Goal: Information Seeking & Learning: Learn about a topic

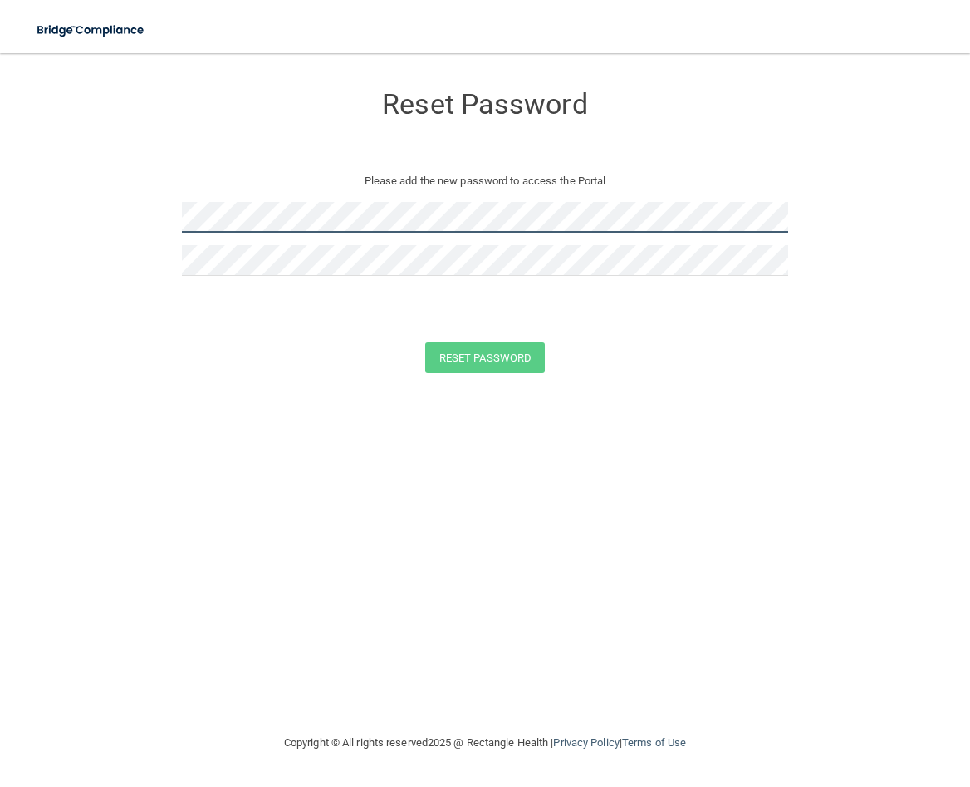
click at [92, 208] on form "Reset Password Please add the new password to access the Portal Reset Password …" at bounding box center [485, 231] width 904 height 323
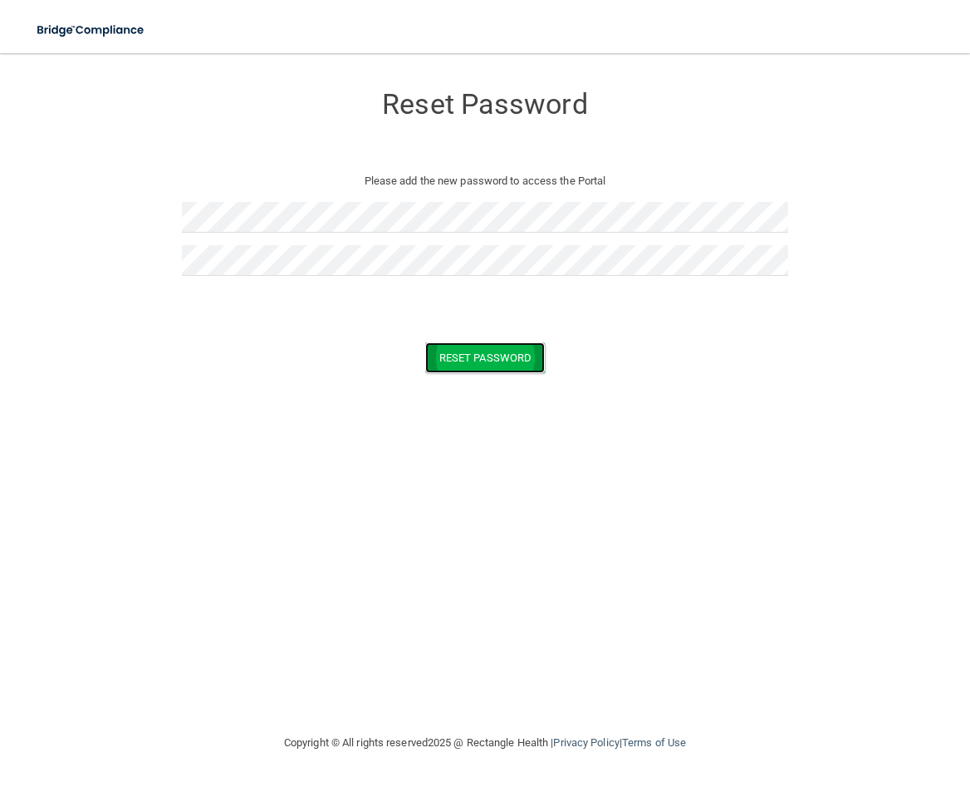
click at [484, 356] on button "Reset Password" at bounding box center [485, 357] width 120 height 31
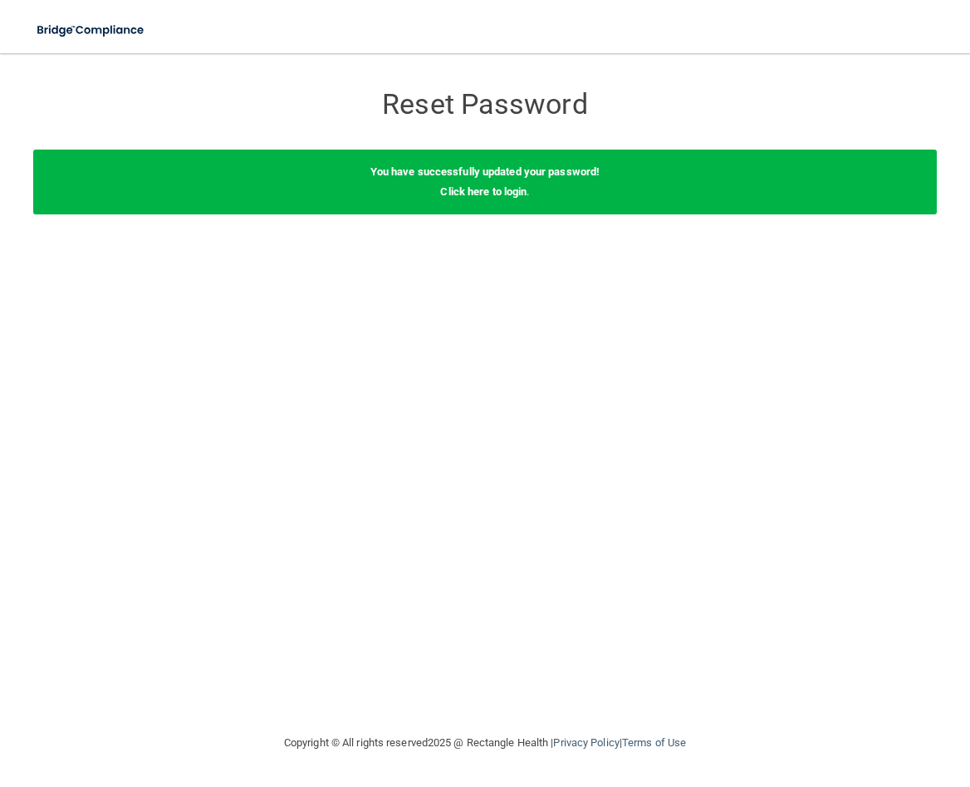
click at [483, 198] on div "You have successfully updated your password! Click here to login ." at bounding box center [485, 182] width 904 height 65
click at [482, 197] on link "Click here to login" at bounding box center [483, 191] width 86 height 12
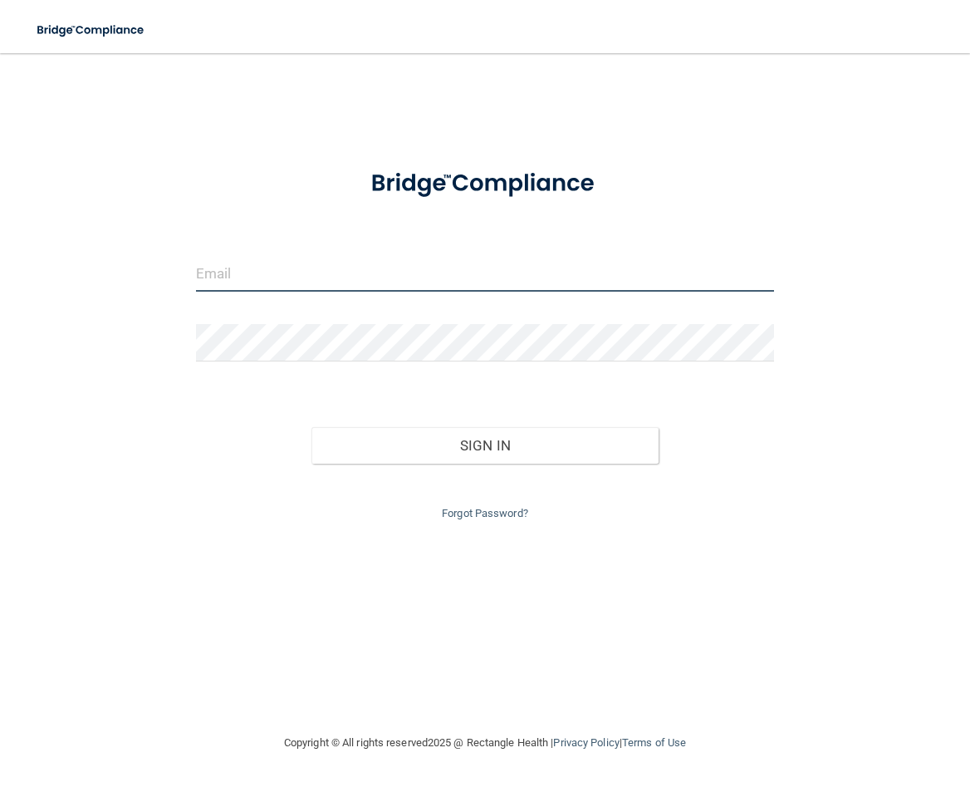
type input "[PERSON_NAME][EMAIL_ADDRESS][DOMAIN_NAME]"
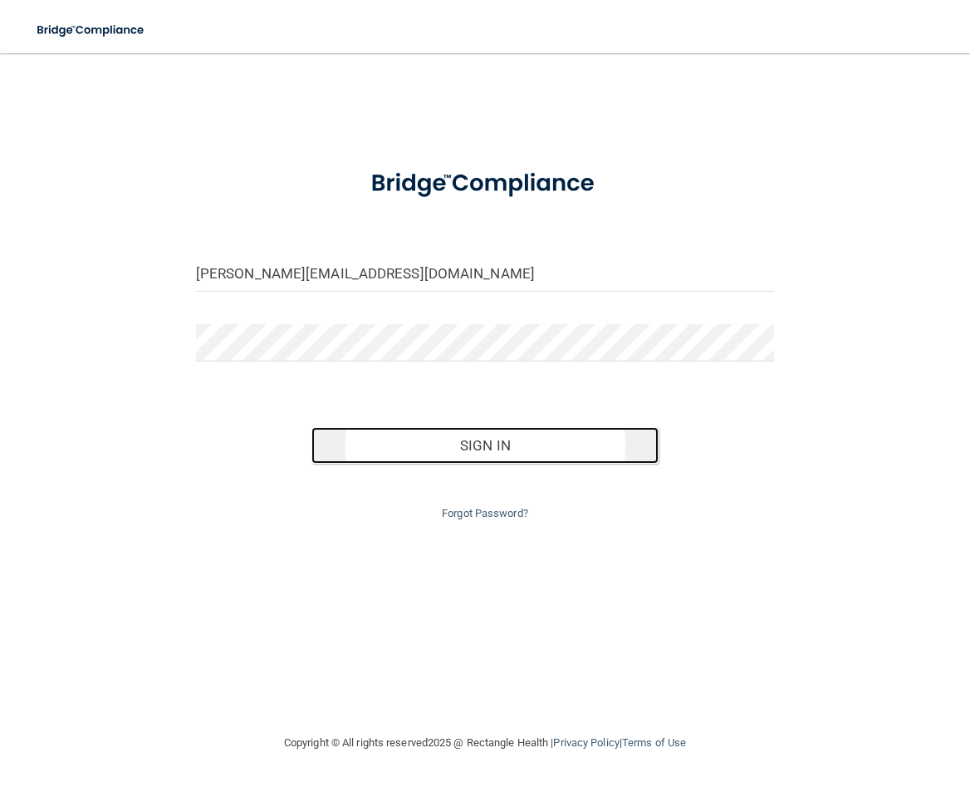
click at [498, 452] on button "Sign In" at bounding box center [485, 445] width 347 height 37
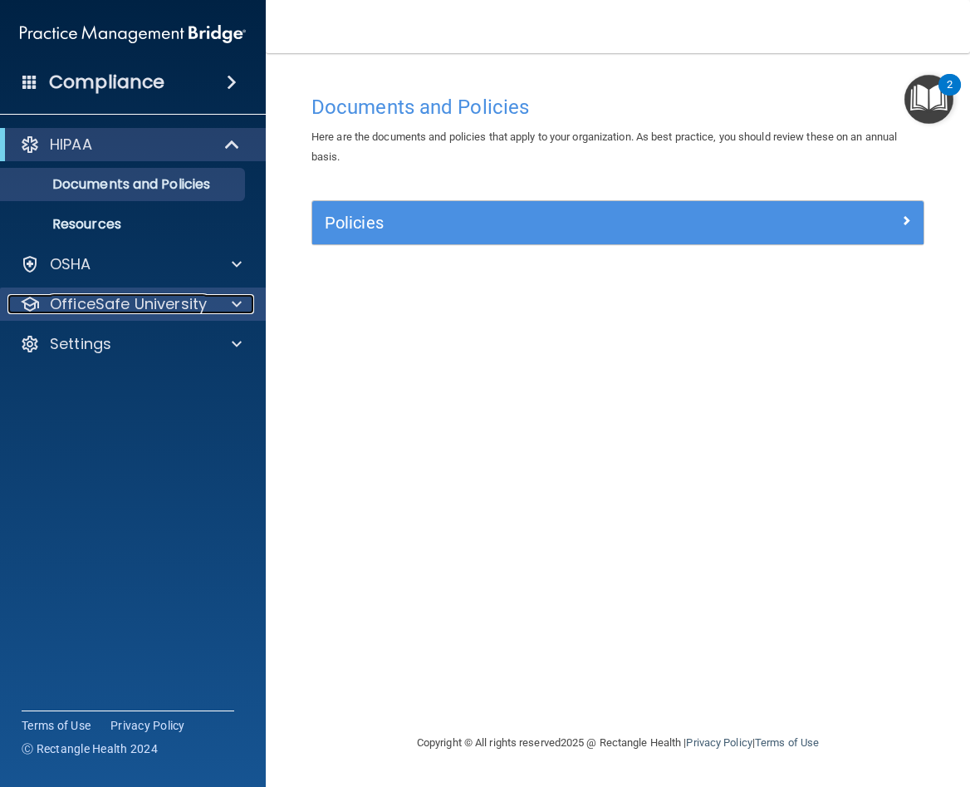
click at [195, 307] on p "OfficeSafe University" at bounding box center [128, 304] width 157 height 20
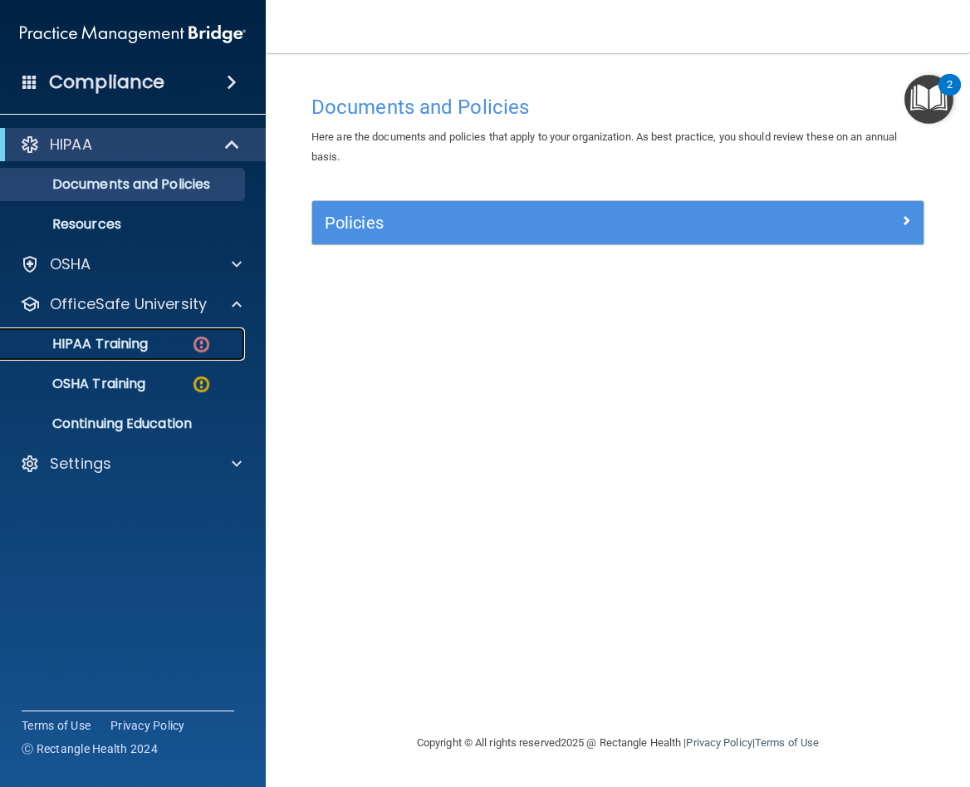
click at [150, 344] on div "HIPAA Training" at bounding box center [124, 344] width 227 height 17
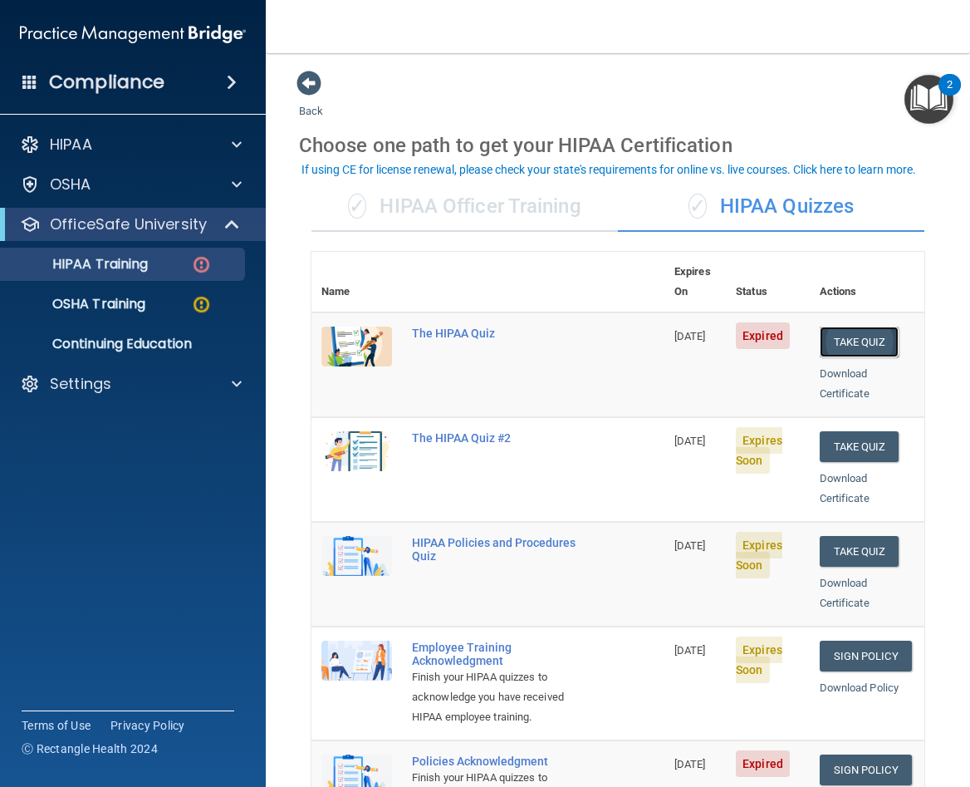
click at [821, 327] on button "Take Quiz" at bounding box center [860, 342] width 80 height 31
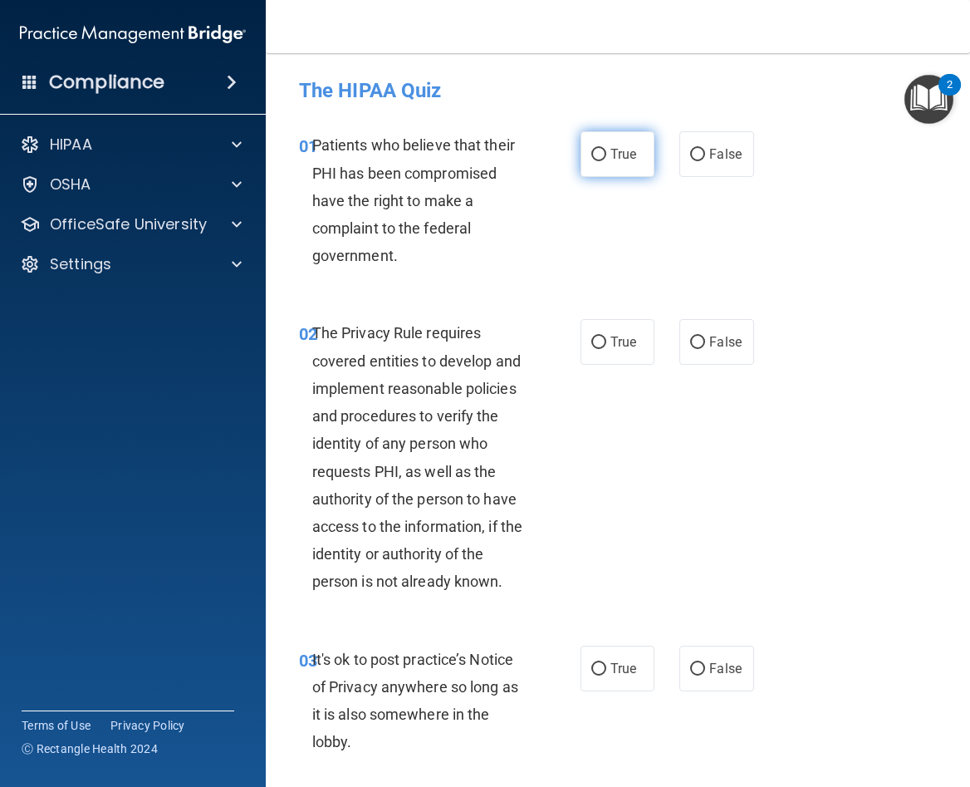
click at [594, 152] on input "True" at bounding box center [599, 155] width 15 height 12
radio input "true"
click at [592, 341] on input "True" at bounding box center [599, 343] width 15 height 12
radio input "true"
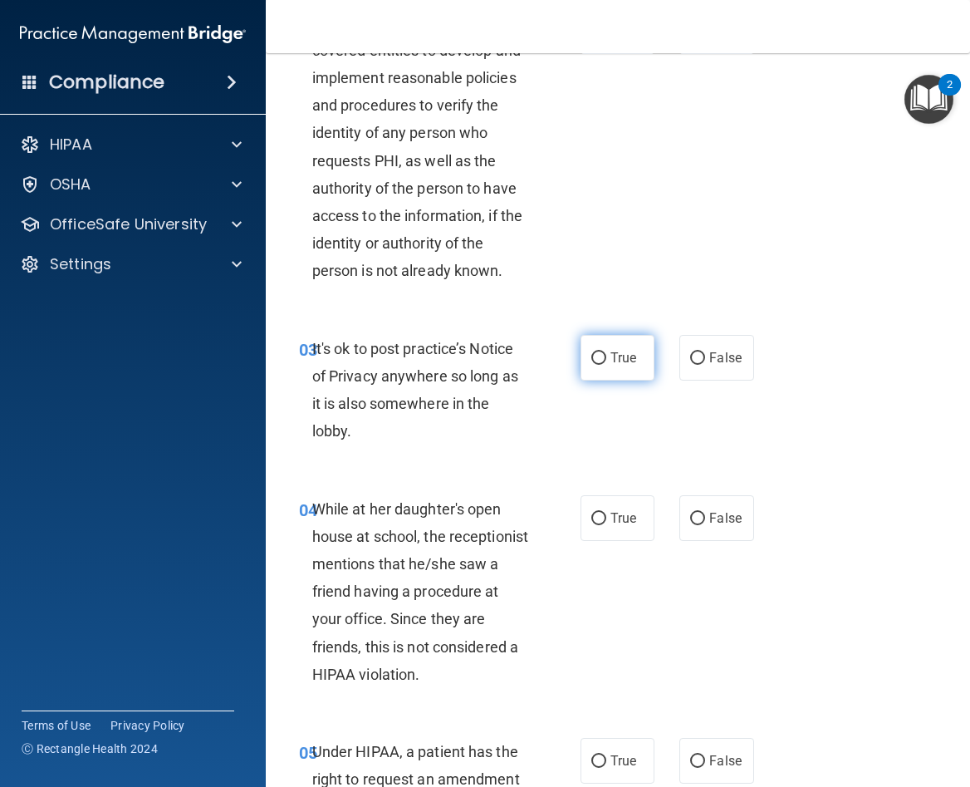
scroll to position [312, 0]
click at [593, 361] on input "True" at bounding box center [599, 357] width 15 height 12
radio input "true"
click at [690, 512] on input "False" at bounding box center [697, 518] width 15 height 12
radio input "true"
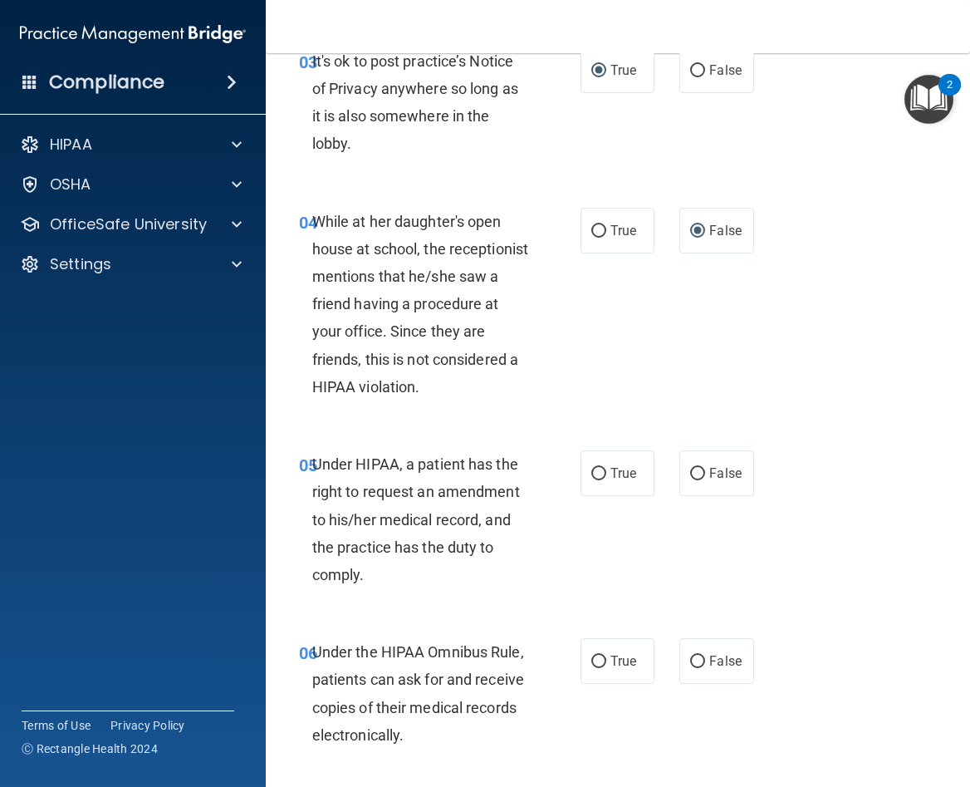
scroll to position [602, 0]
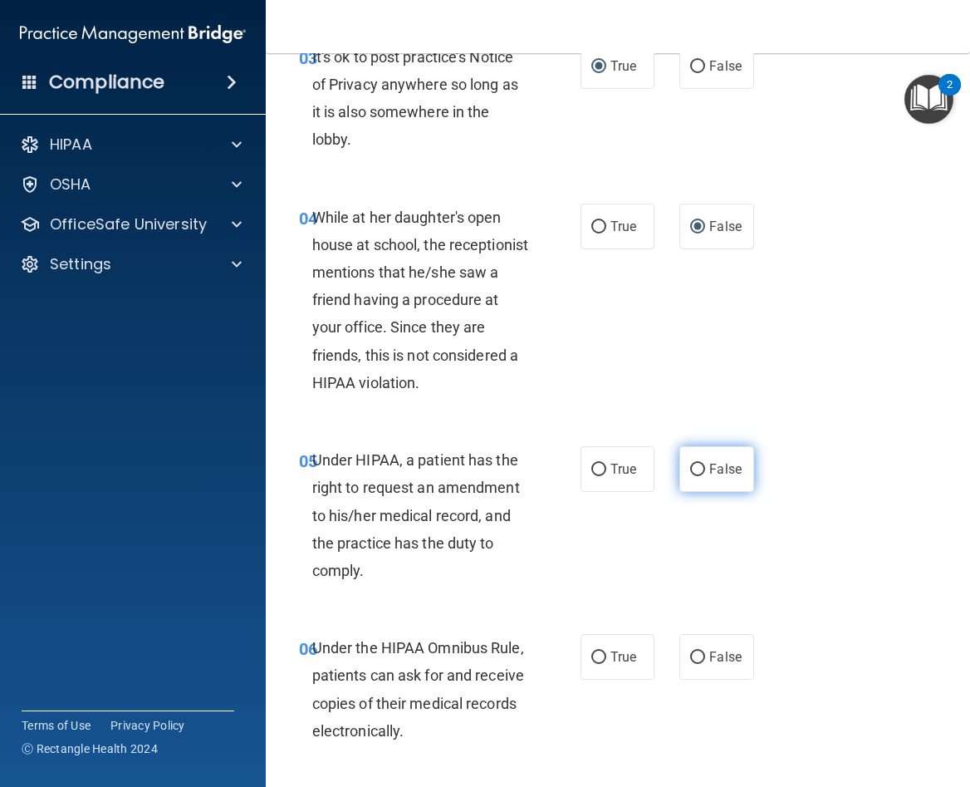
click at [690, 468] on input "False" at bounding box center [697, 470] width 15 height 12
radio input "true"
click at [592, 466] on input "True" at bounding box center [599, 470] width 15 height 12
radio input "true"
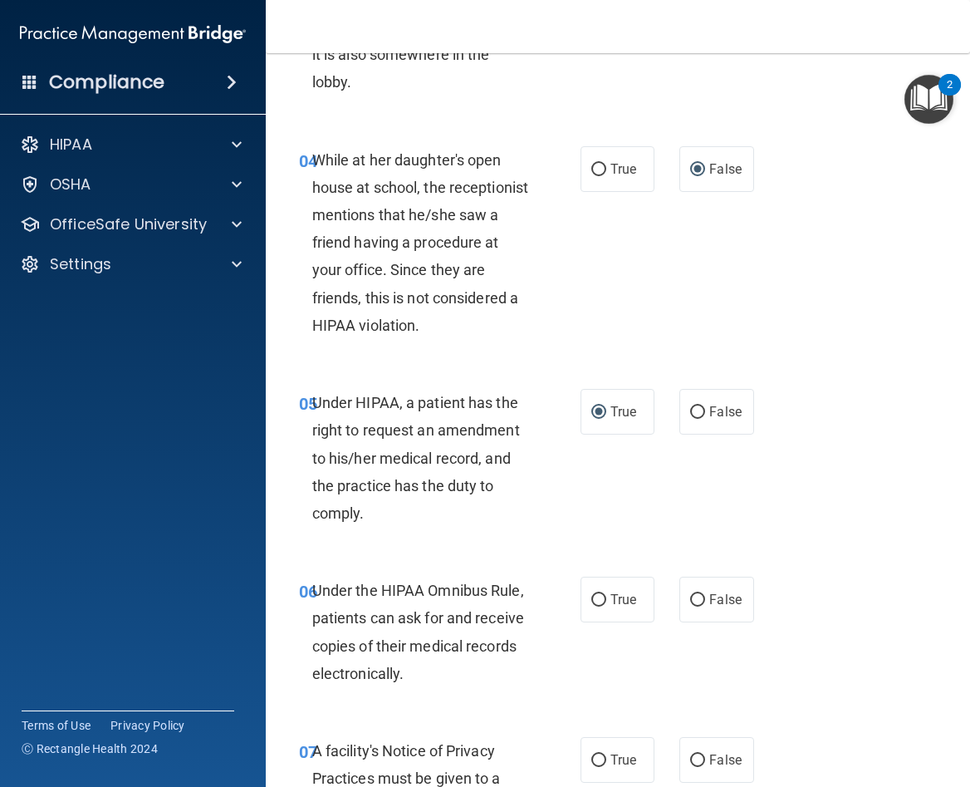
scroll to position [665, 0]
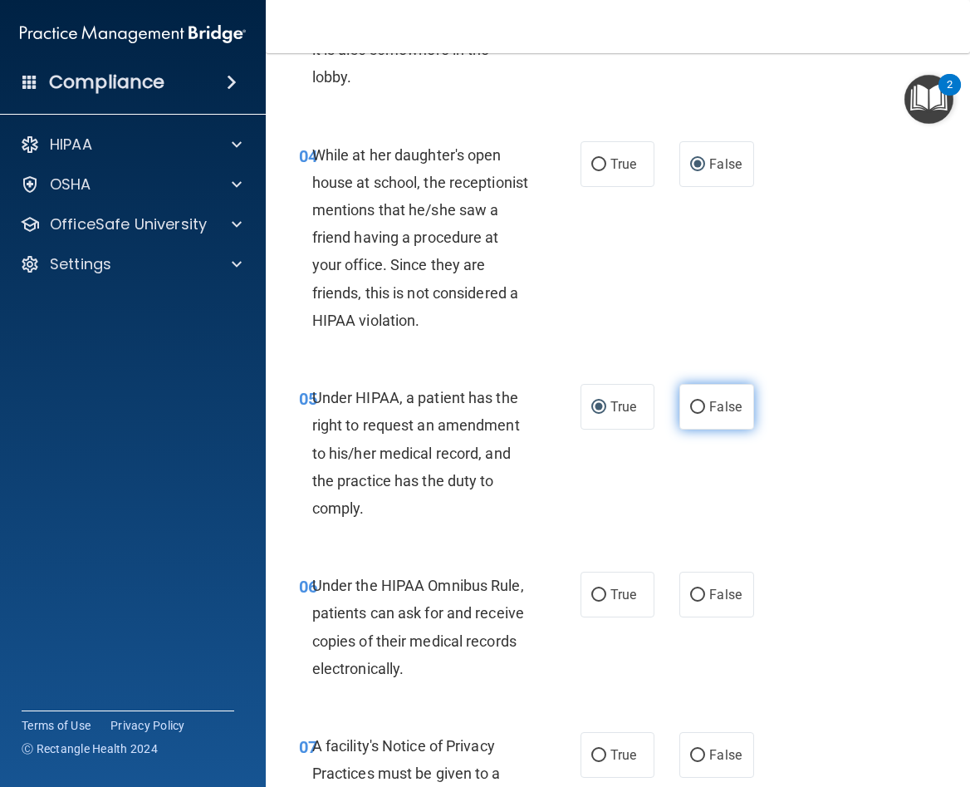
click at [693, 405] on input "False" at bounding box center [697, 407] width 15 height 12
radio input "true"
radio input "false"
click at [593, 597] on input "True" at bounding box center [599, 595] width 15 height 12
radio input "true"
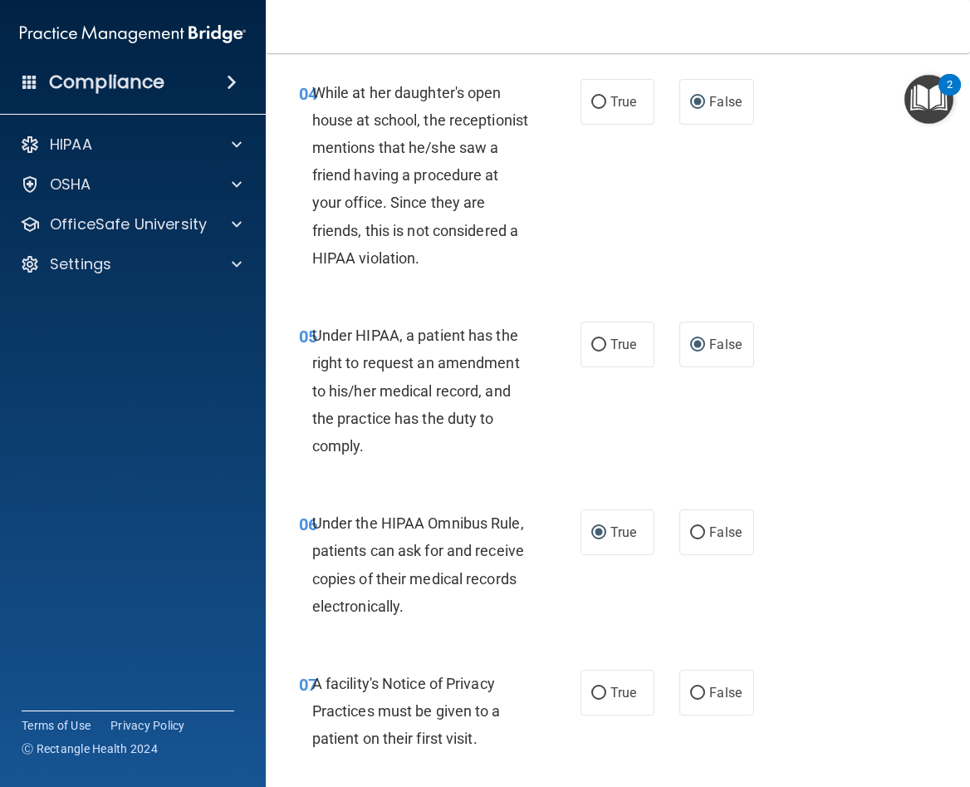
scroll to position [997, 0]
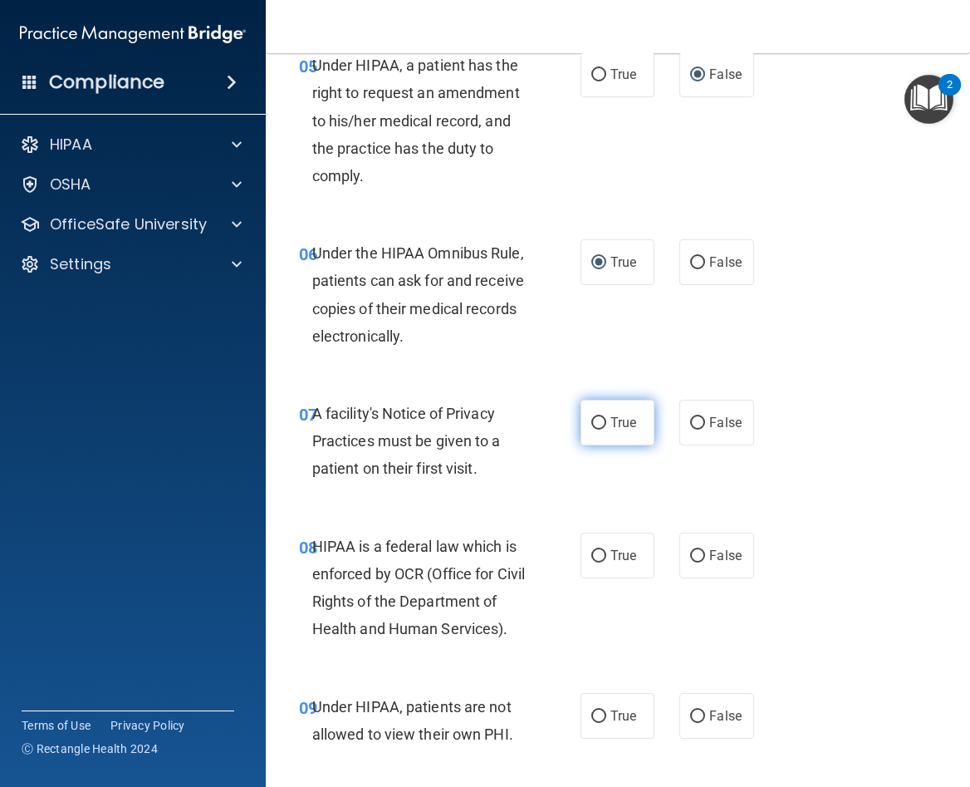
click at [592, 426] on input "True" at bounding box center [599, 423] width 15 height 12
radio input "true"
click at [592, 558] on input "True" at bounding box center [599, 556] width 15 height 12
radio input "true"
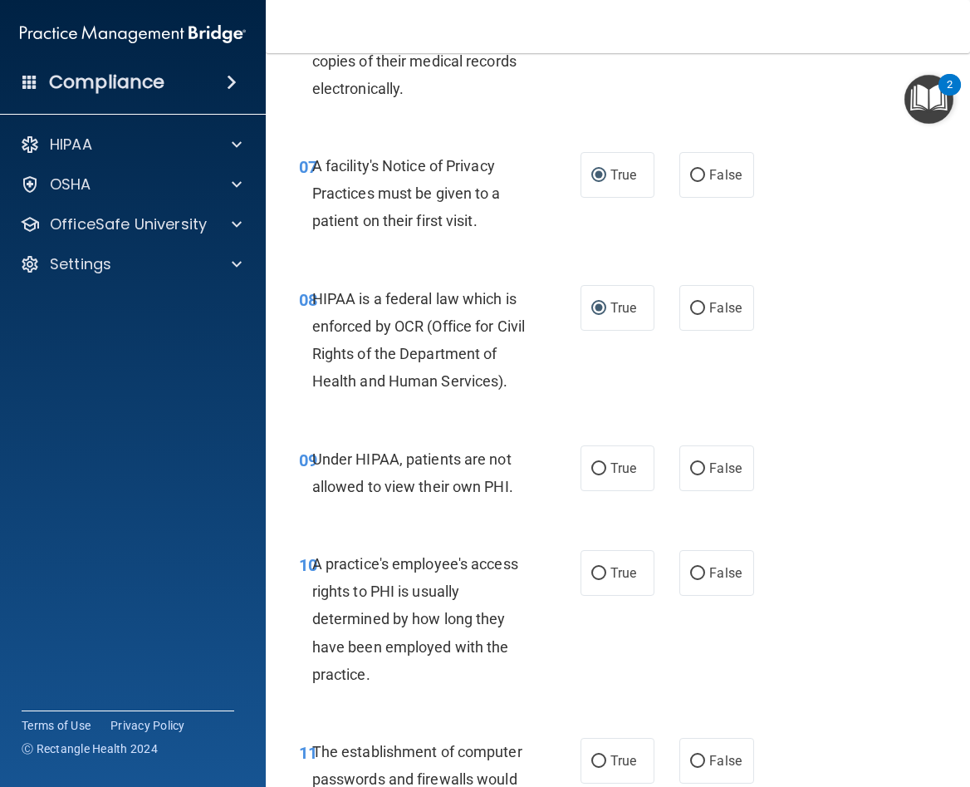
scroll to position [1246, 0]
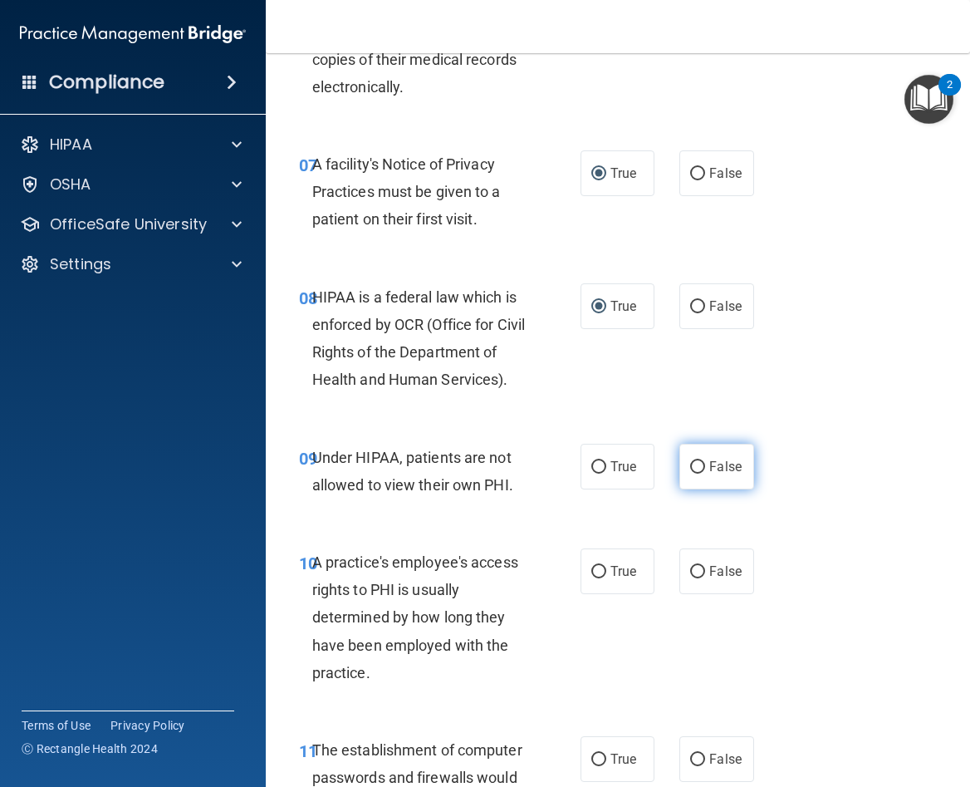
click at [690, 474] on input "False" at bounding box center [697, 467] width 15 height 12
radio input "true"
click at [690, 578] on input "False" at bounding box center [697, 572] width 15 height 12
radio input "true"
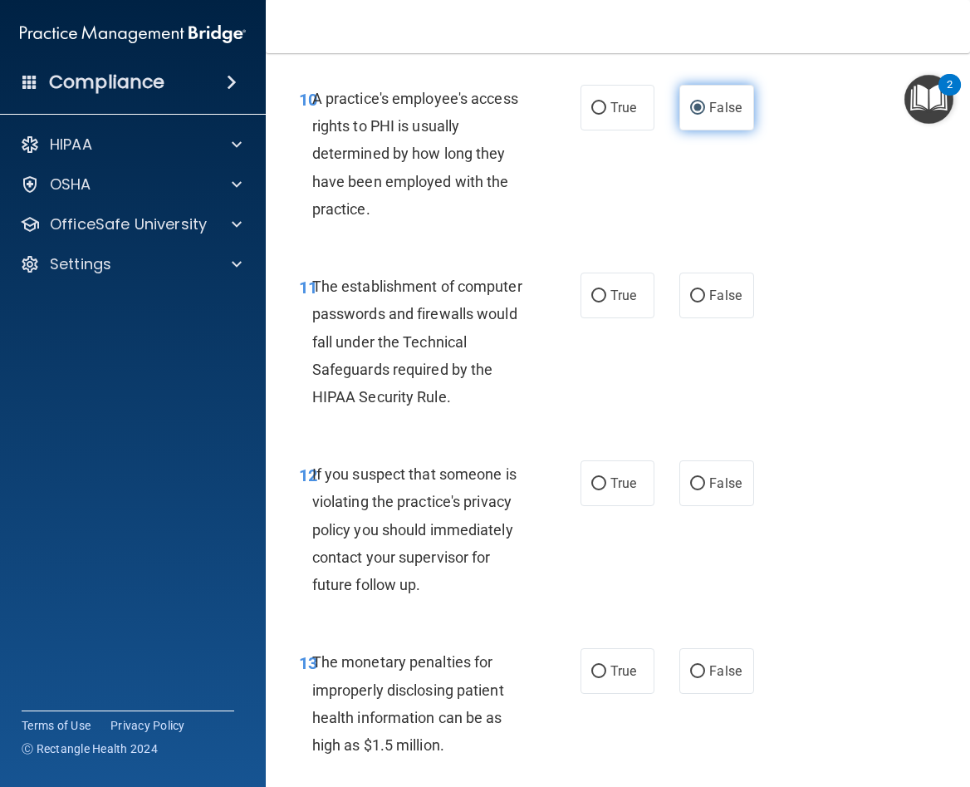
scroll to position [1745, 0]
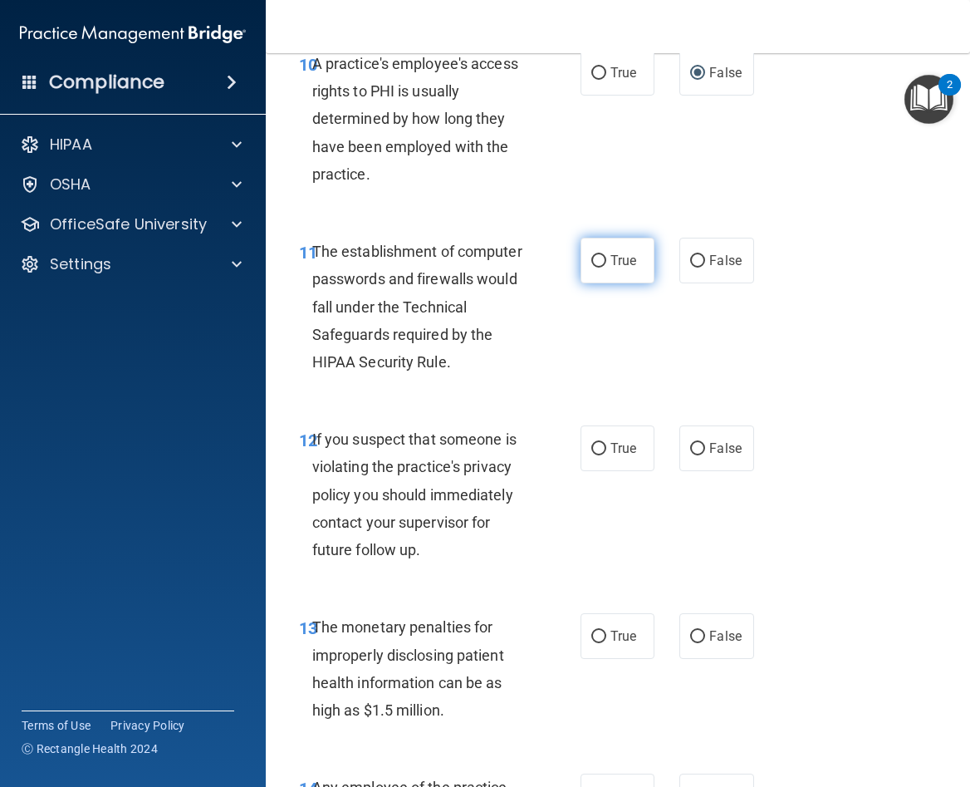
click at [592, 268] on input "True" at bounding box center [599, 261] width 15 height 12
radio input "true"
click at [592, 455] on input "True" at bounding box center [599, 449] width 15 height 12
radio input "true"
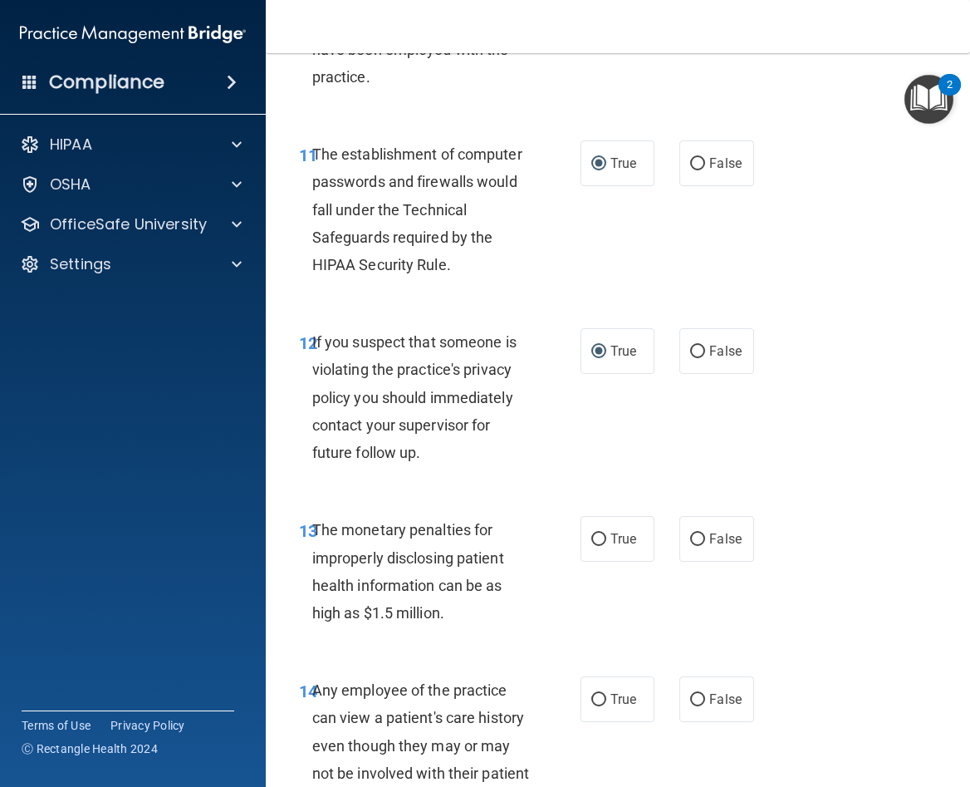
scroll to position [1849, 0]
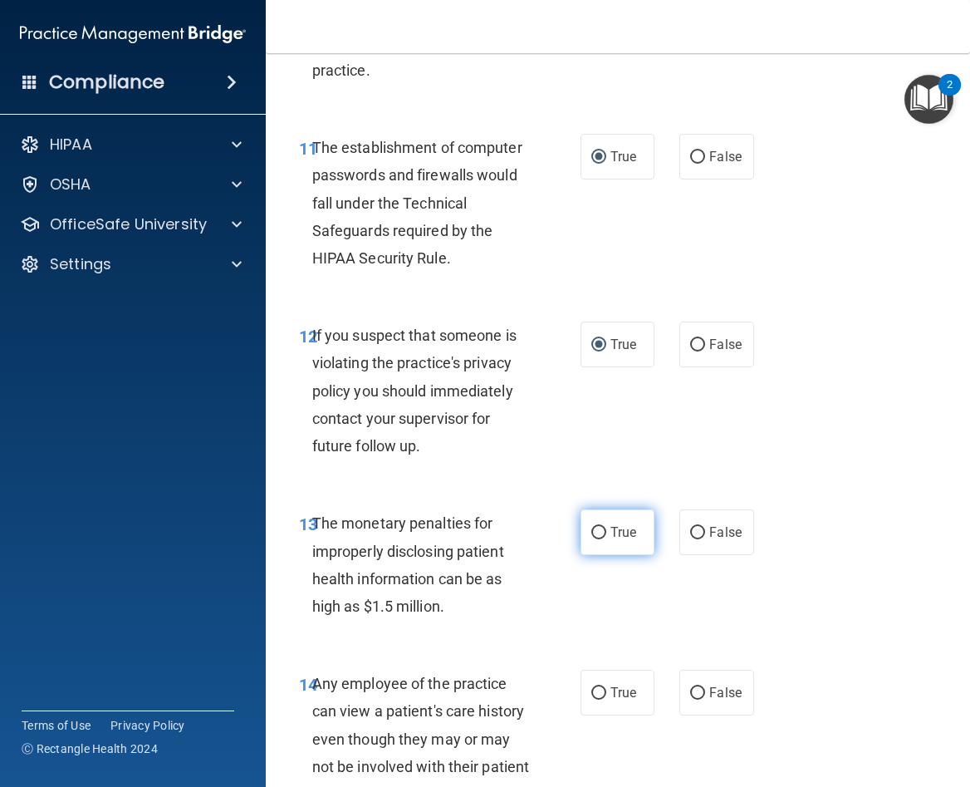
click at [594, 539] on input "True" at bounding box center [599, 533] width 15 height 12
radio input "true"
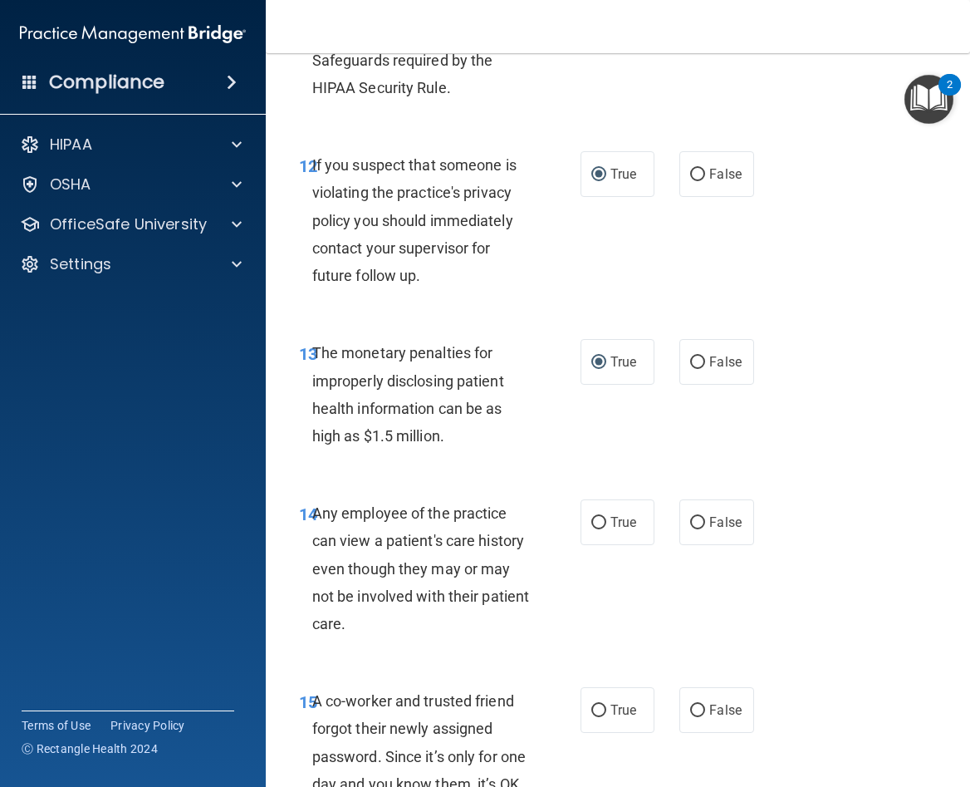
scroll to position [2015, 0]
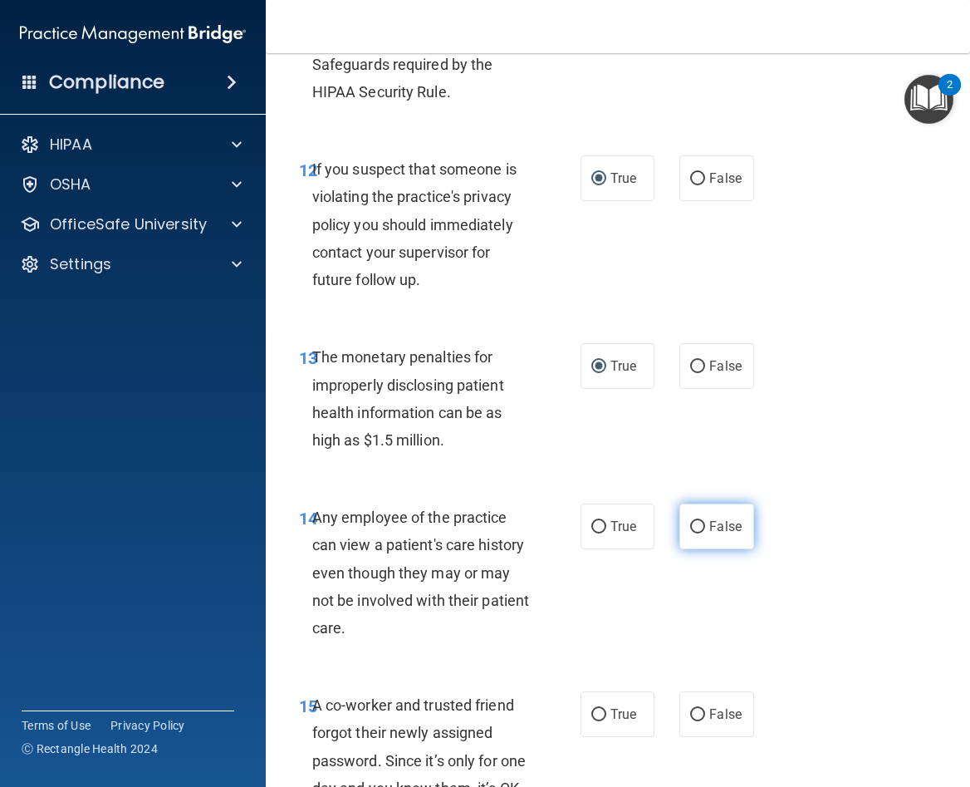
click at [693, 533] on input "False" at bounding box center [697, 527] width 15 height 12
radio input "true"
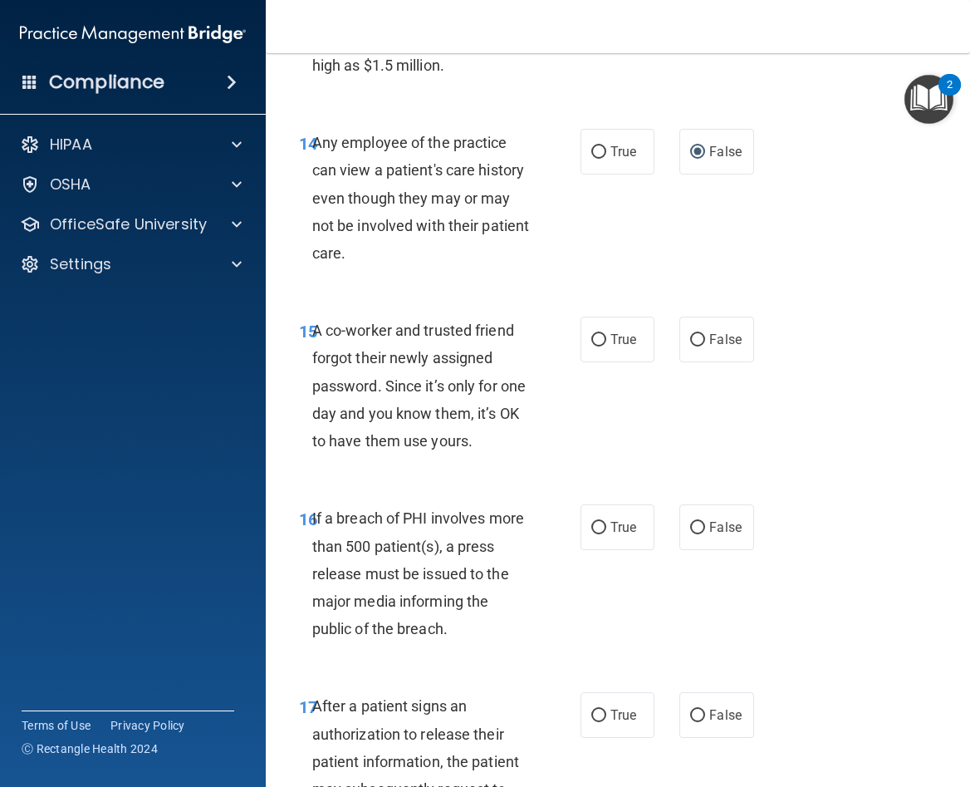
scroll to position [2389, 0]
click at [693, 347] on input "False" at bounding box center [697, 341] width 15 height 12
radio input "true"
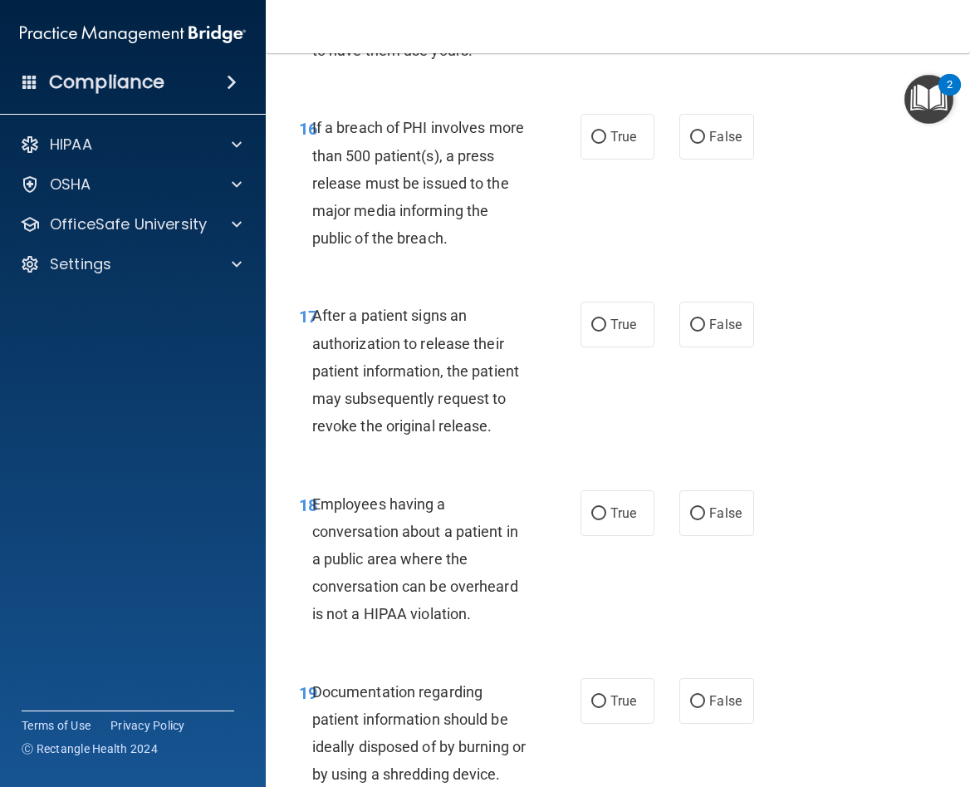
scroll to position [2783, 0]
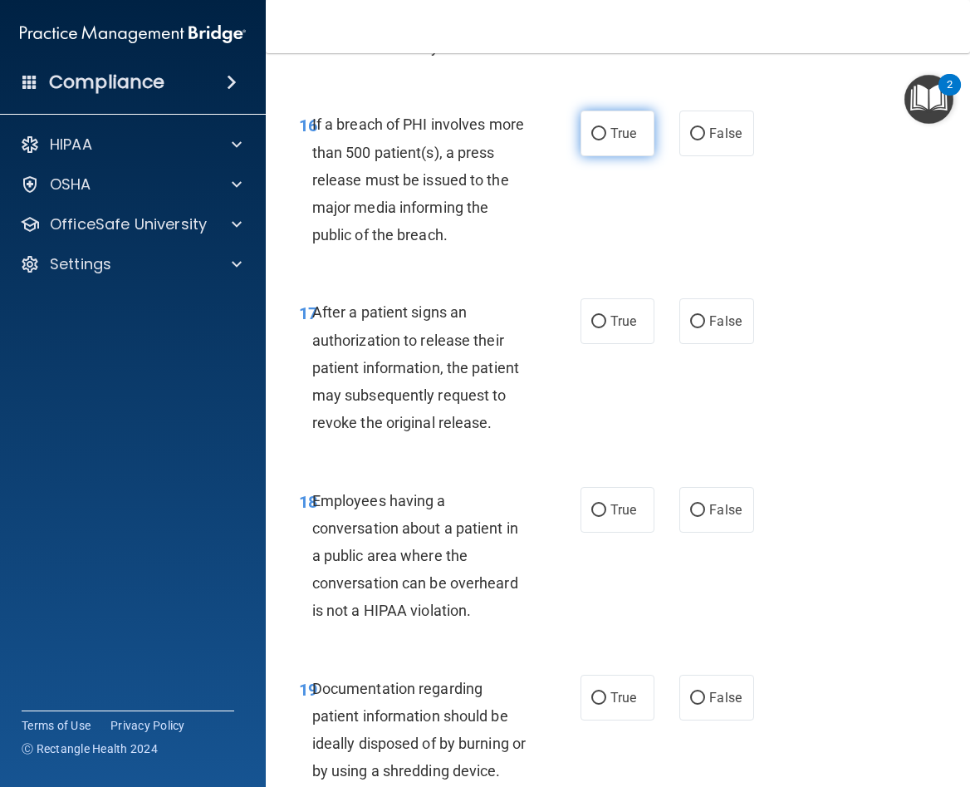
click at [593, 140] on input "True" at bounding box center [599, 134] width 15 height 12
radio input "true"
click at [592, 328] on input "True" at bounding box center [599, 322] width 15 height 12
radio input "true"
click at [690, 517] on input "False" at bounding box center [697, 510] width 15 height 12
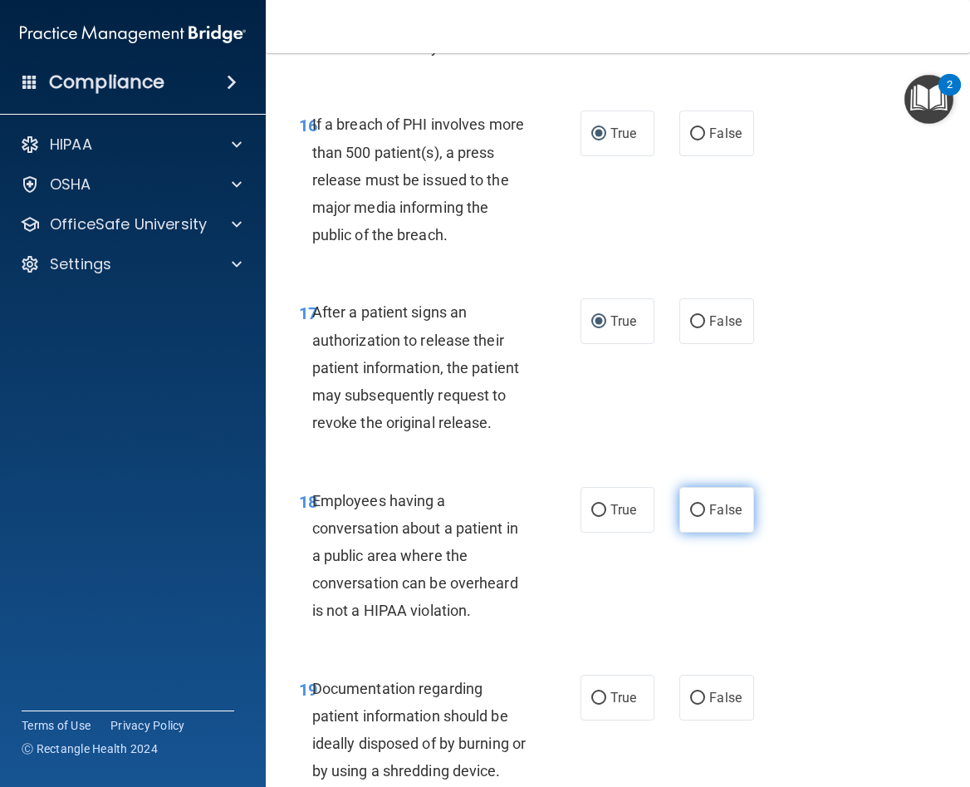
radio input "true"
click at [592, 705] on input "True" at bounding box center [599, 698] width 15 height 12
radio input "true"
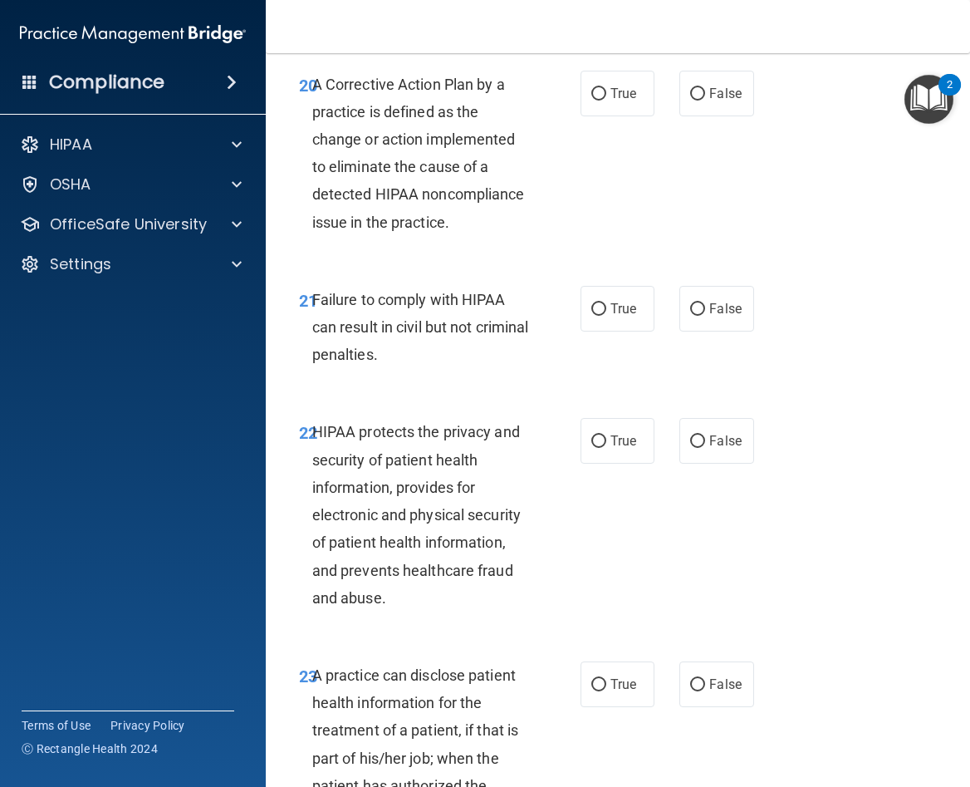
scroll to position [3552, 0]
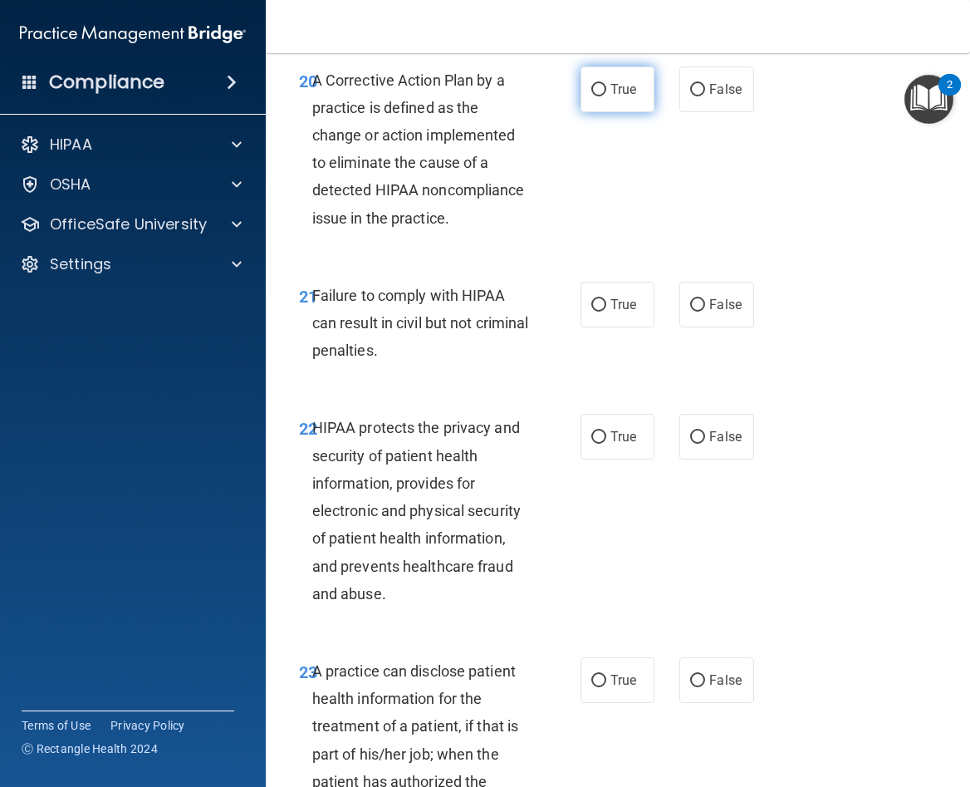
click at [595, 96] on input "True" at bounding box center [599, 90] width 15 height 12
radio input "true"
click at [690, 312] on input "False" at bounding box center [697, 305] width 15 height 12
radio input "true"
click at [592, 444] on input "True" at bounding box center [599, 437] width 15 height 12
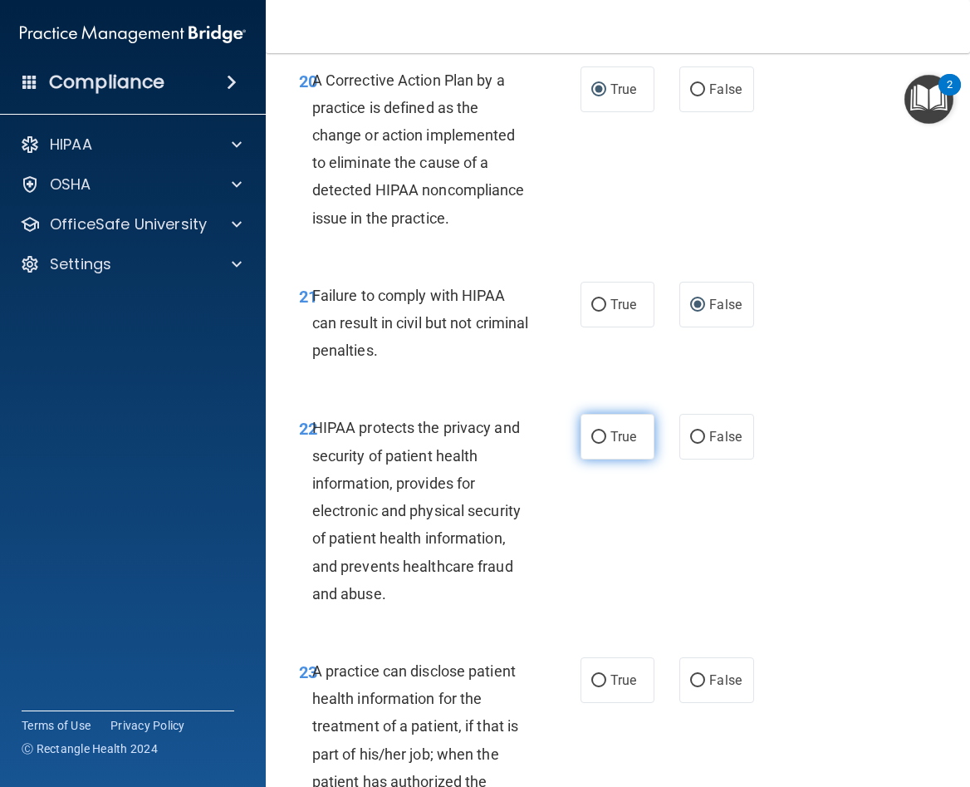
radio input "true"
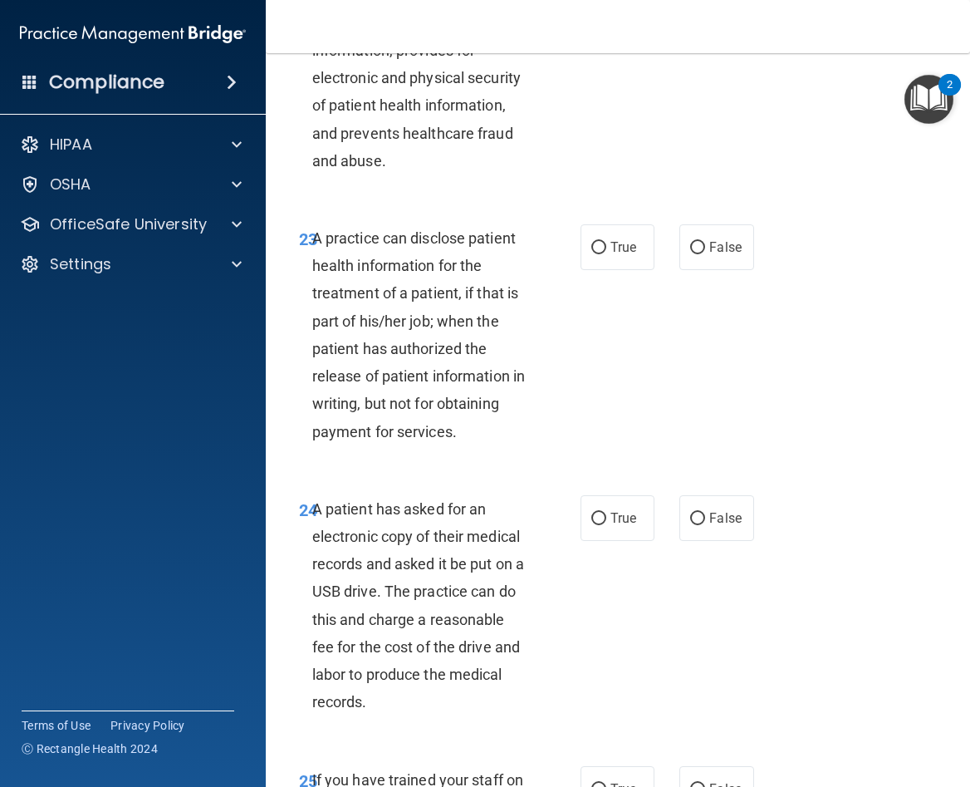
scroll to position [3988, 0]
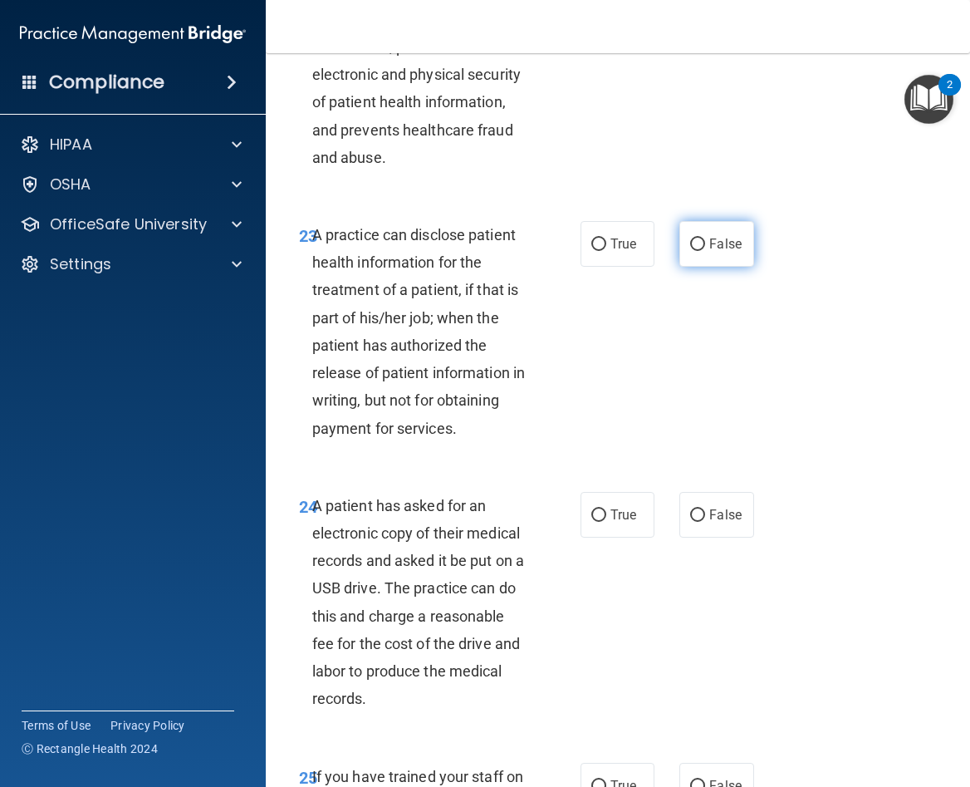
click at [690, 251] on input "False" at bounding box center [697, 244] width 15 height 12
radio input "true"
click at [597, 522] on input "True" at bounding box center [599, 515] width 15 height 12
radio input "true"
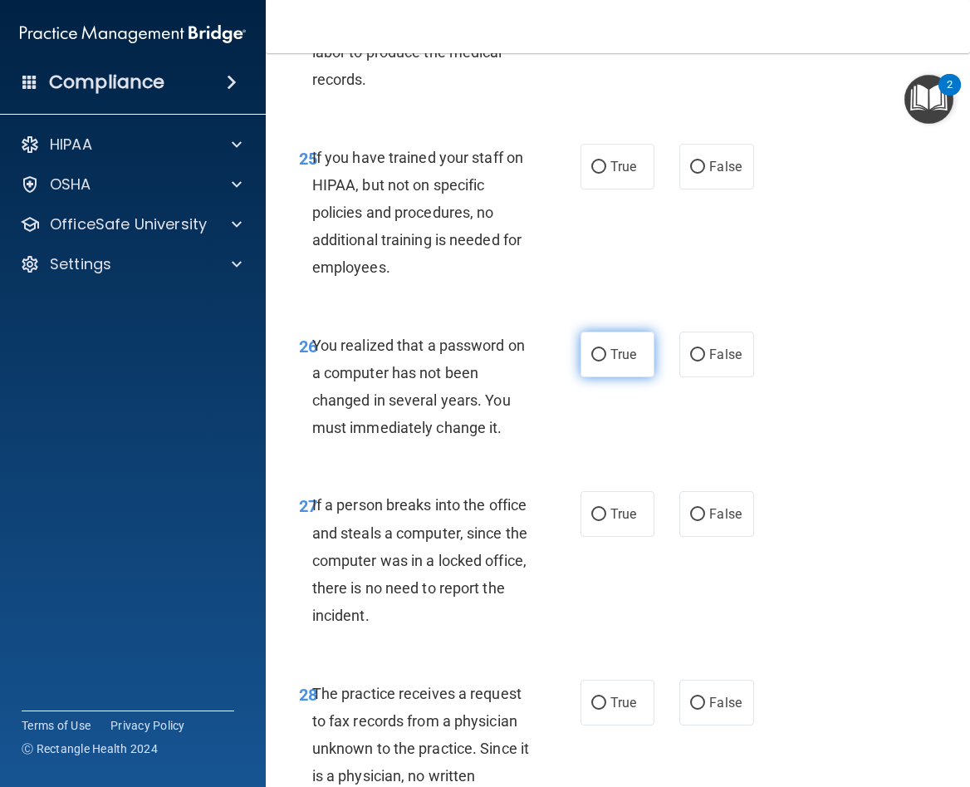
scroll to position [4611, 0]
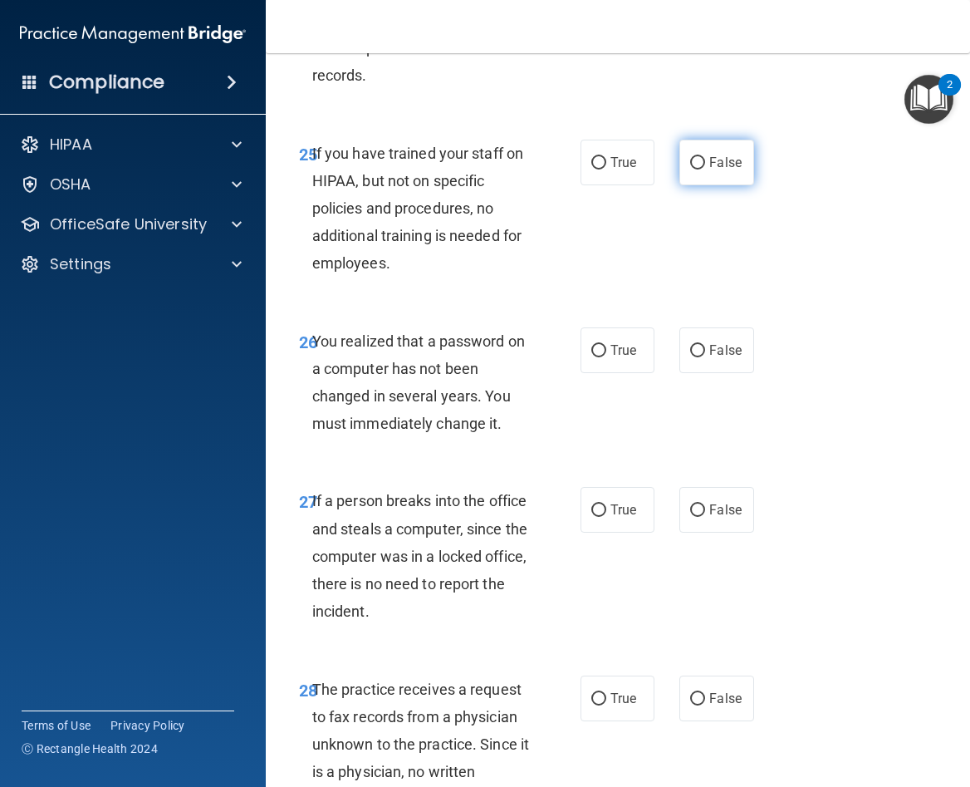
click at [691, 170] on input "False" at bounding box center [697, 163] width 15 height 12
radio input "true"
click at [592, 357] on input "True" at bounding box center [599, 351] width 15 height 12
radio input "true"
click at [683, 533] on label "False" at bounding box center [717, 510] width 74 height 46
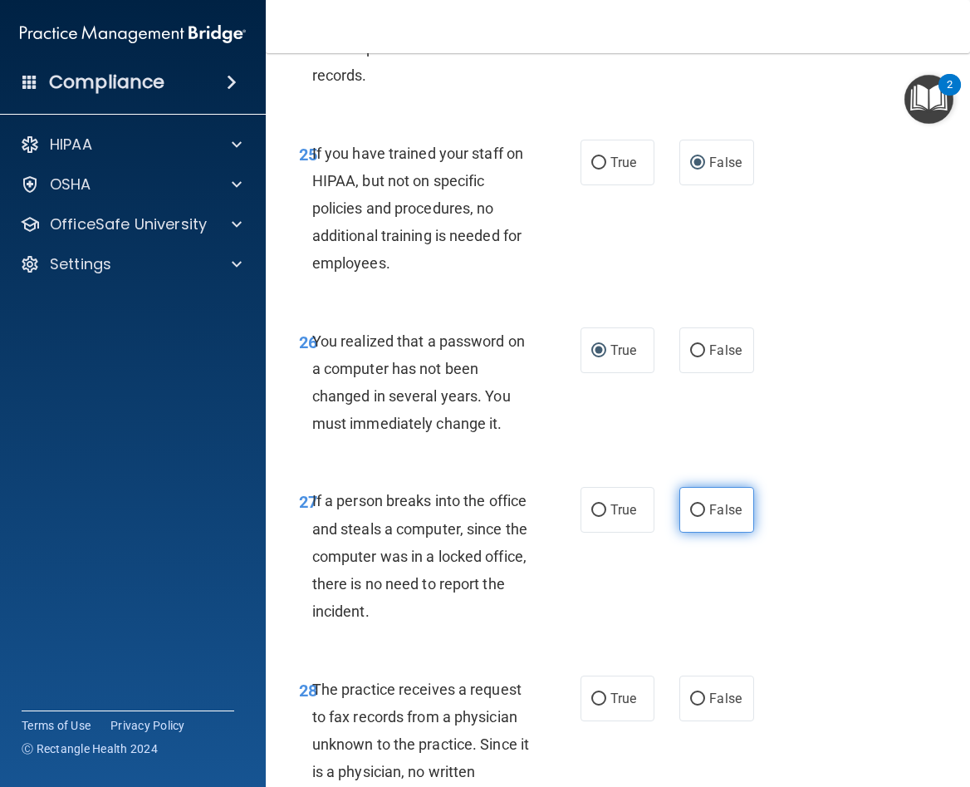
click at [690, 517] on input "False" at bounding box center [697, 510] width 15 height 12
radio input "true"
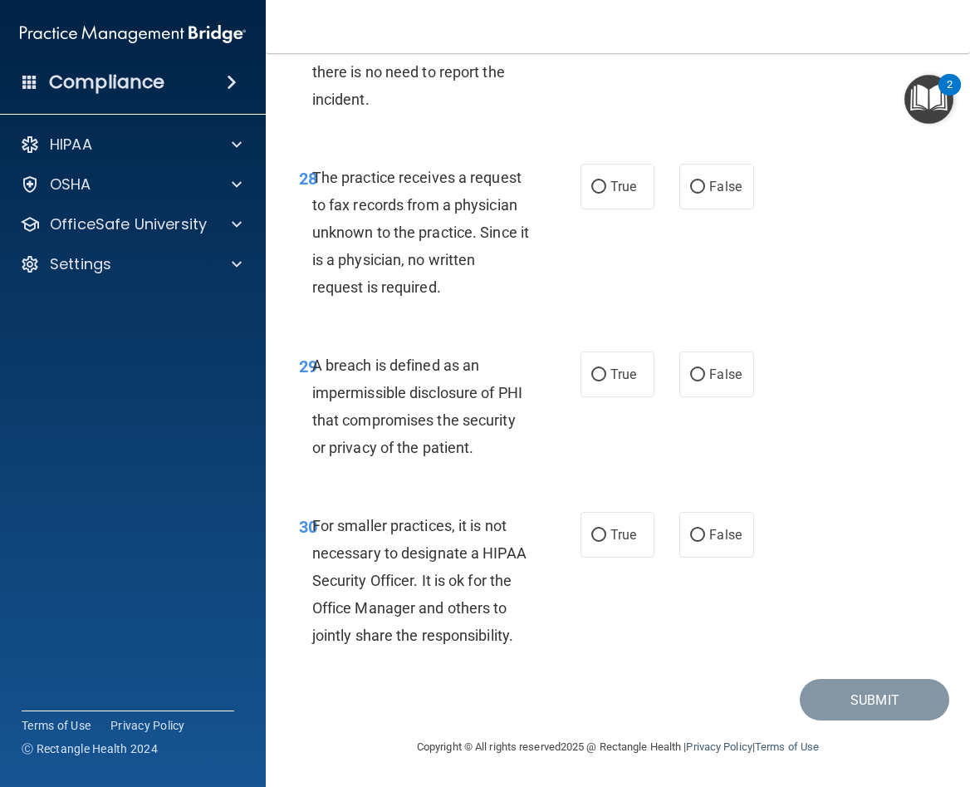
scroll to position [5234, 0]
click at [695, 181] on input "False" at bounding box center [697, 187] width 15 height 12
radio input "true"
click at [595, 369] on input "True" at bounding box center [599, 375] width 15 height 12
radio input "true"
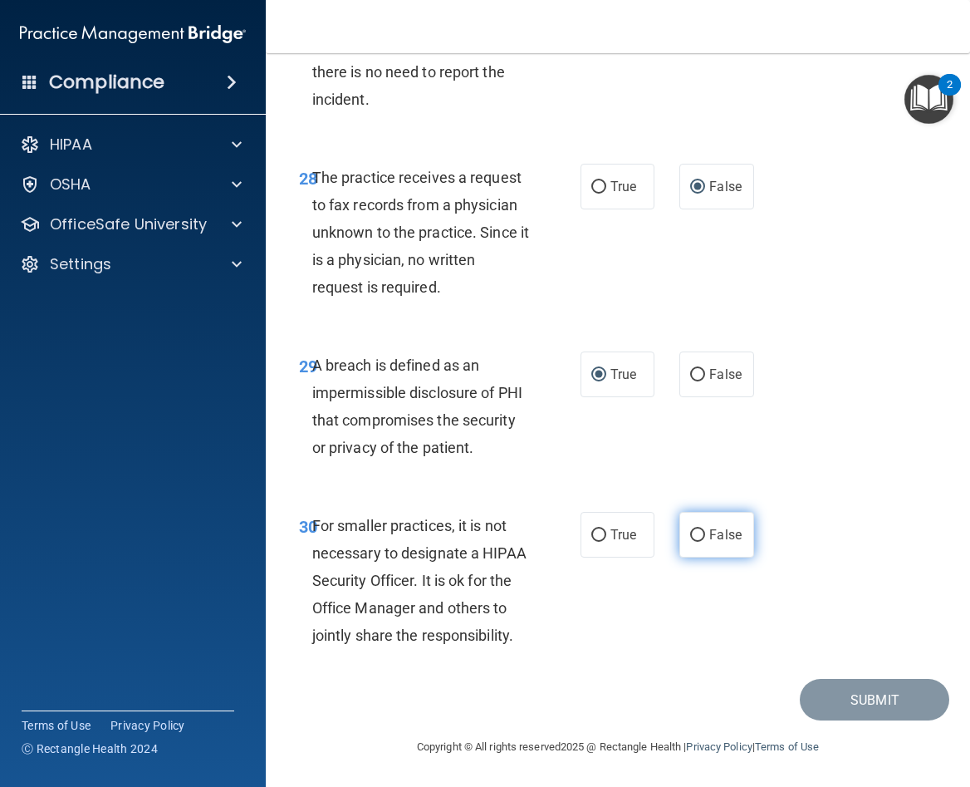
click at [690, 529] on input "False" at bounding box center [697, 535] width 15 height 12
radio input "true"
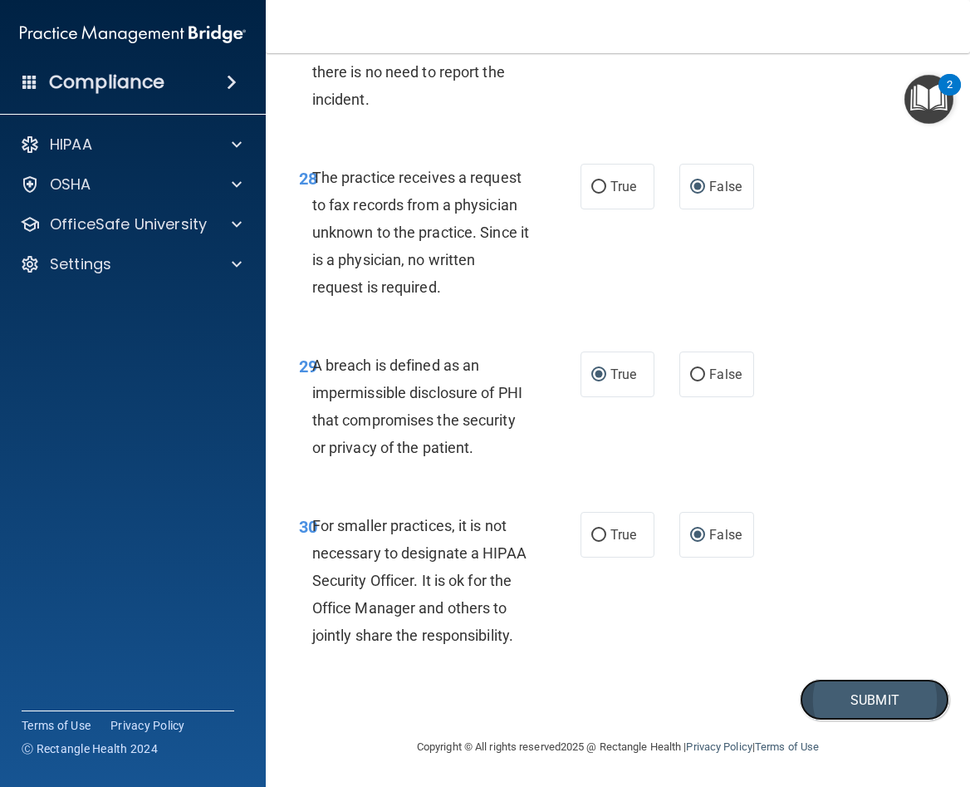
click at [870, 698] on button "Submit" at bounding box center [875, 700] width 150 height 42
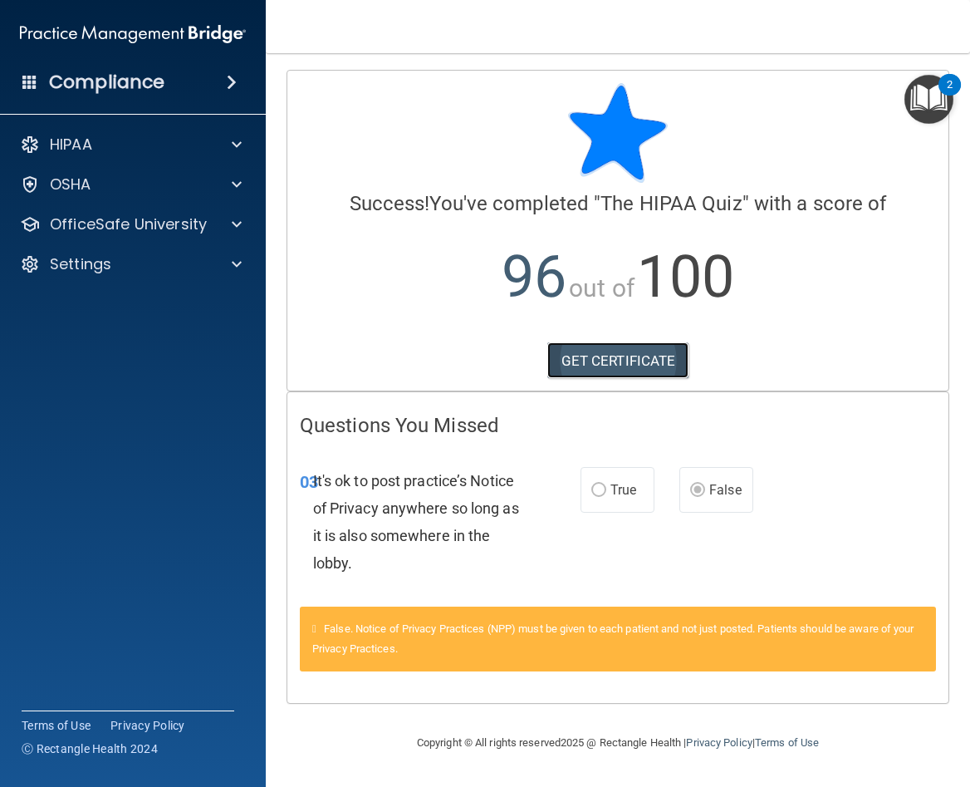
click at [641, 361] on link "GET CERTIFICATE" at bounding box center [619, 360] width 142 height 37
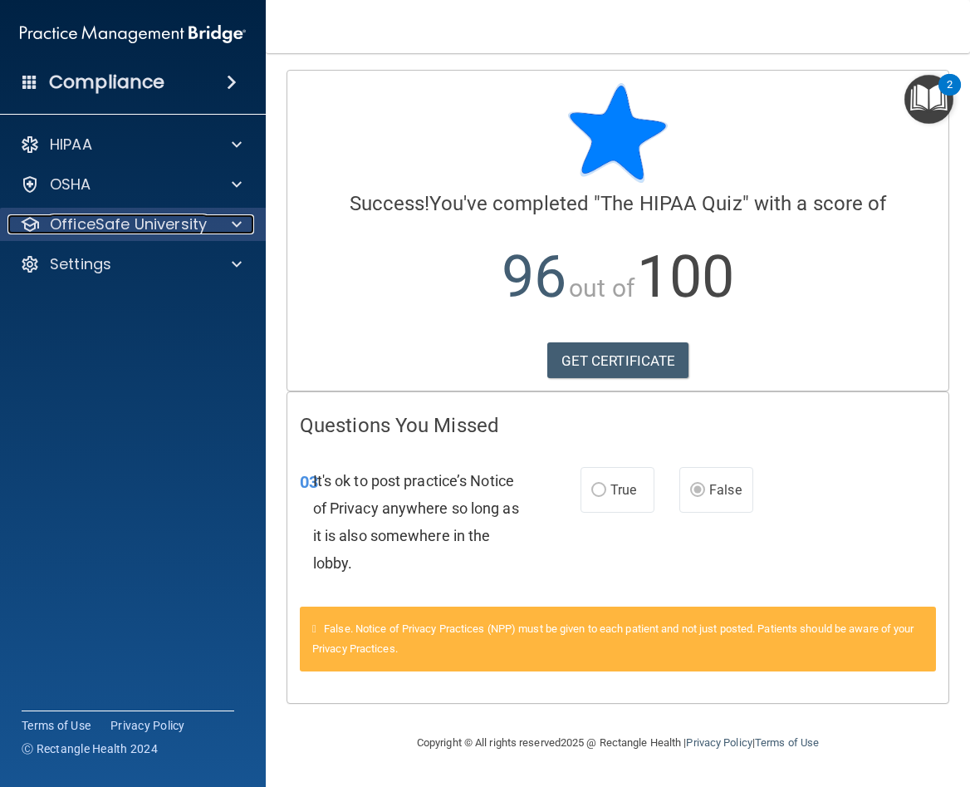
click at [203, 221] on p "OfficeSafe University" at bounding box center [128, 224] width 157 height 20
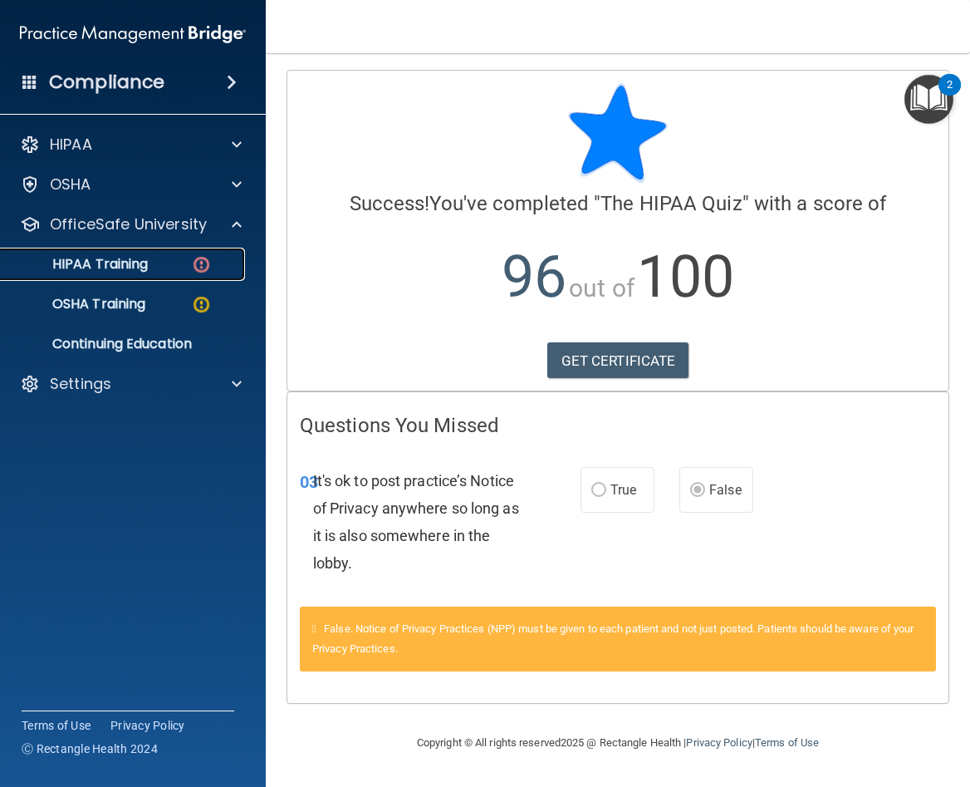
click at [201, 258] on img at bounding box center [201, 264] width 21 height 21
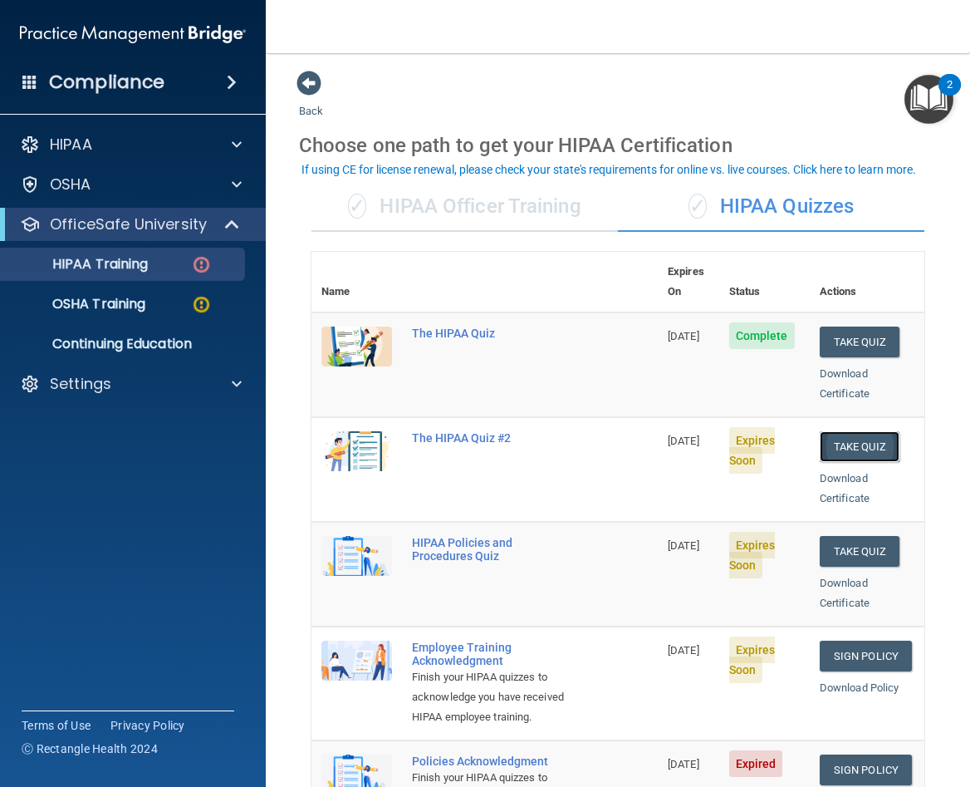
click at [852, 433] on button "Take Quiz" at bounding box center [860, 446] width 80 height 31
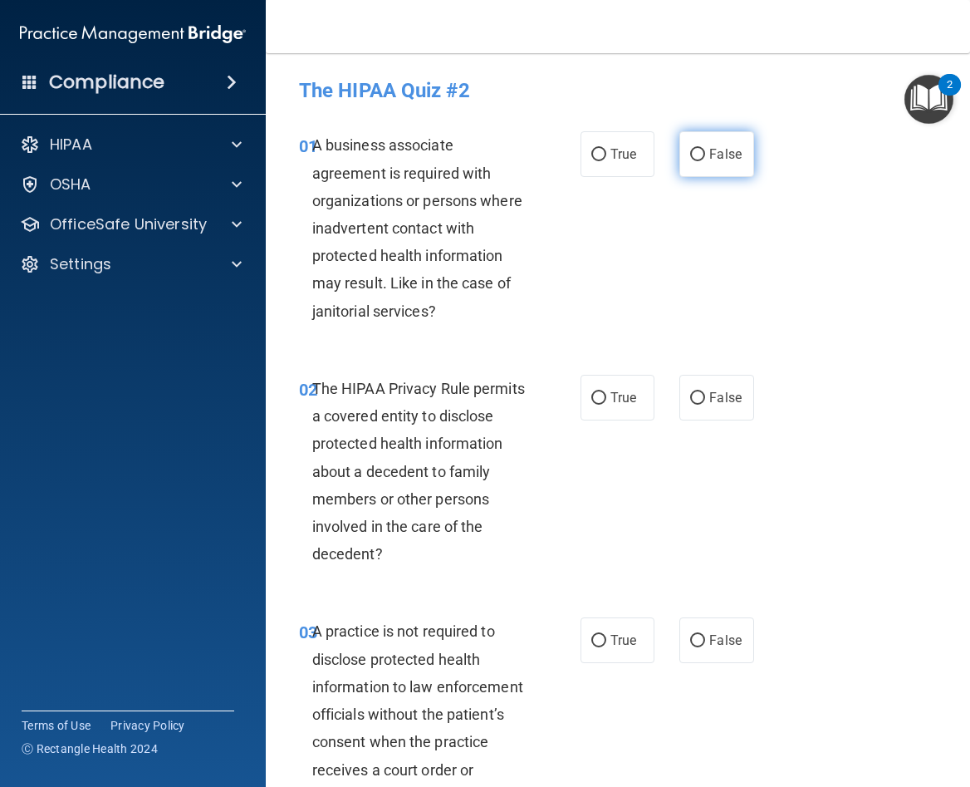
click at [690, 155] on input "False" at bounding box center [697, 155] width 15 height 12
radio input "true"
click at [597, 395] on input "True" at bounding box center [599, 398] width 15 height 12
radio input "true"
click at [695, 637] on input "False" at bounding box center [697, 641] width 15 height 12
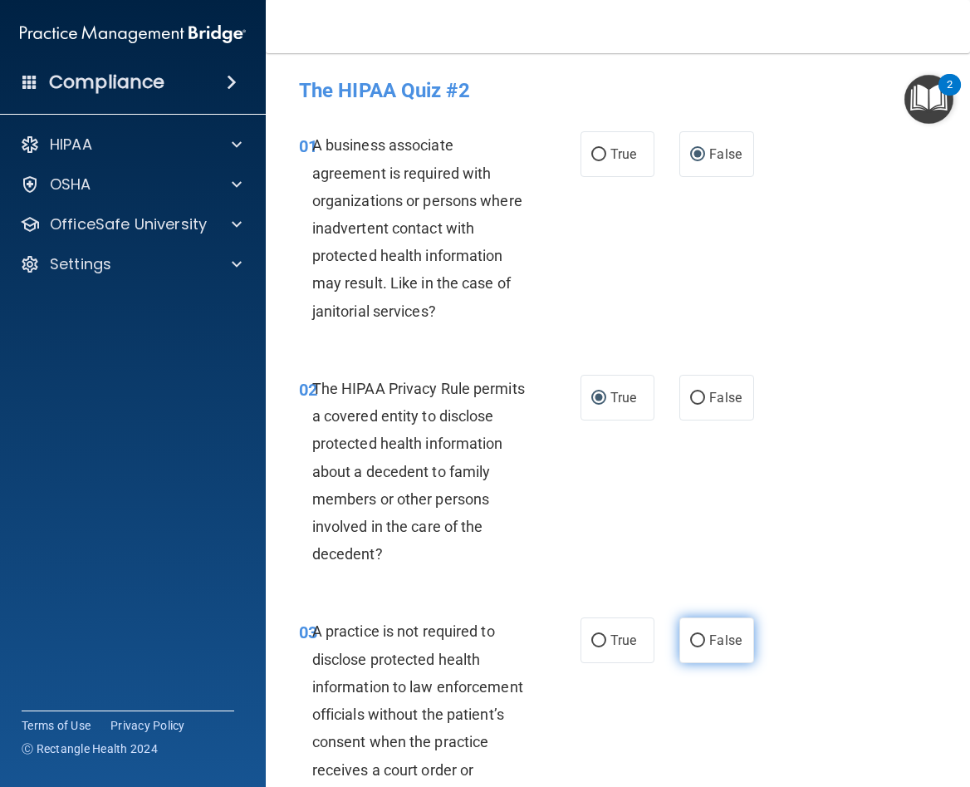
radio input "true"
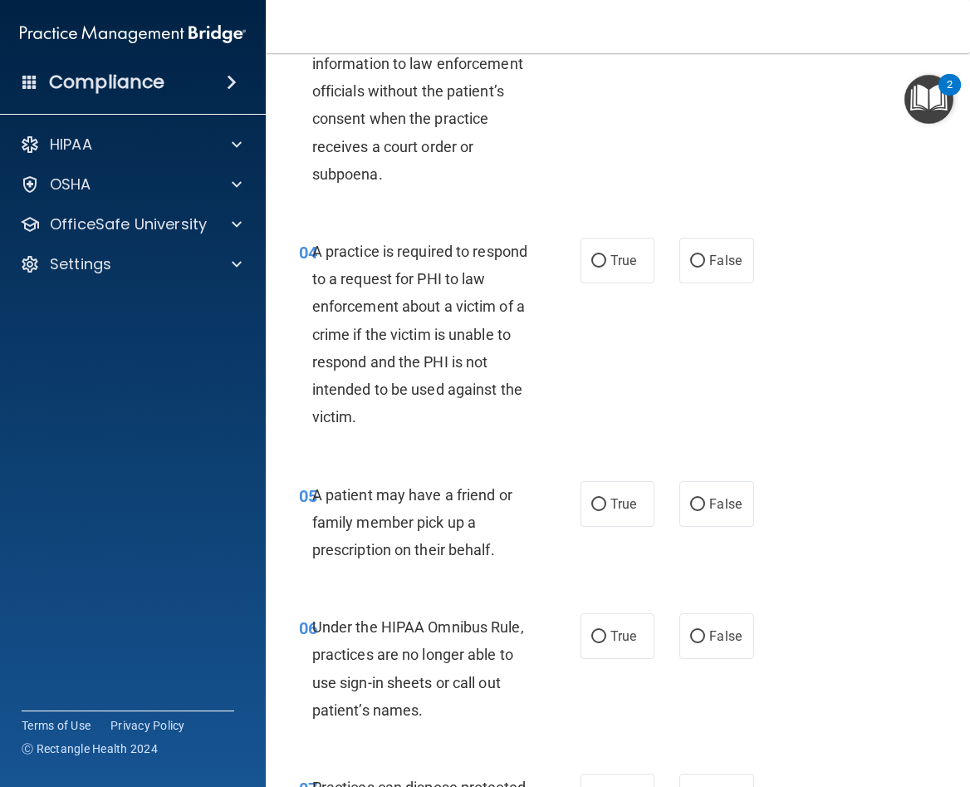
scroll to position [644, 0]
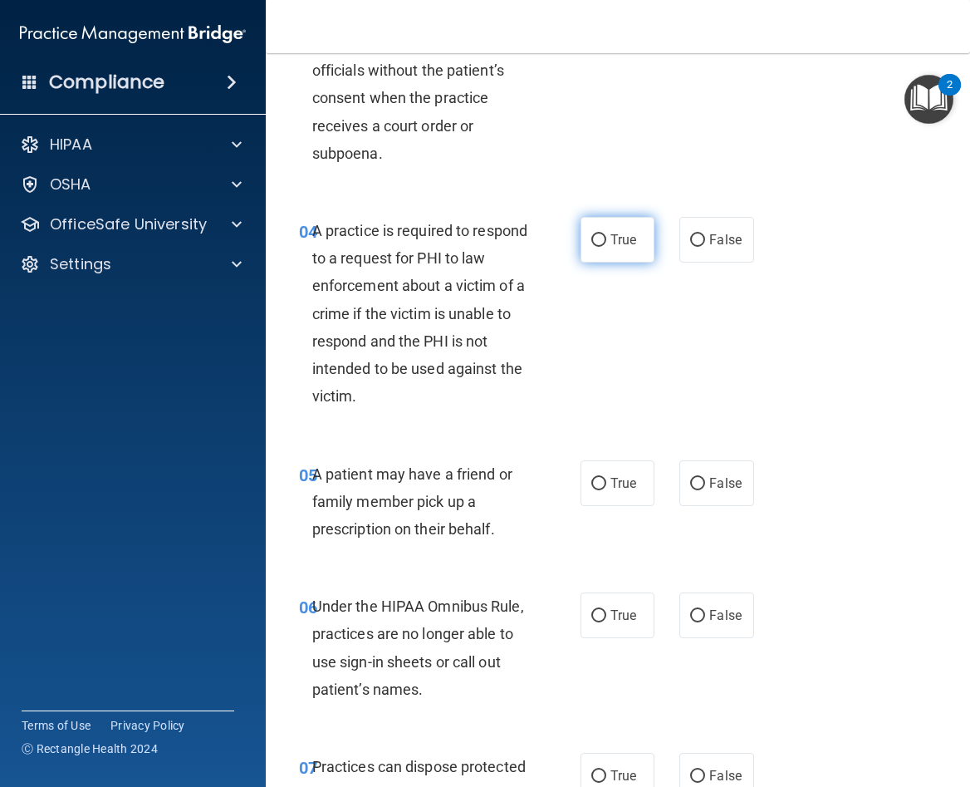
click at [589, 252] on label "True" at bounding box center [618, 240] width 74 height 46
click at [592, 247] on input "True" at bounding box center [599, 240] width 15 height 12
radio input "true"
click at [597, 479] on input "True" at bounding box center [599, 484] width 15 height 12
radio input "true"
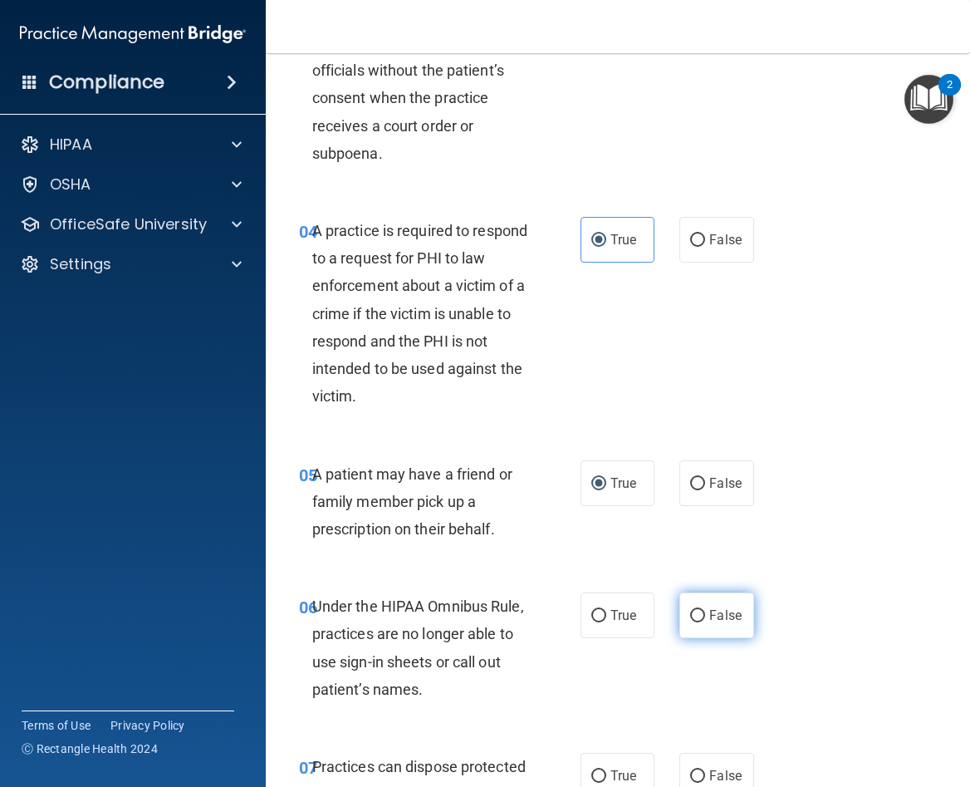
click at [690, 615] on input "False" at bounding box center [697, 616] width 15 height 12
radio input "true"
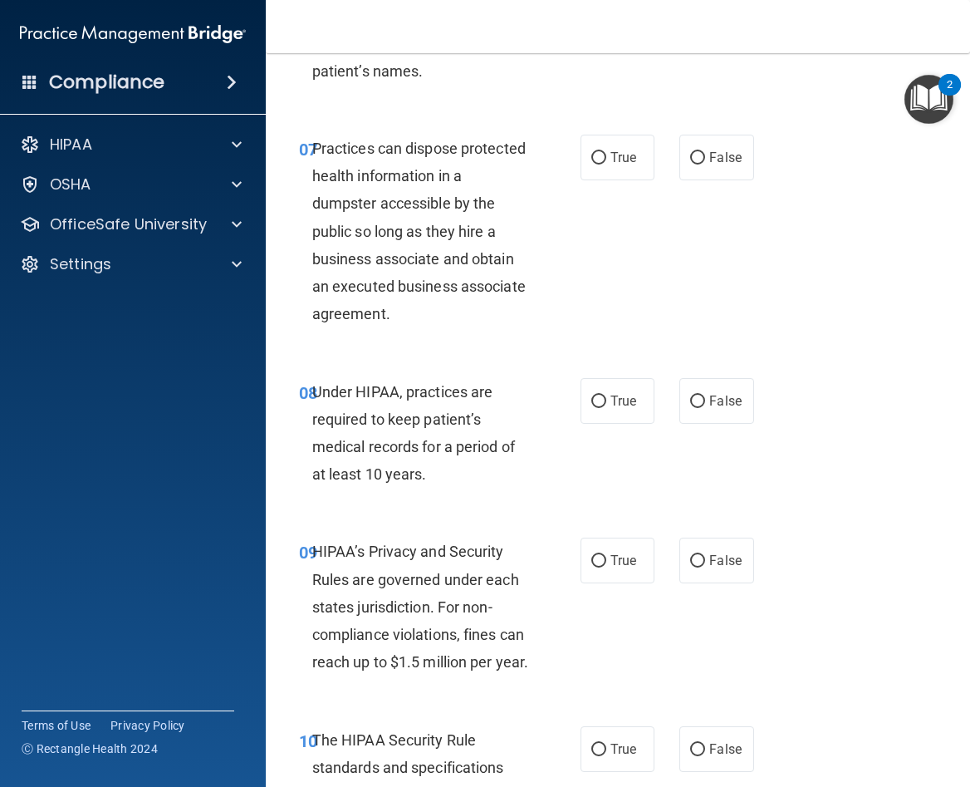
scroll to position [1267, 0]
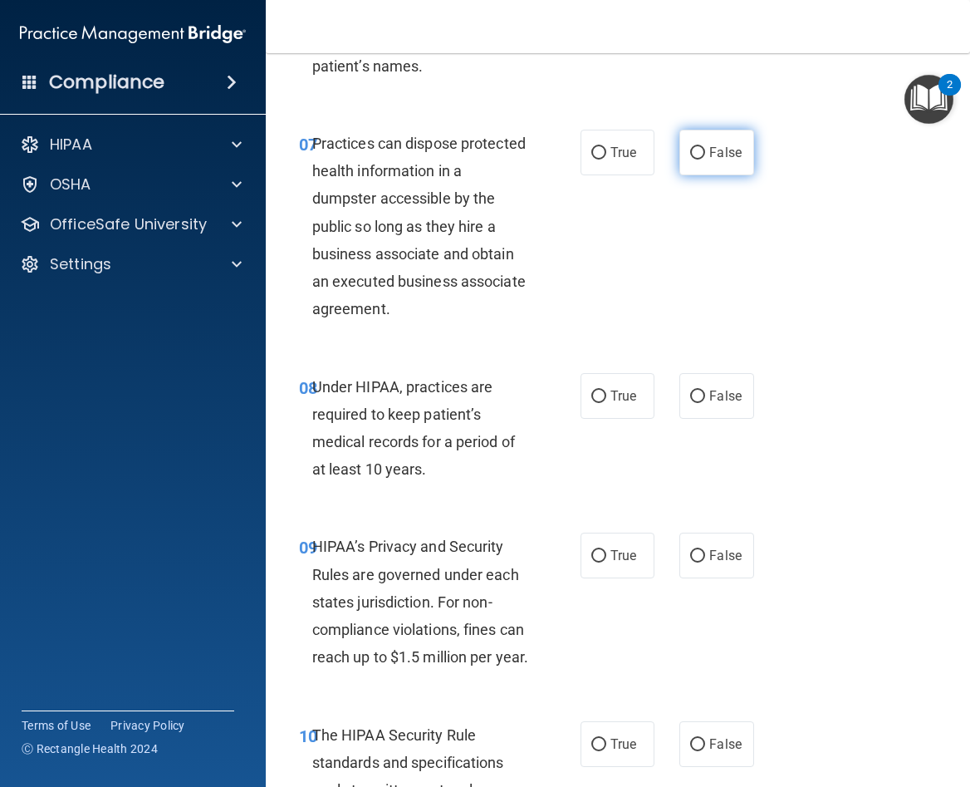
click at [690, 154] on input "False" at bounding box center [697, 153] width 15 height 12
radio input "true"
click at [691, 395] on input "False" at bounding box center [697, 397] width 15 height 12
radio input "true"
click at [692, 553] on input "False" at bounding box center [697, 556] width 15 height 12
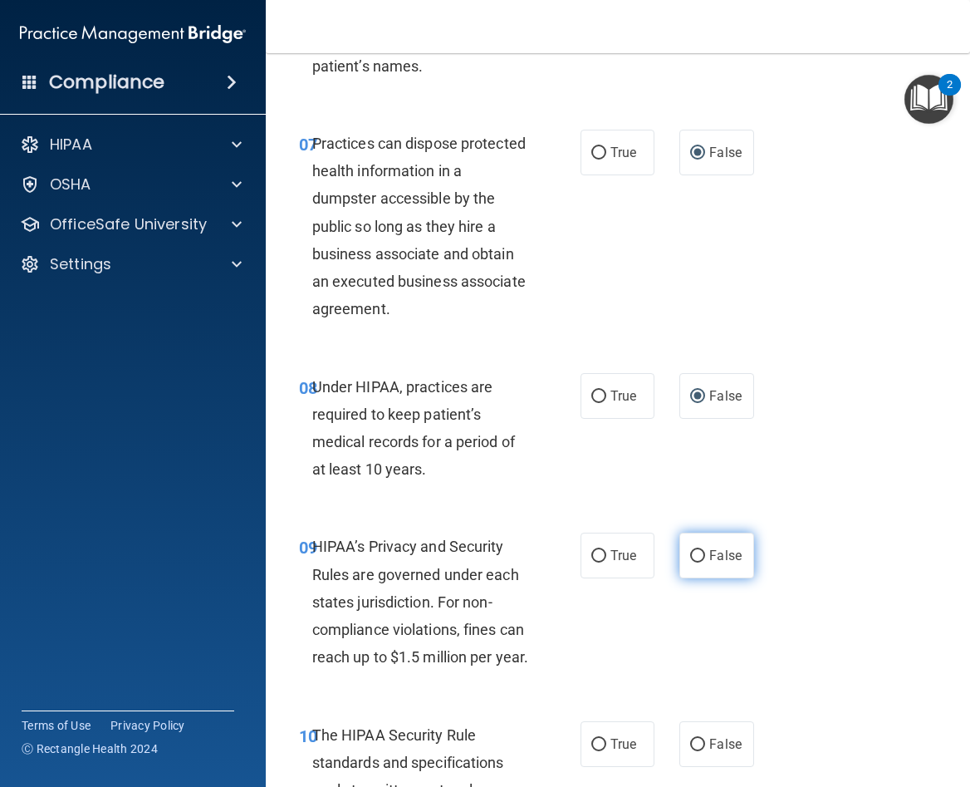
radio input "true"
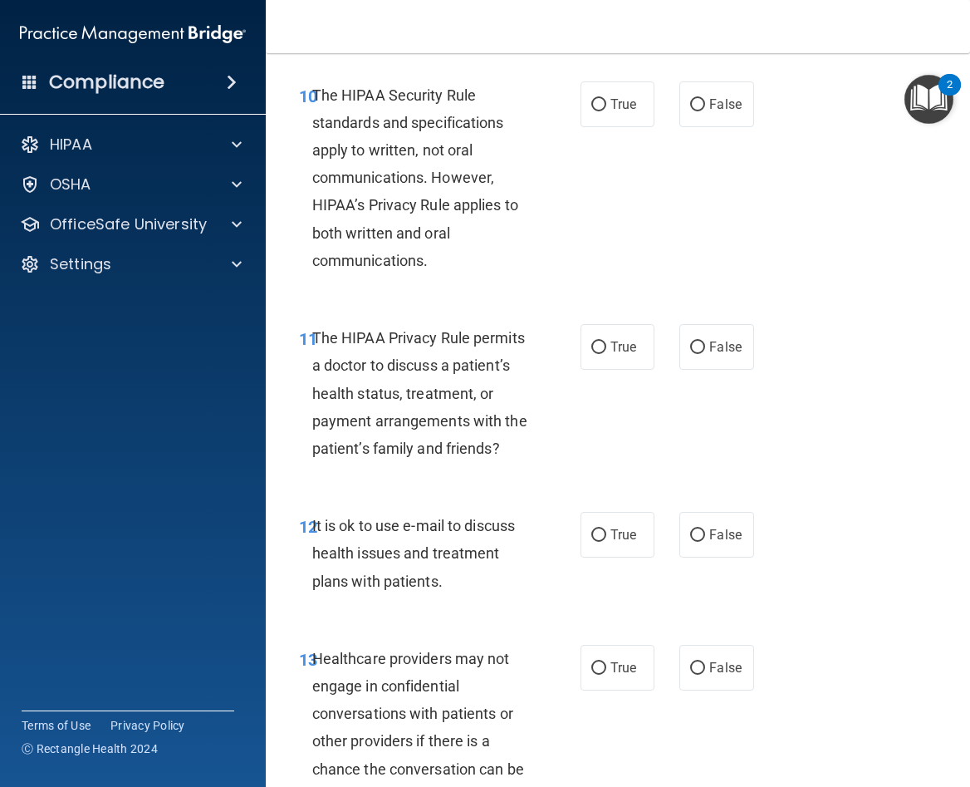
scroll to position [1911, 0]
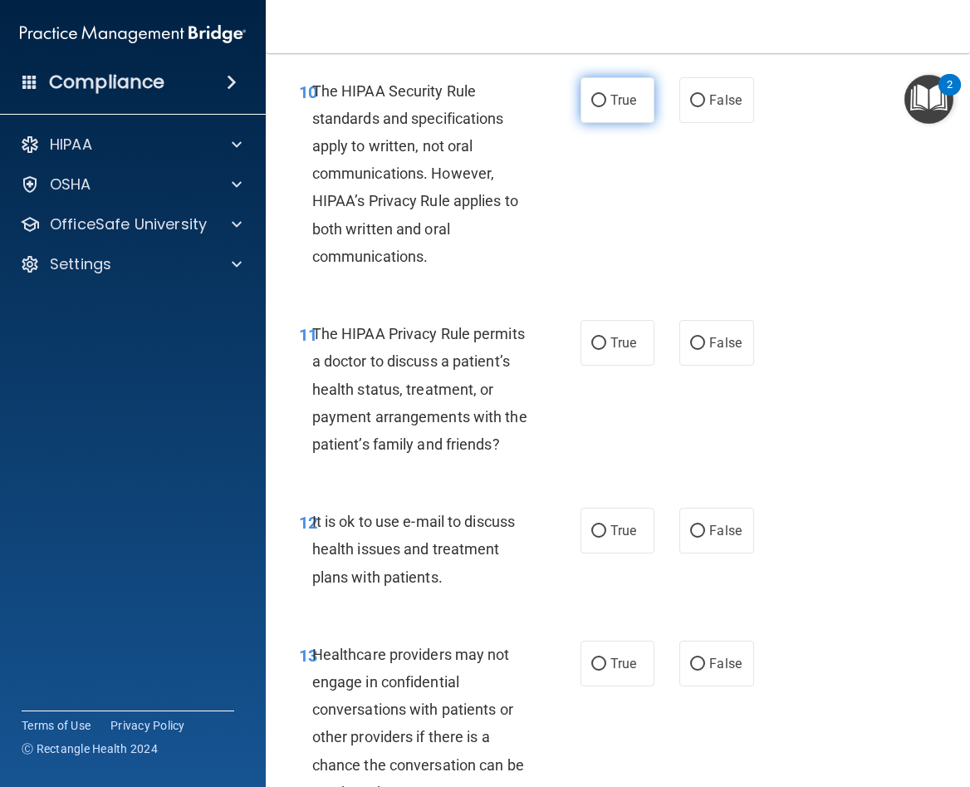
click at [595, 107] on input "True" at bounding box center [599, 101] width 15 height 12
radio input "true"
click at [592, 350] on input "True" at bounding box center [599, 343] width 15 height 12
radio input "true"
click at [592, 538] on input "True" at bounding box center [599, 531] width 15 height 12
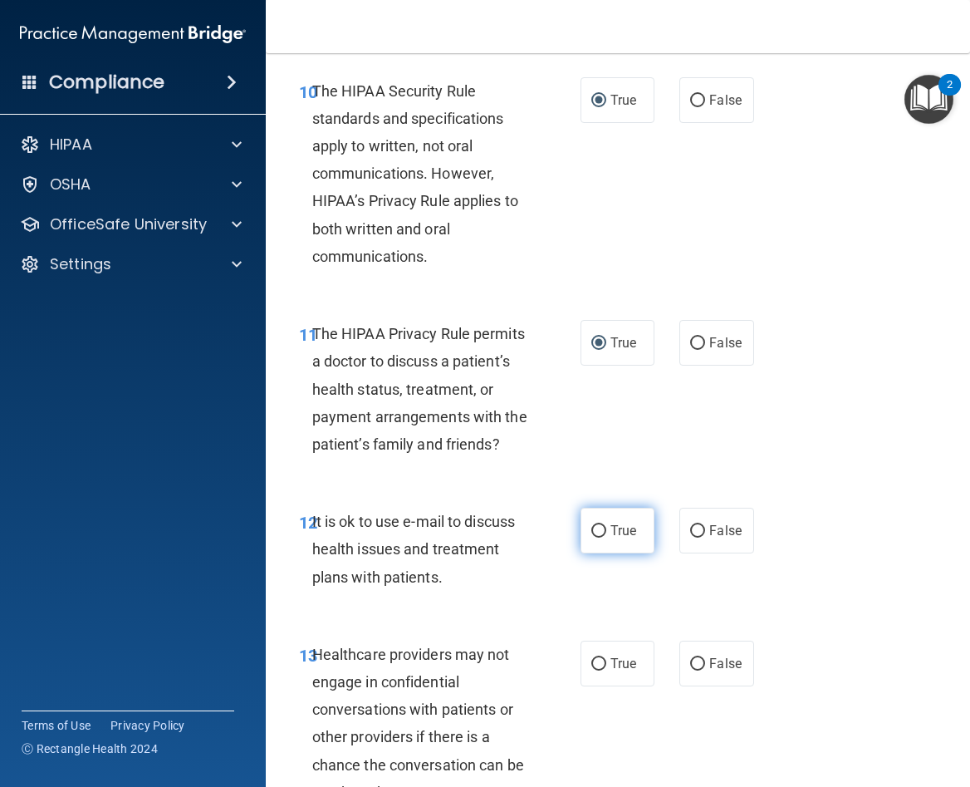
radio input "true"
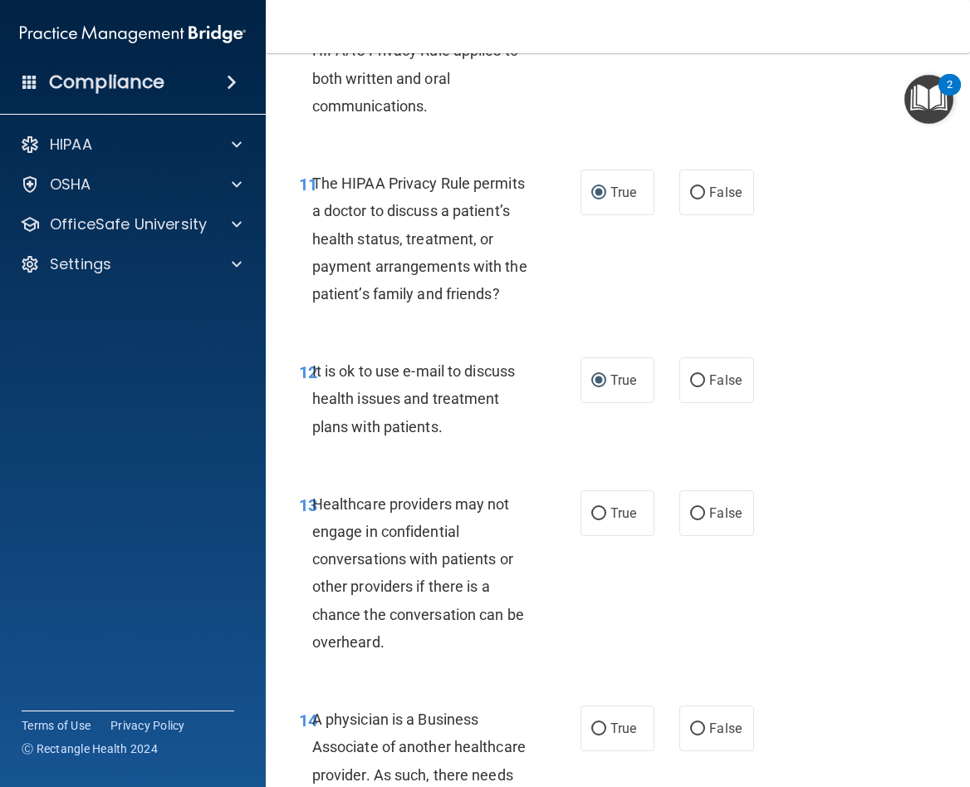
scroll to position [2098, 0]
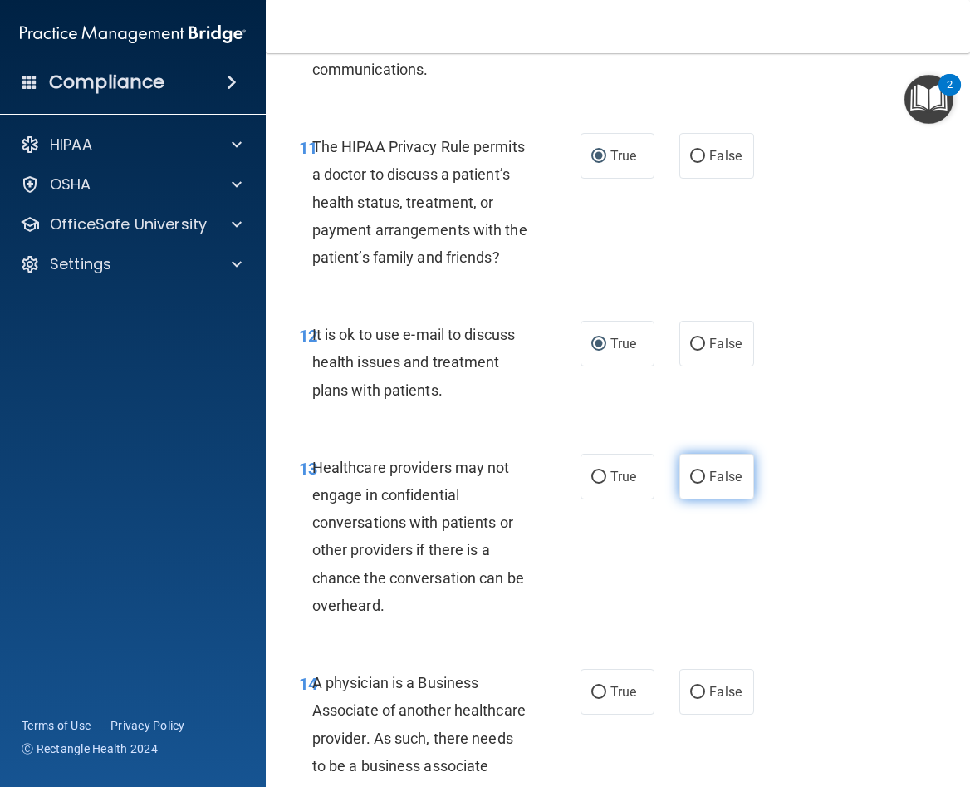
click at [691, 484] on input "False" at bounding box center [697, 477] width 15 height 12
radio input "true"
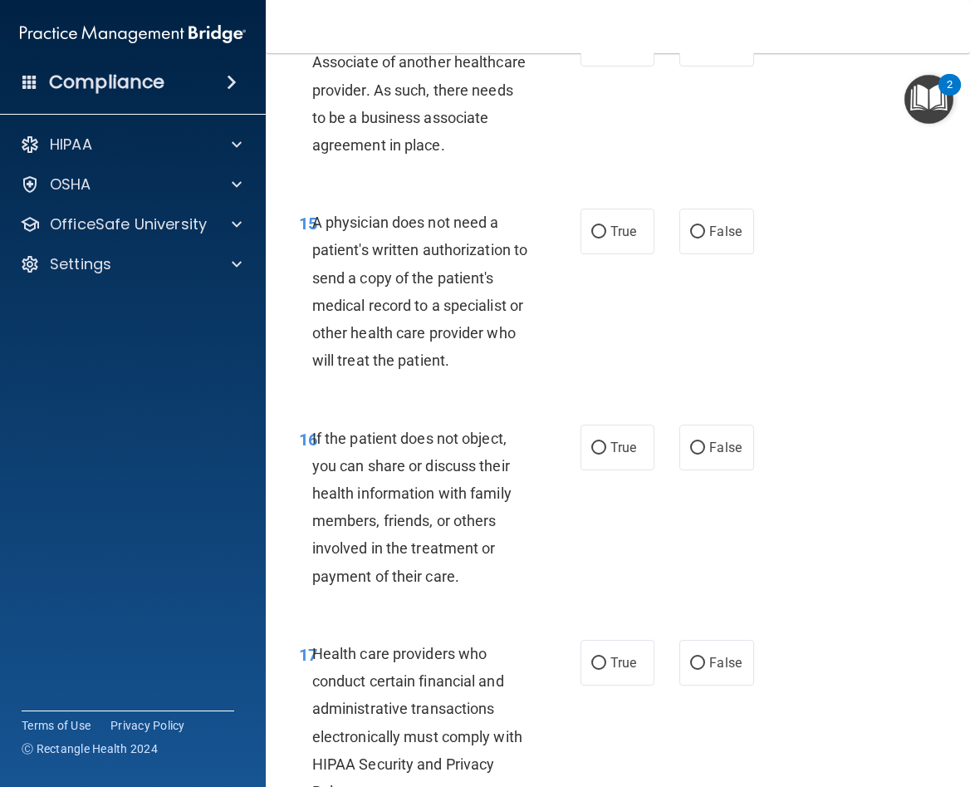
scroll to position [2783, 0]
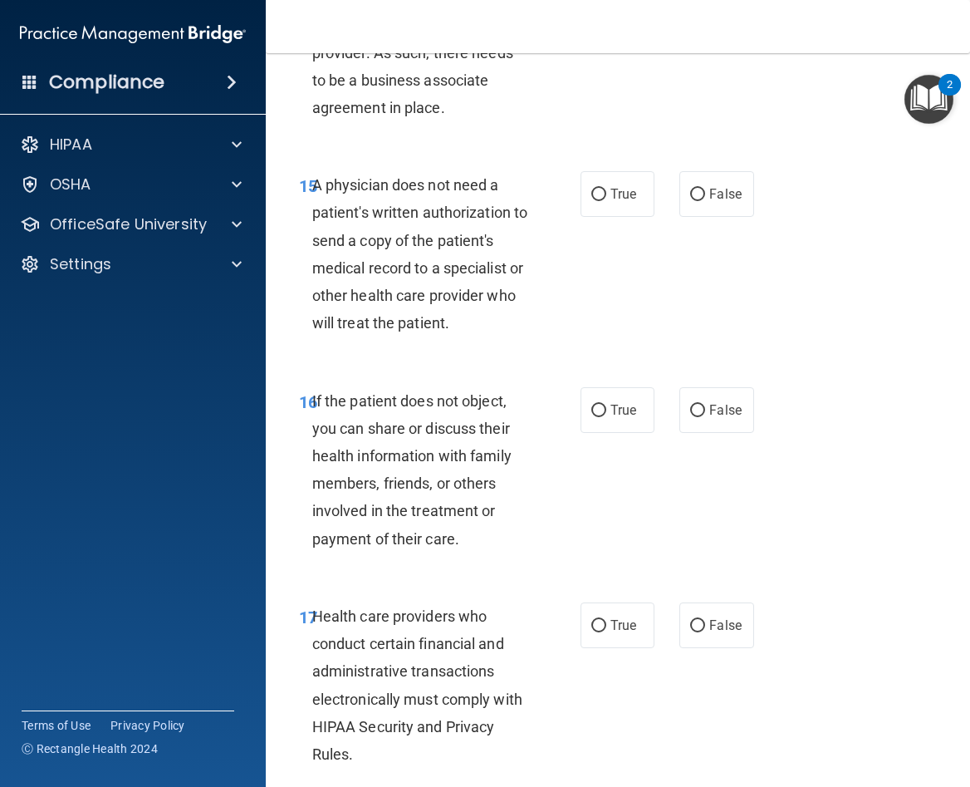
click at [690, 13] on input "False" at bounding box center [697, 7] width 15 height 12
radio input "true"
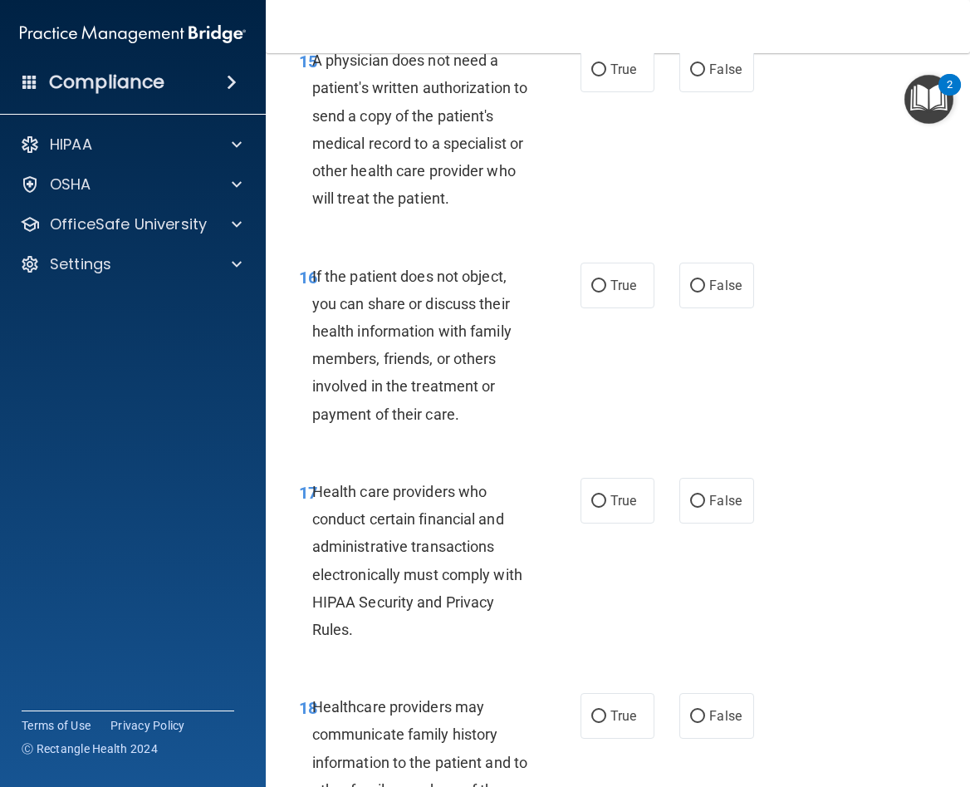
scroll to position [2929, 0]
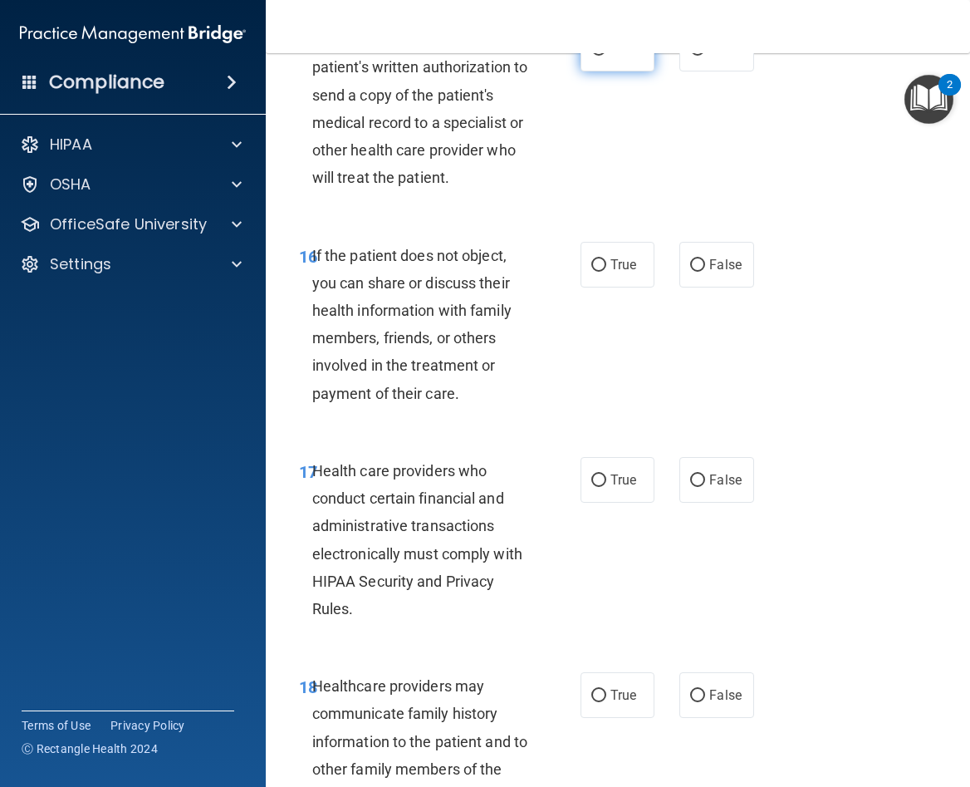
click at [595, 56] on input "True" at bounding box center [599, 49] width 15 height 12
radio input "true"
click at [592, 272] on input "True" at bounding box center [599, 265] width 15 height 12
radio input "true"
click at [592, 487] on input "True" at bounding box center [599, 480] width 15 height 12
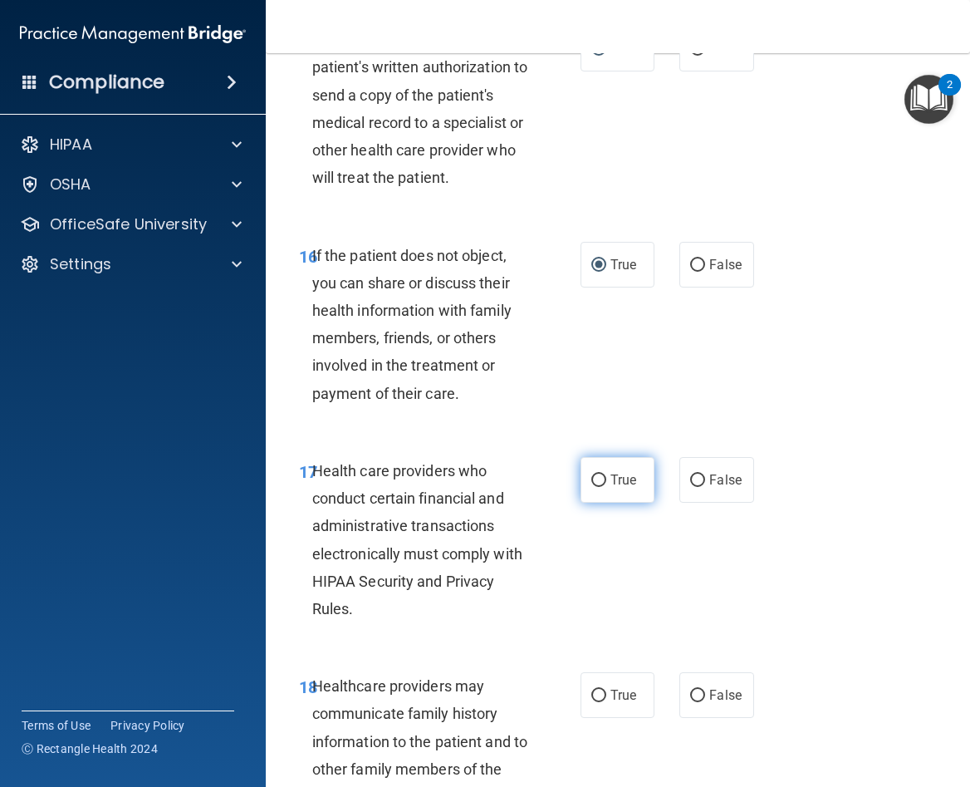
radio input "true"
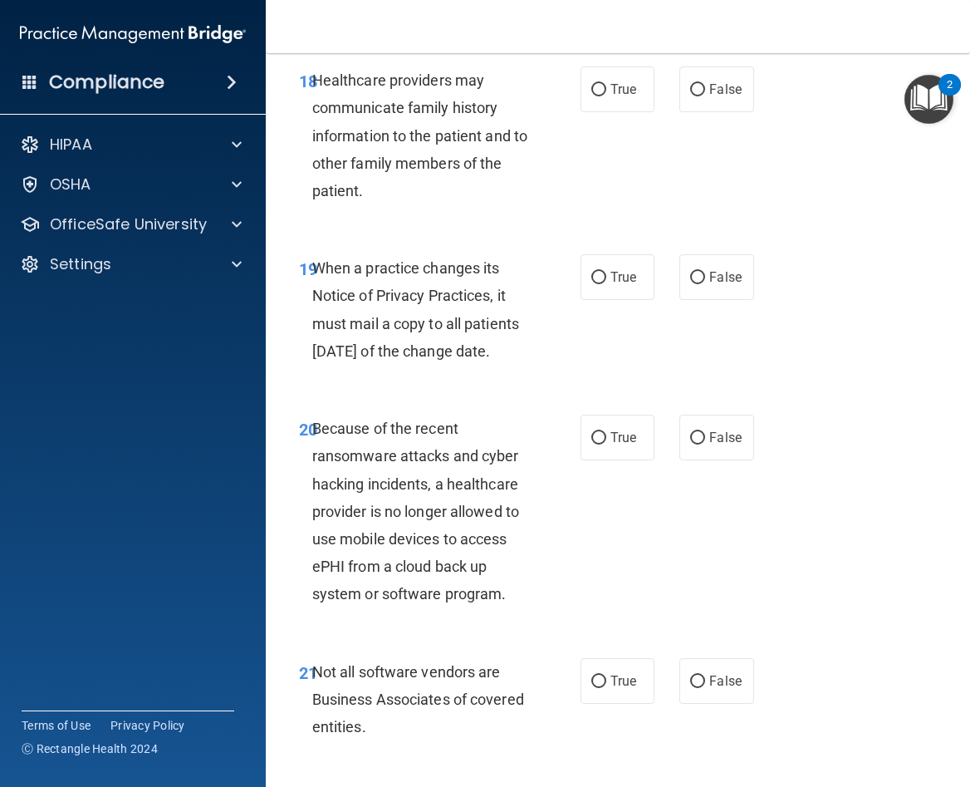
scroll to position [3552, 0]
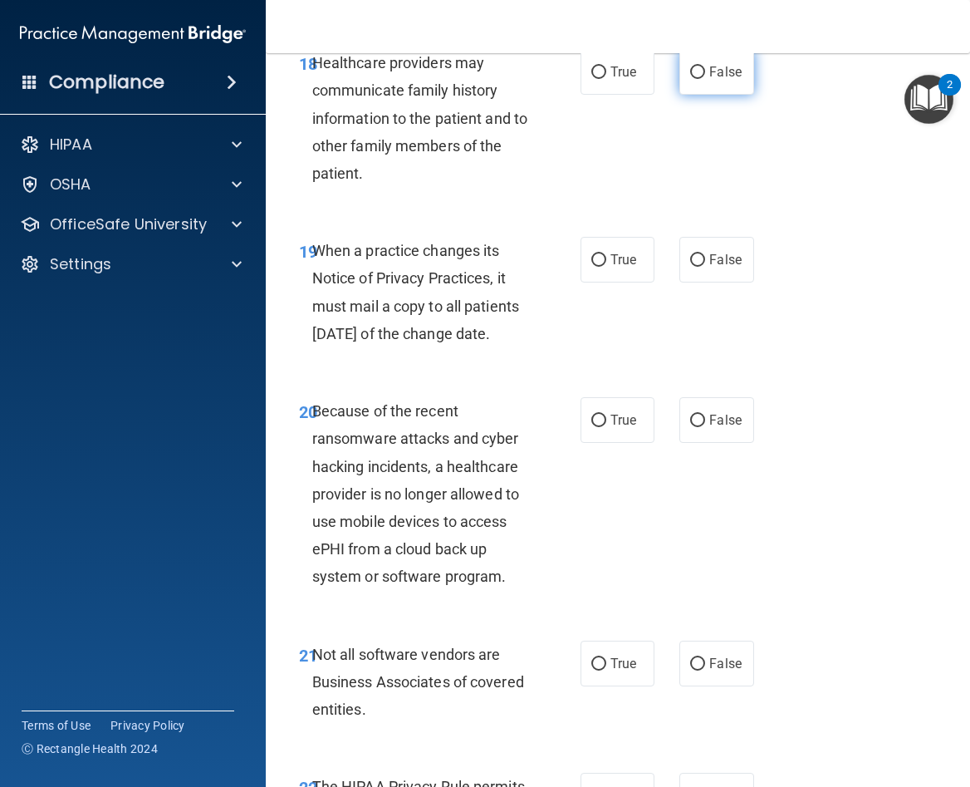
drag, startPoint x: 691, startPoint y: 123, endPoint x: 692, endPoint y: 132, distance: 9.2
click at [691, 79] on input "False" at bounding box center [697, 72] width 15 height 12
radio input "true"
click at [690, 267] on input "False" at bounding box center [697, 260] width 15 height 12
radio input "true"
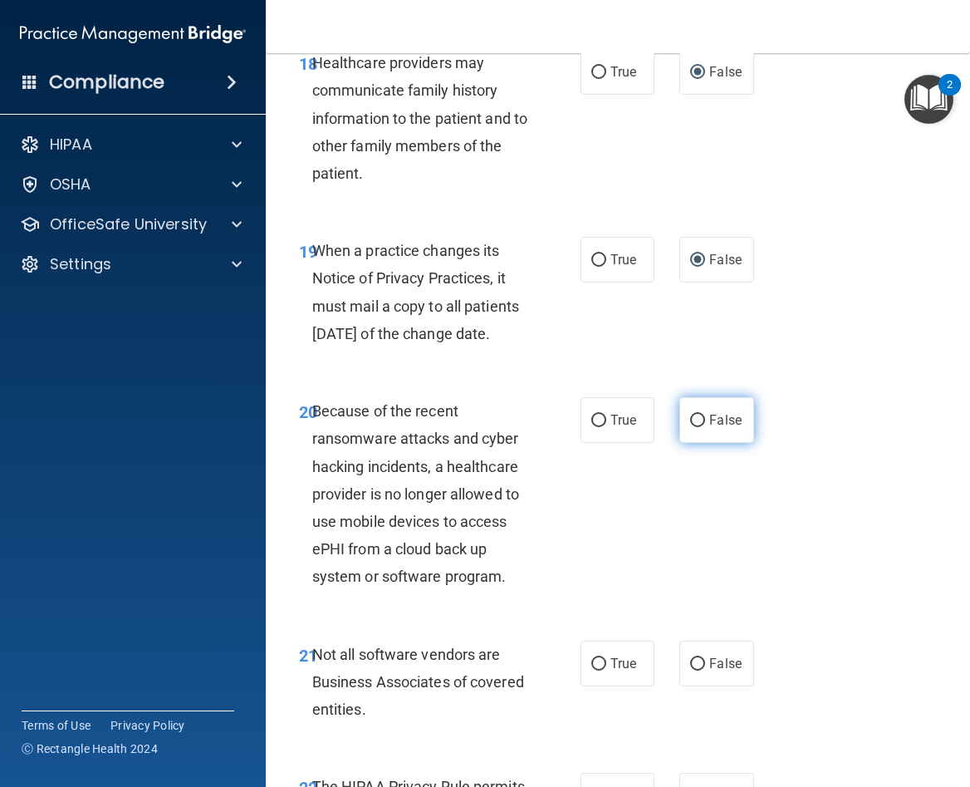
click at [691, 427] on input "False" at bounding box center [697, 421] width 15 height 12
radio input "true"
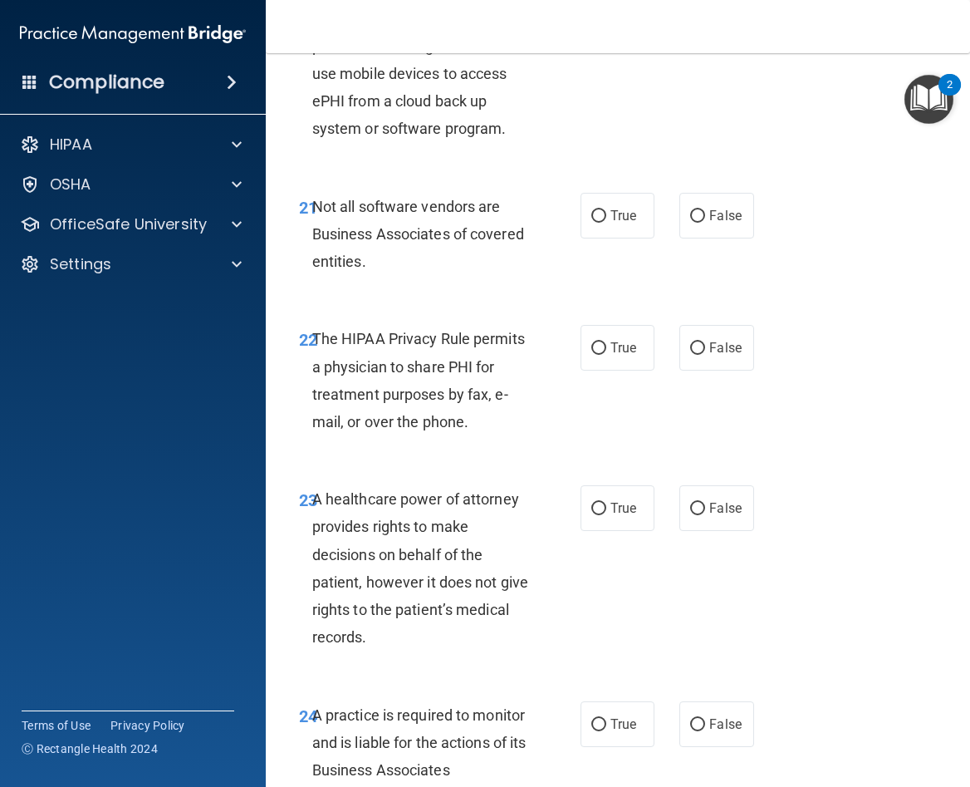
scroll to position [4051, 0]
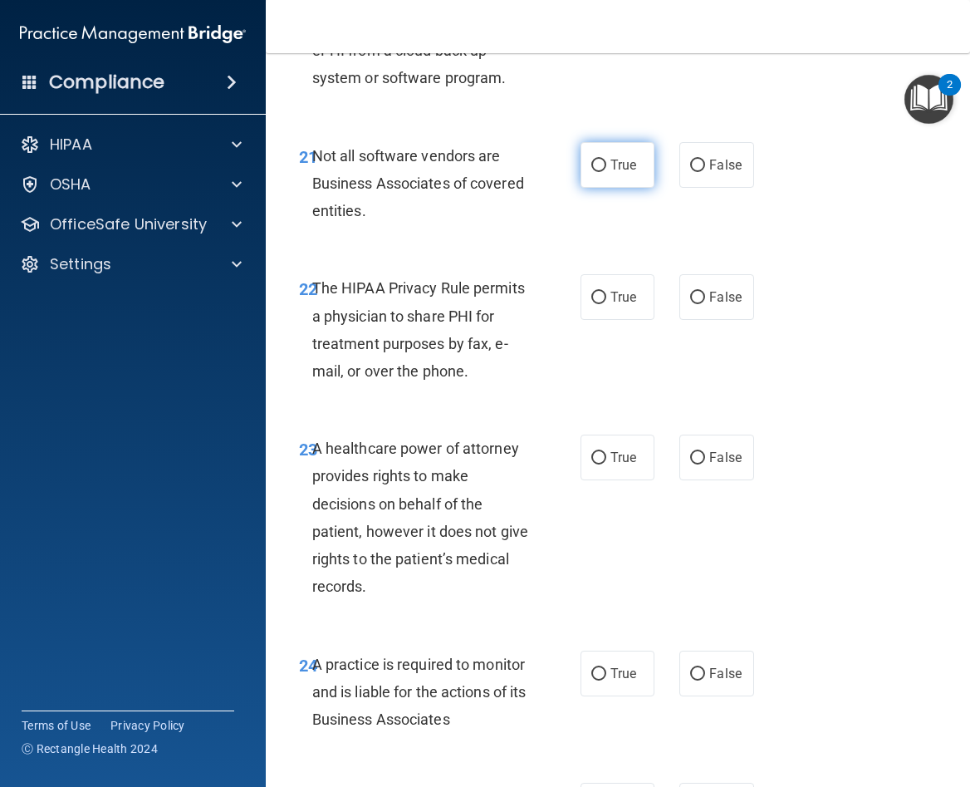
click at [598, 172] on input "True" at bounding box center [599, 166] width 15 height 12
radio input "true"
click at [599, 304] on input "True" at bounding box center [599, 298] width 15 height 12
radio input "true"
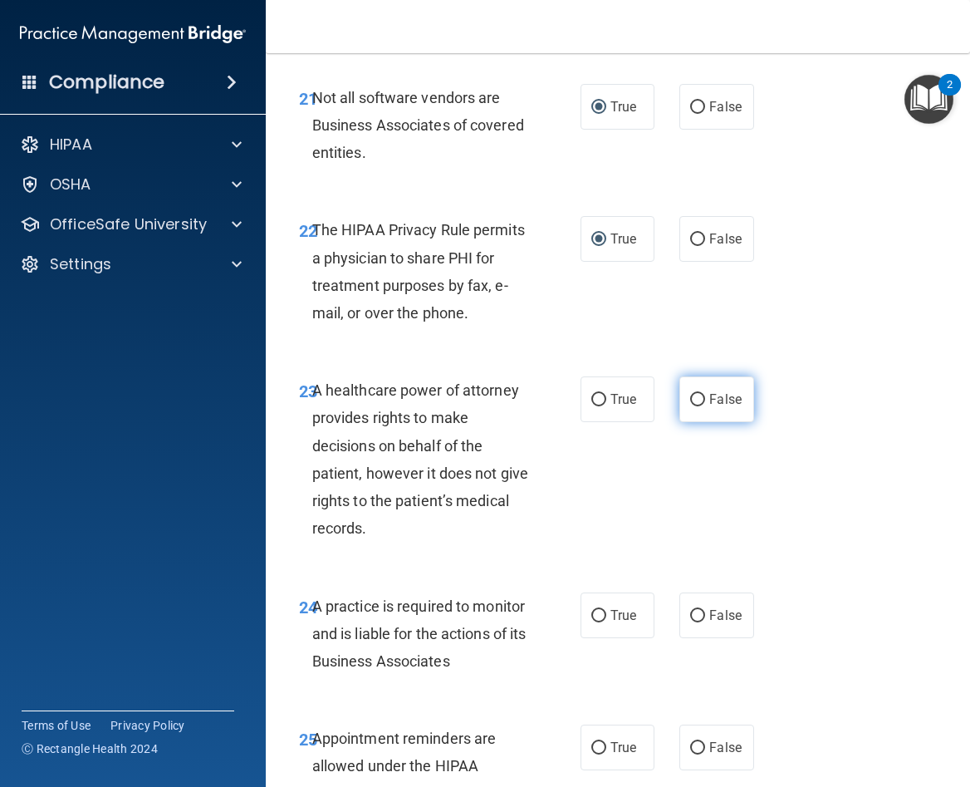
scroll to position [4113, 0]
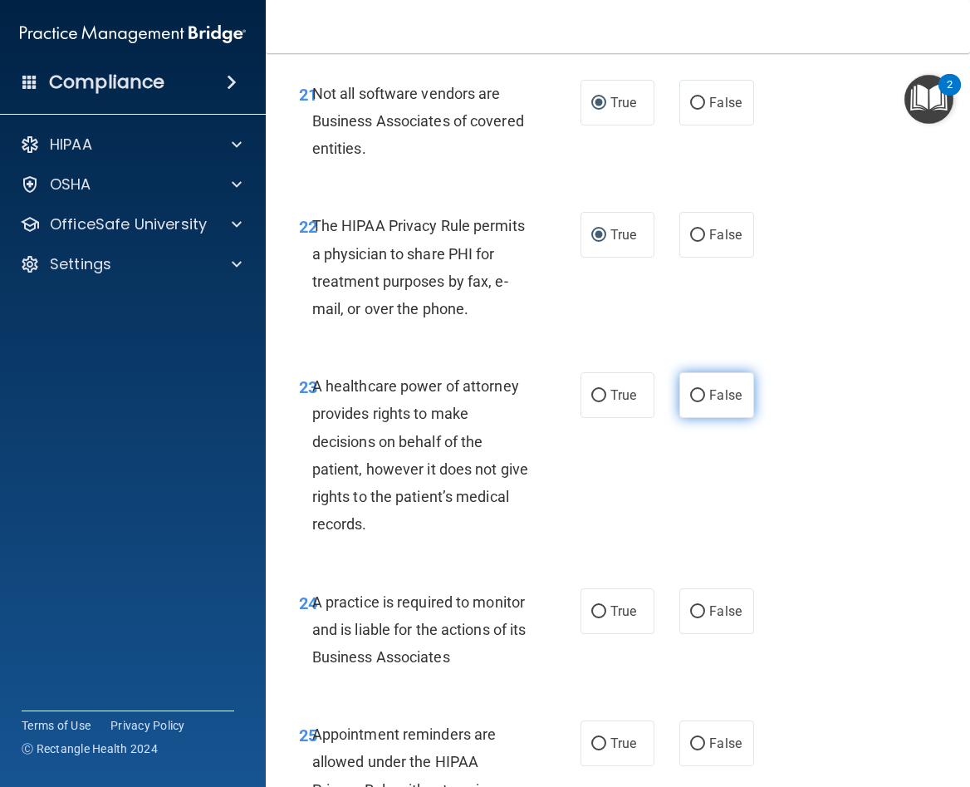
click at [690, 402] on input "False" at bounding box center [697, 396] width 15 height 12
radio input "true"
click at [690, 618] on input "False" at bounding box center [697, 612] width 15 height 12
radio input "true"
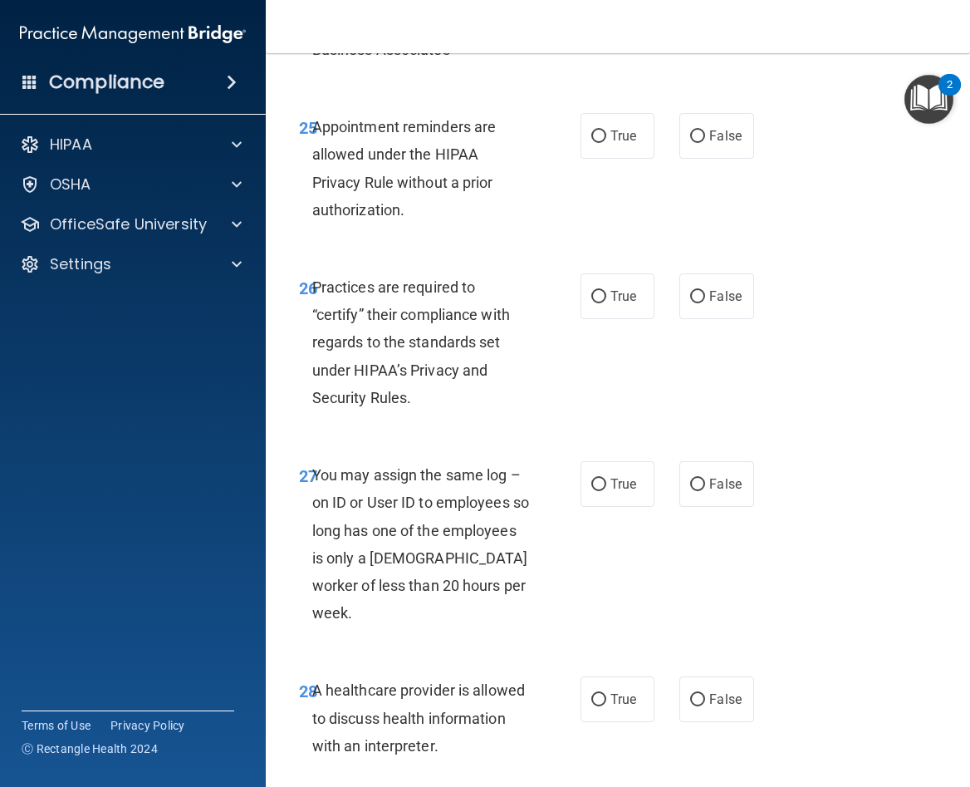
scroll to position [4674, 0]
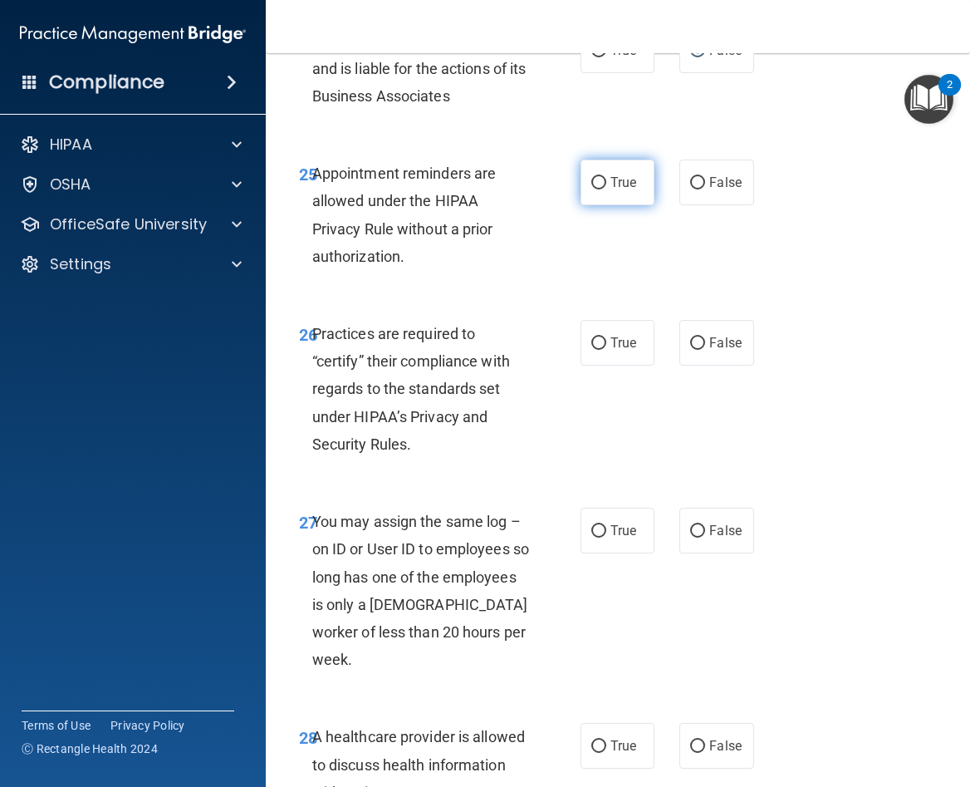
click at [592, 189] on input "True" at bounding box center [599, 183] width 15 height 12
radio input "true"
click at [690, 350] on input "False" at bounding box center [697, 343] width 15 height 12
radio input "true"
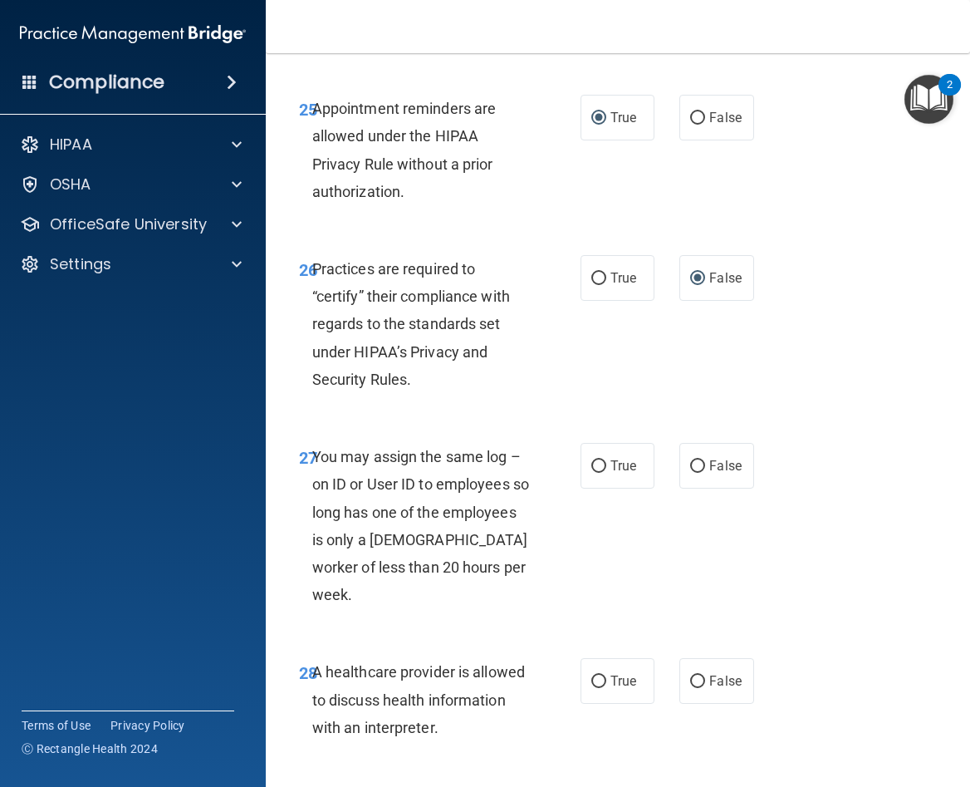
scroll to position [4840, 0]
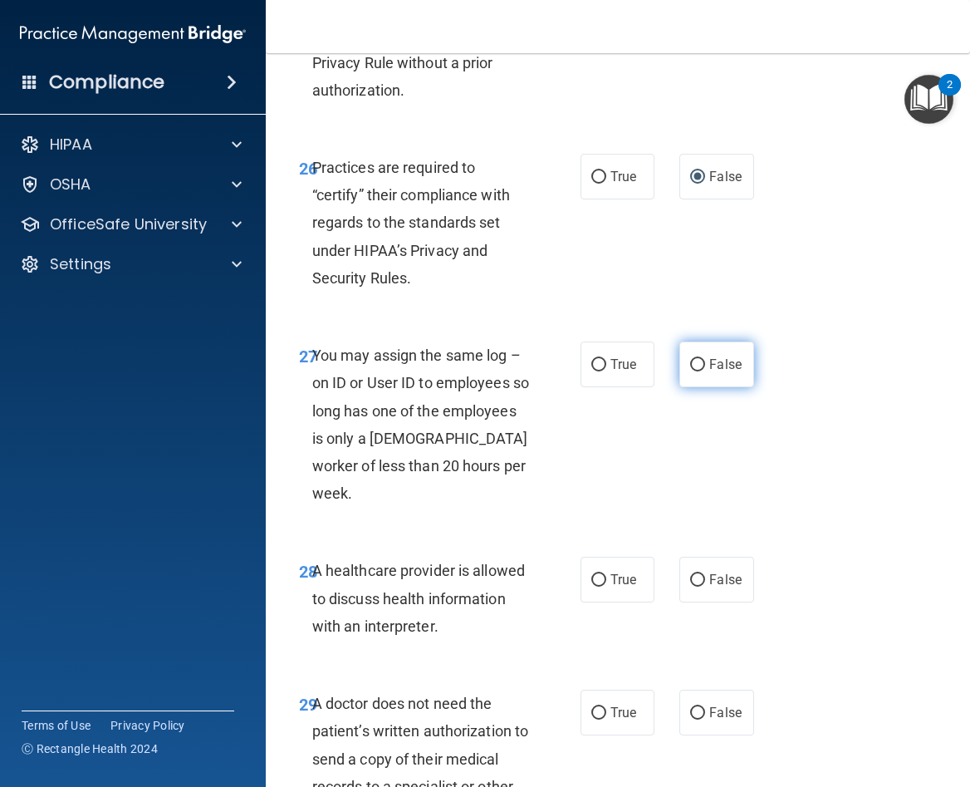
click at [693, 371] on input "False" at bounding box center [697, 365] width 15 height 12
radio input "true"
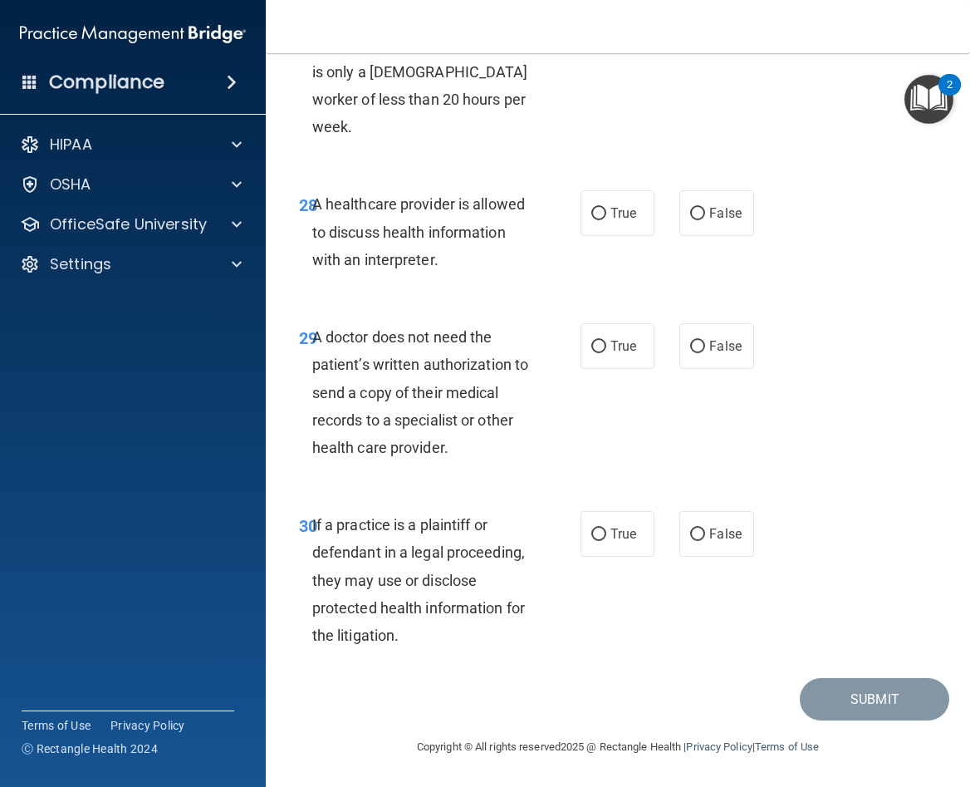
scroll to position [5317, 0]
click at [592, 214] on input "True" at bounding box center [599, 214] width 15 height 12
radio input "true"
click at [594, 351] on input "True" at bounding box center [599, 347] width 15 height 12
radio input "true"
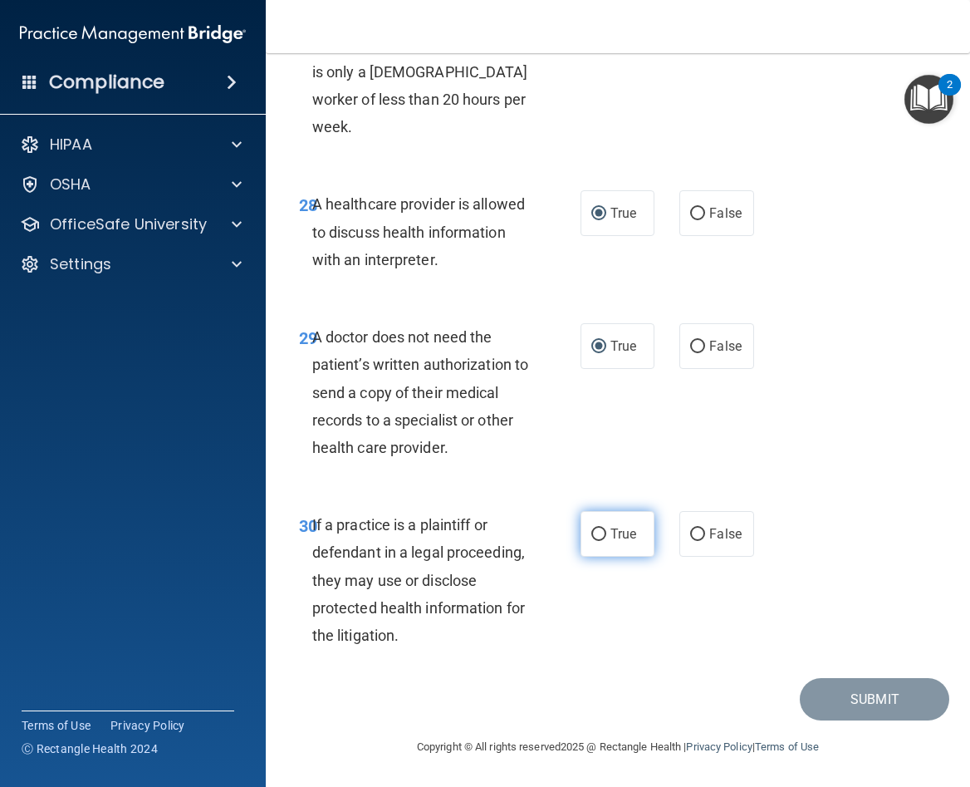
click at [593, 535] on input "True" at bounding box center [599, 534] width 15 height 12
radio input "true"
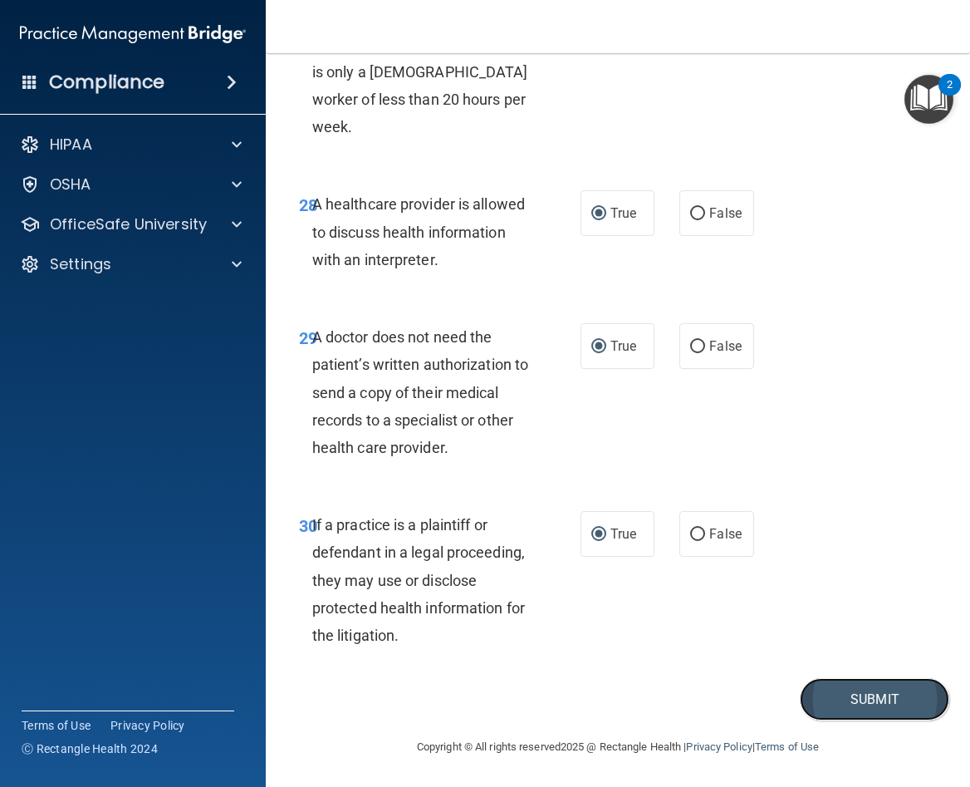
click at [846, 695] on button "Submit" at bounding box center [875, 699] width 150 height 42
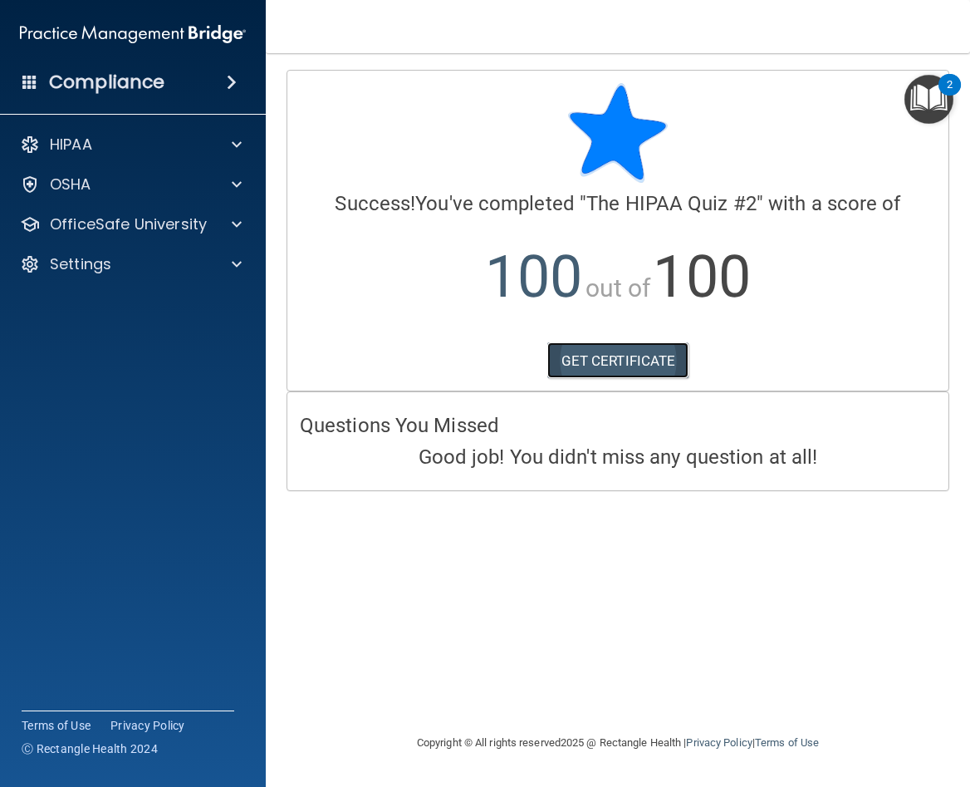
click at [606, 369] on link "GET CERTIFICATE" at bounding box center [619, 360] width 142 height 37
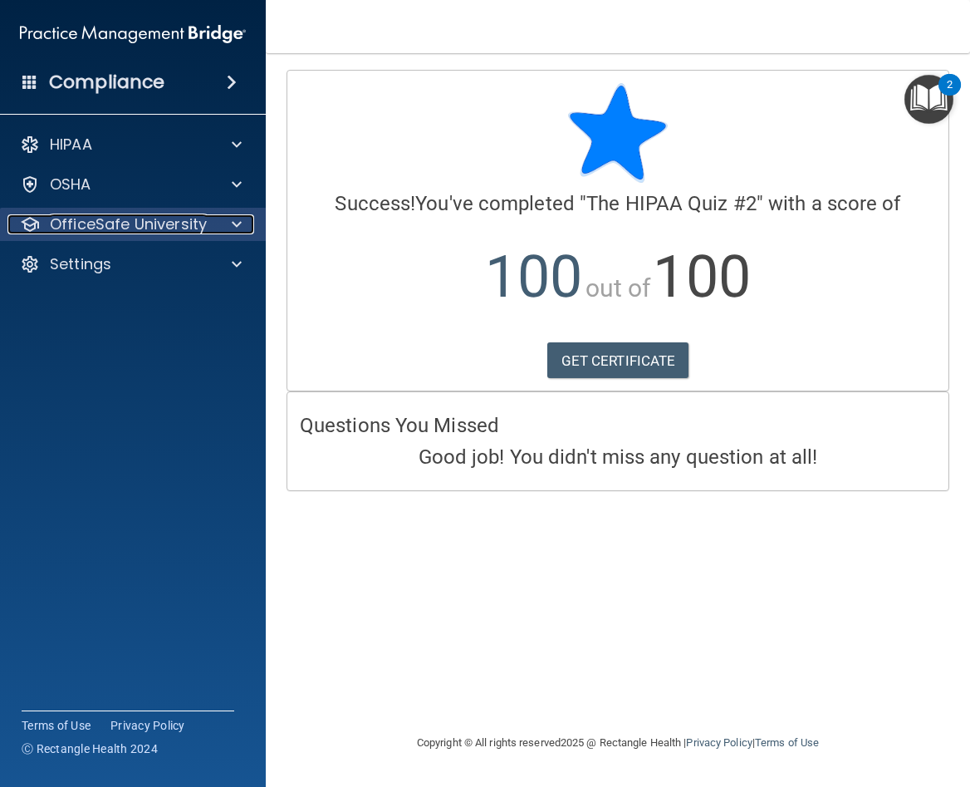
click at [225, 230] on div at bounding box center [235, 224] width 42 height 20
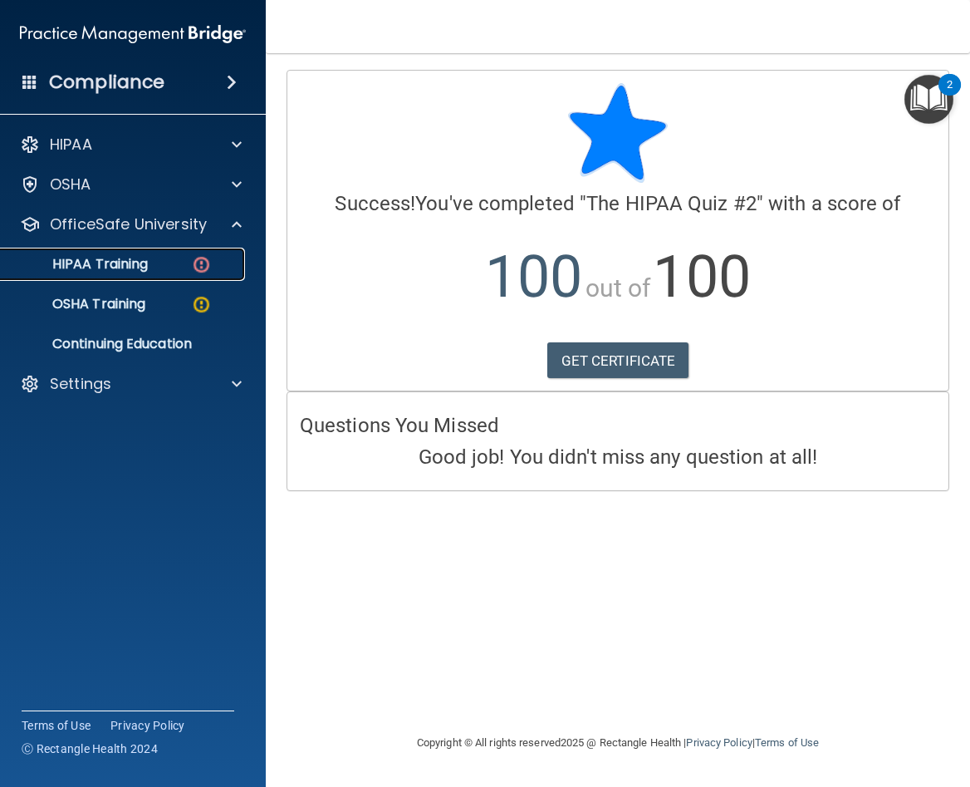
click at [196, 274] on img at bounding box center [201, 264] width 21 height 21
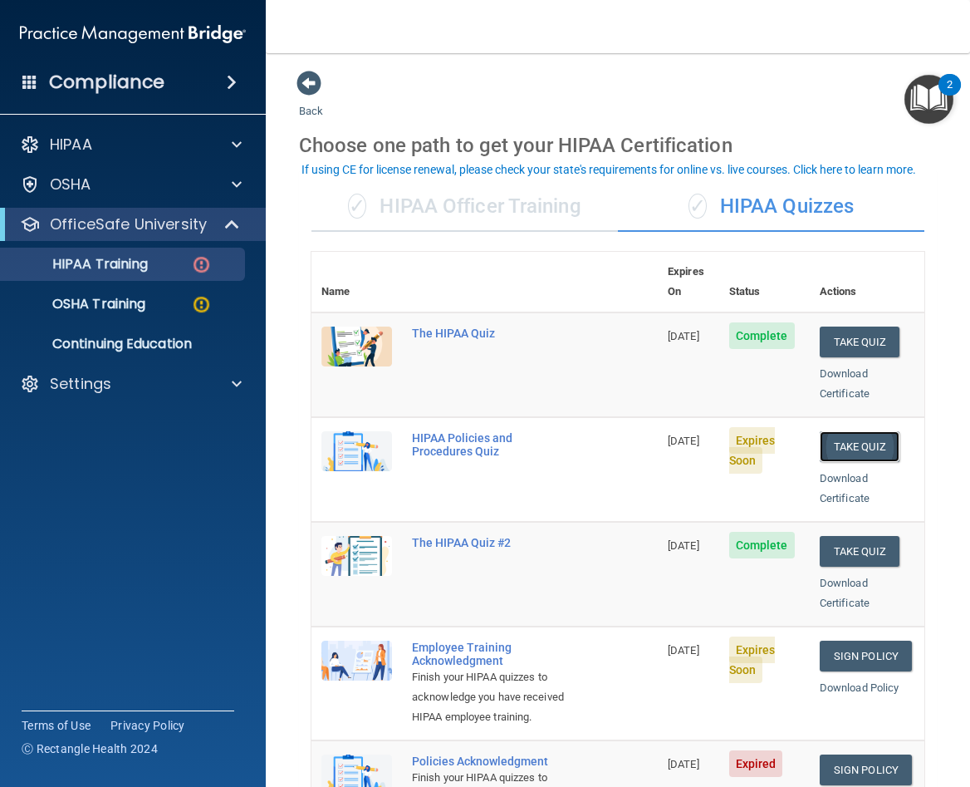
click at [867, 431] on button "Take Quiz" at bounding box center [860, 446] width 80 height 31
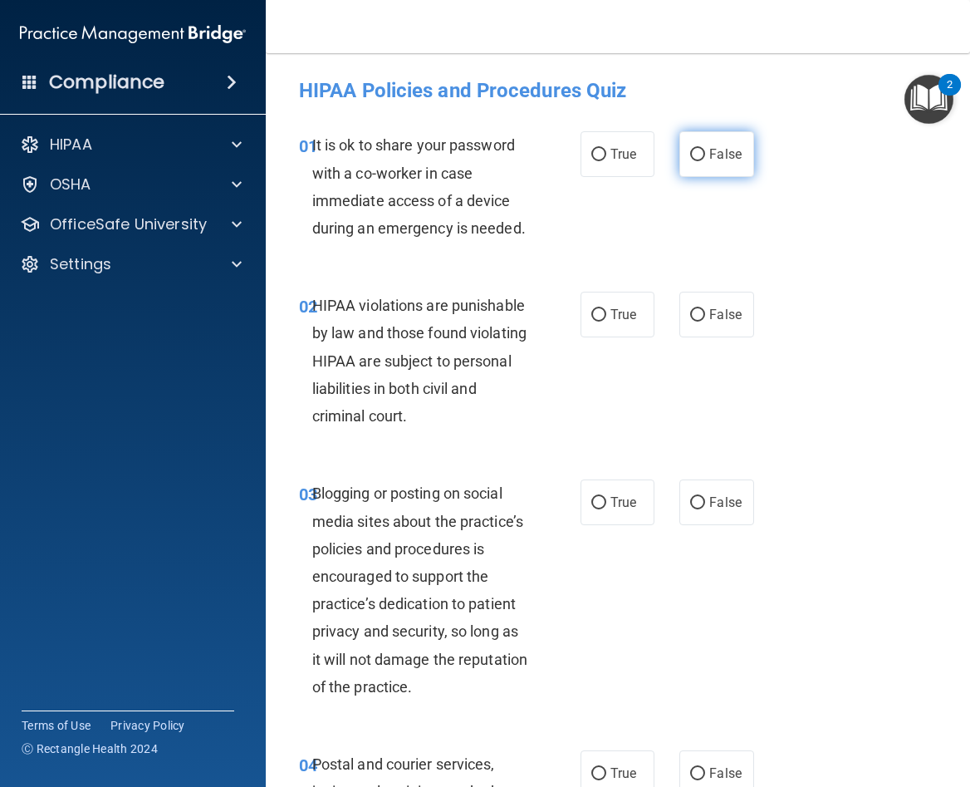
click at [690, 152] on input "False" at bounding box center [697, 155] width 15 height 12
radio input "true"
click at [592, 322] on input "True" at bounding box center [599, 315] width 15 height 12
radio input "true"
click at [690, 509] on input "False" at bounding box center [697, 503] width 15 height 12
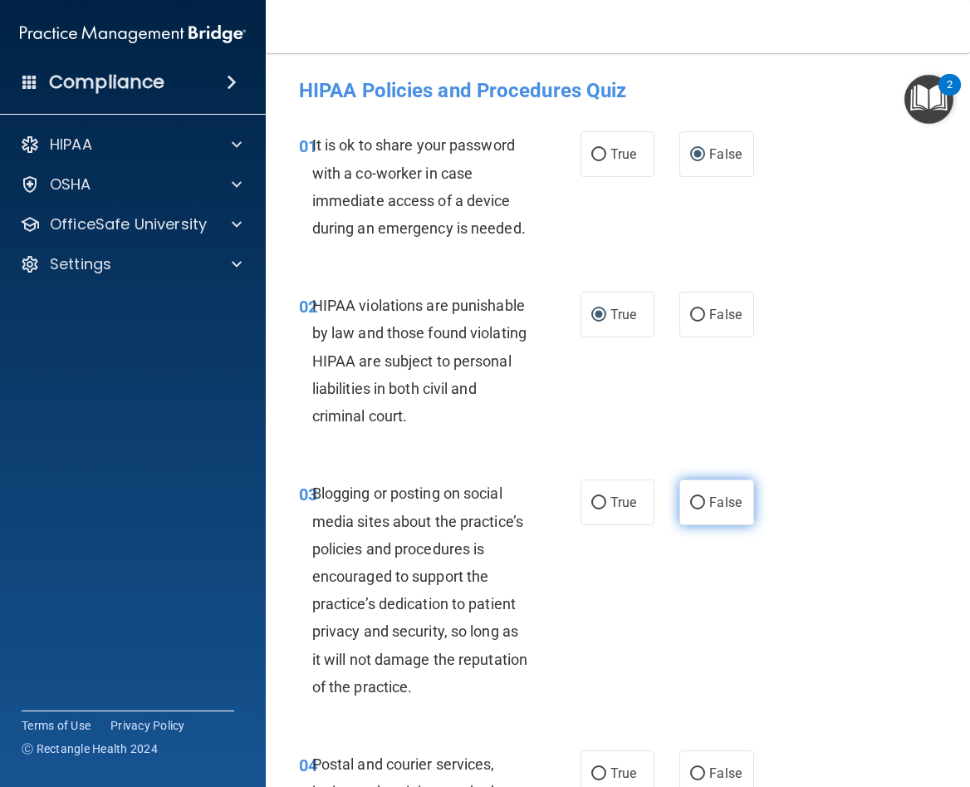
radio input "true"
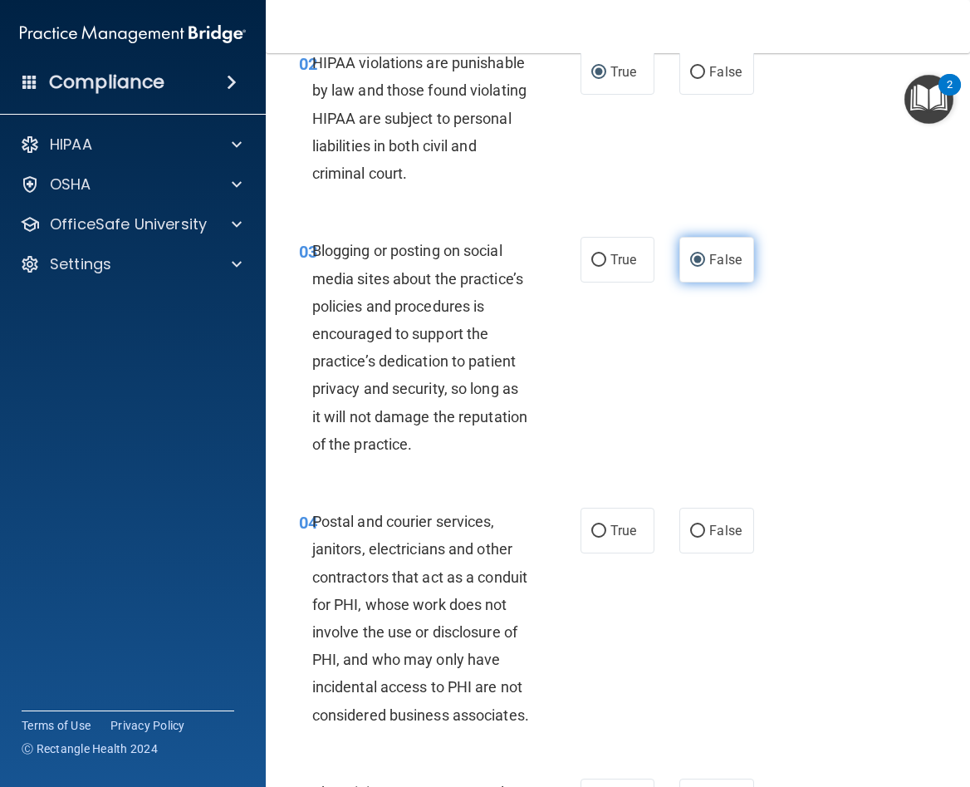
scroll to position [291, 0]
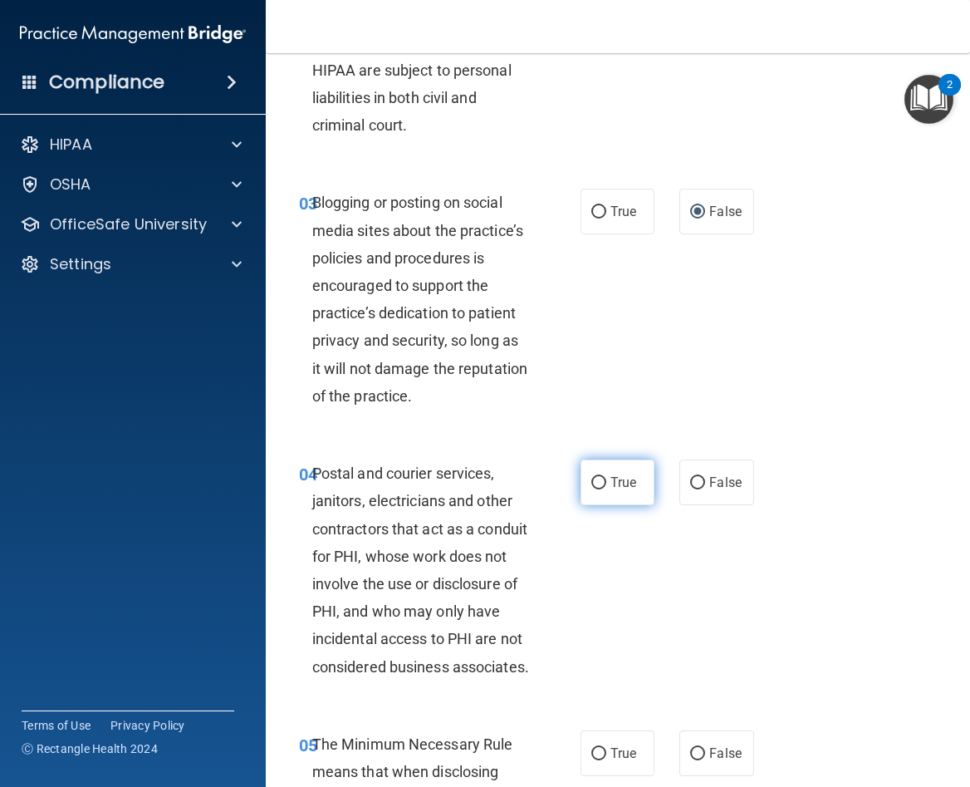
click at [599, 489] on input "True" at bounding box center [599, 483] width 15 height 12
radio input "true"
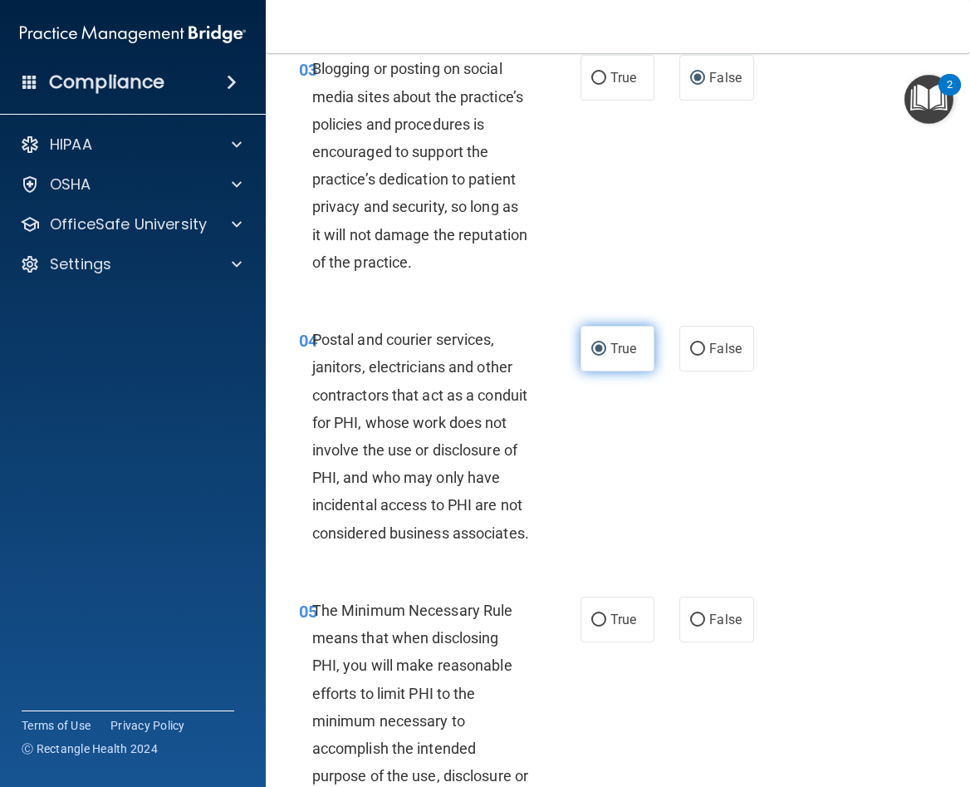
scroll to position [499, 0]
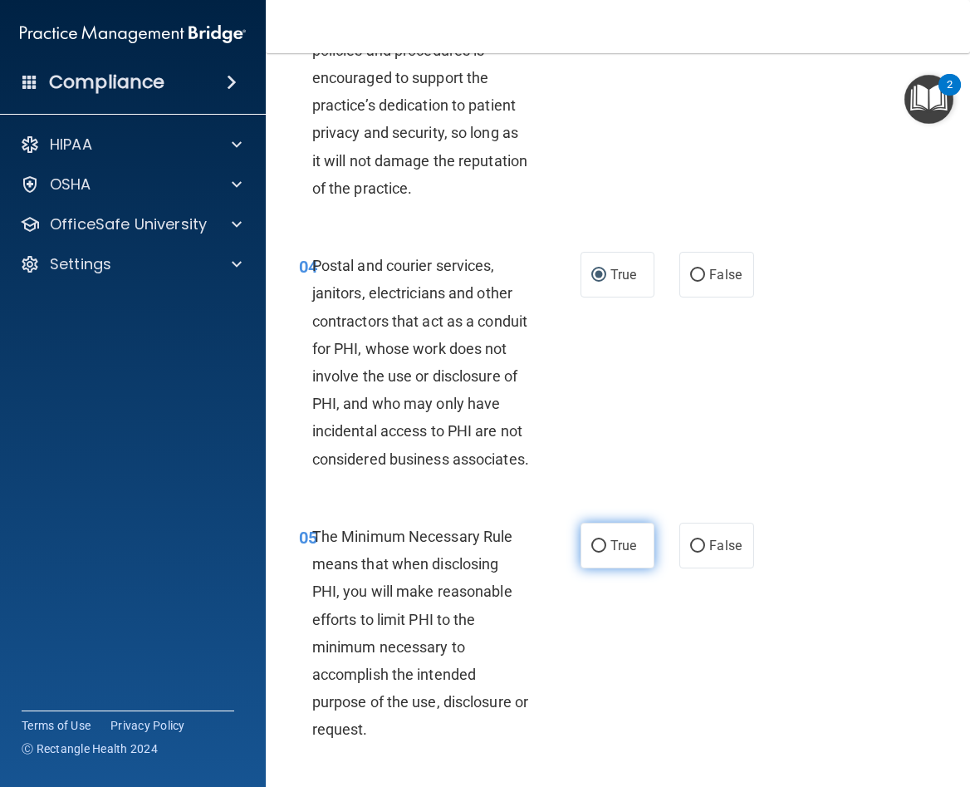
click at [592, 553] on input "True" at bounding box center [599, 546] width 15 height 12
radio input "true"
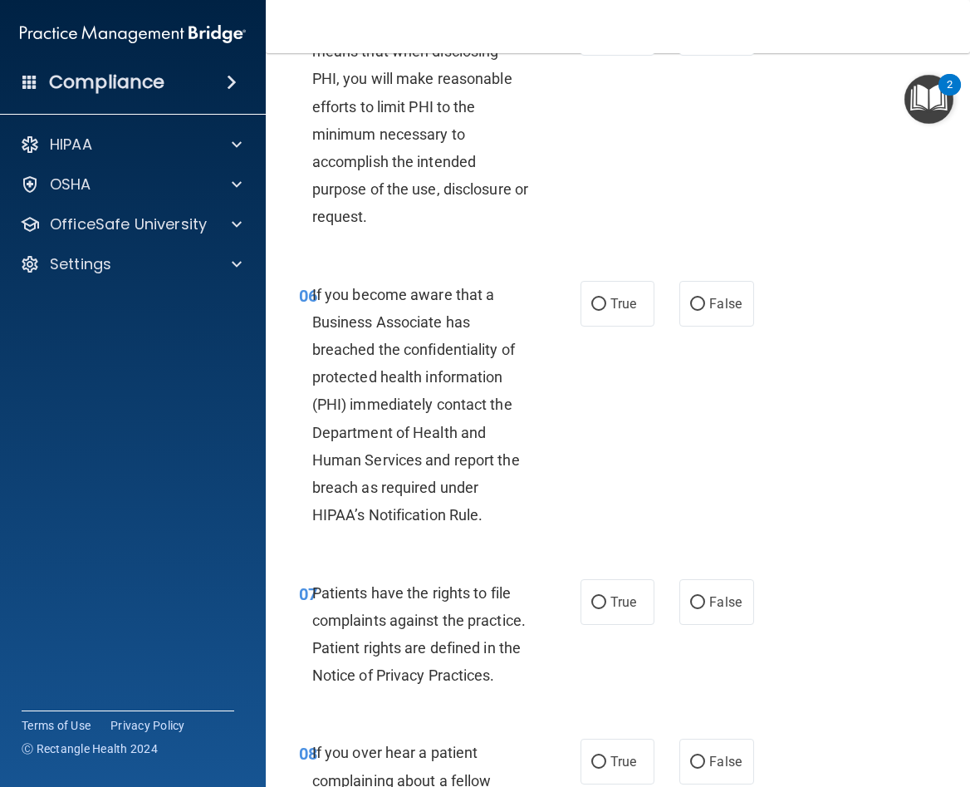
scroll to position [1080, 0]
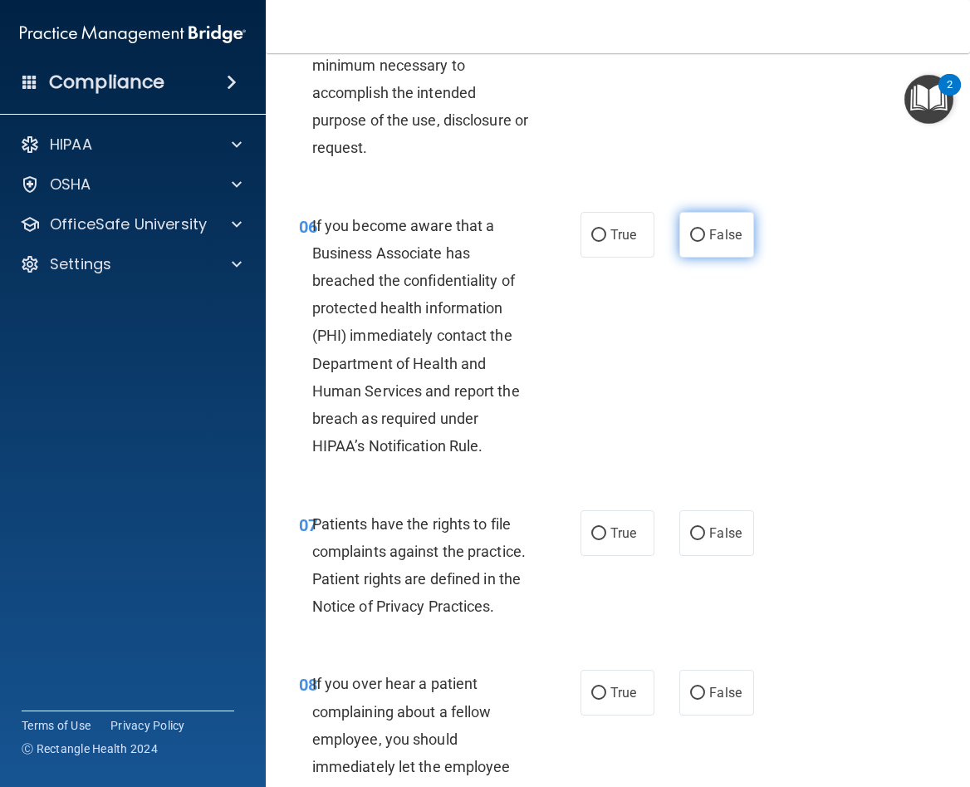
click at [693, 242] on input "False" at bounding box center [697, 235] width 15 height 12
radio input "true"
click at [592, 540] on input "True" at bounding box center [599, 534] width 15 height 12
radio input "true"
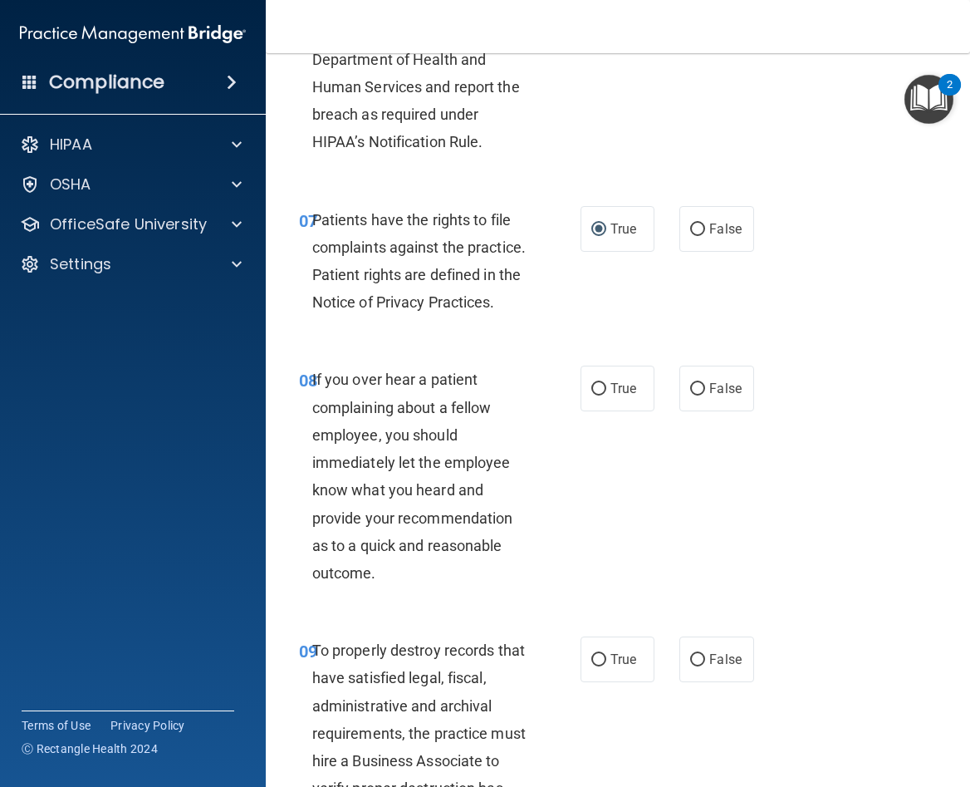
scroll to position [1392, 0]
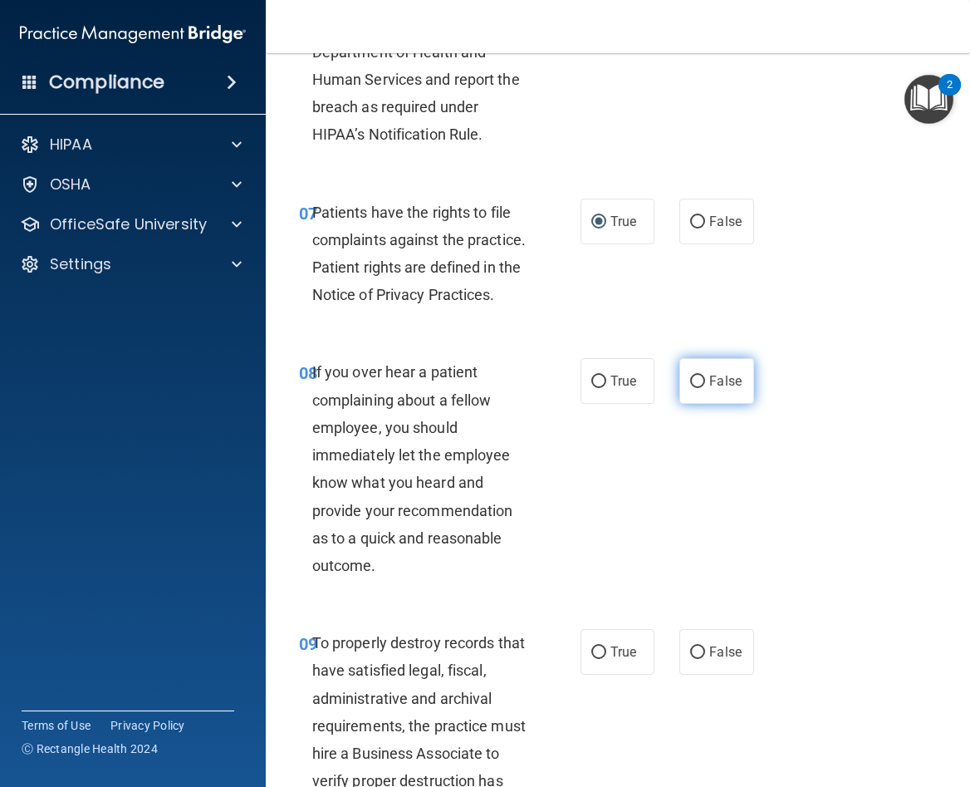
click at [690, 388] on input "False" at bounding box center [697, 382] width 15 height 12
radio input "true"
click at [693, 659] on input "False" at bounding box center [697, 652] width 15 height 12
radio input "true"
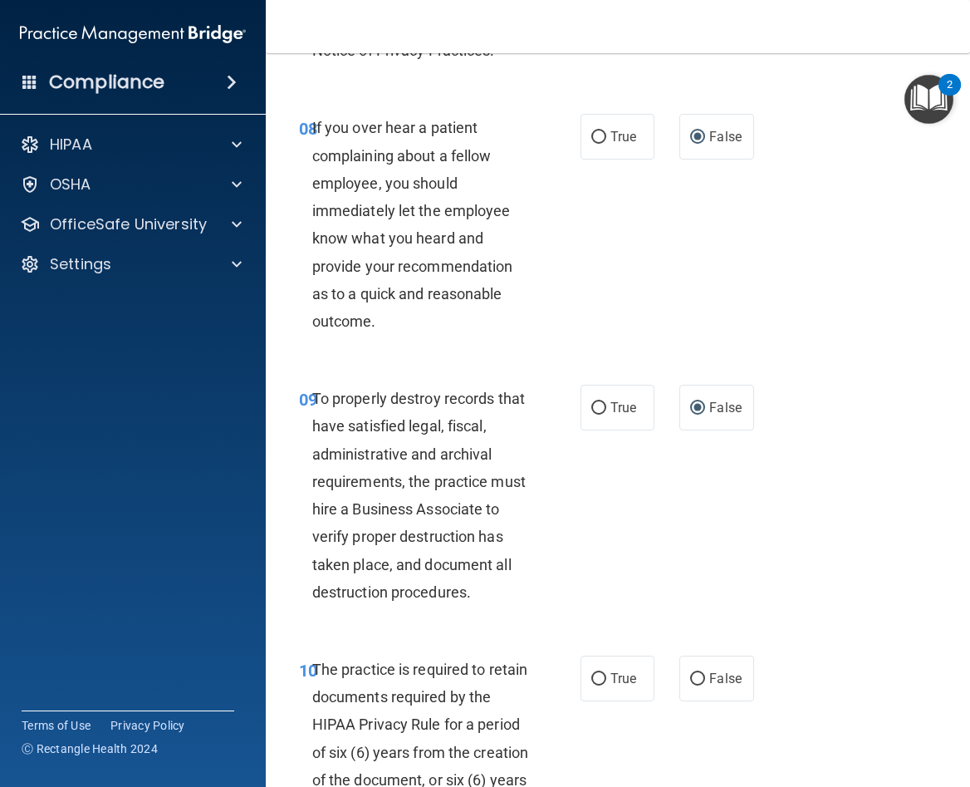
scroll to position [1724, 0]
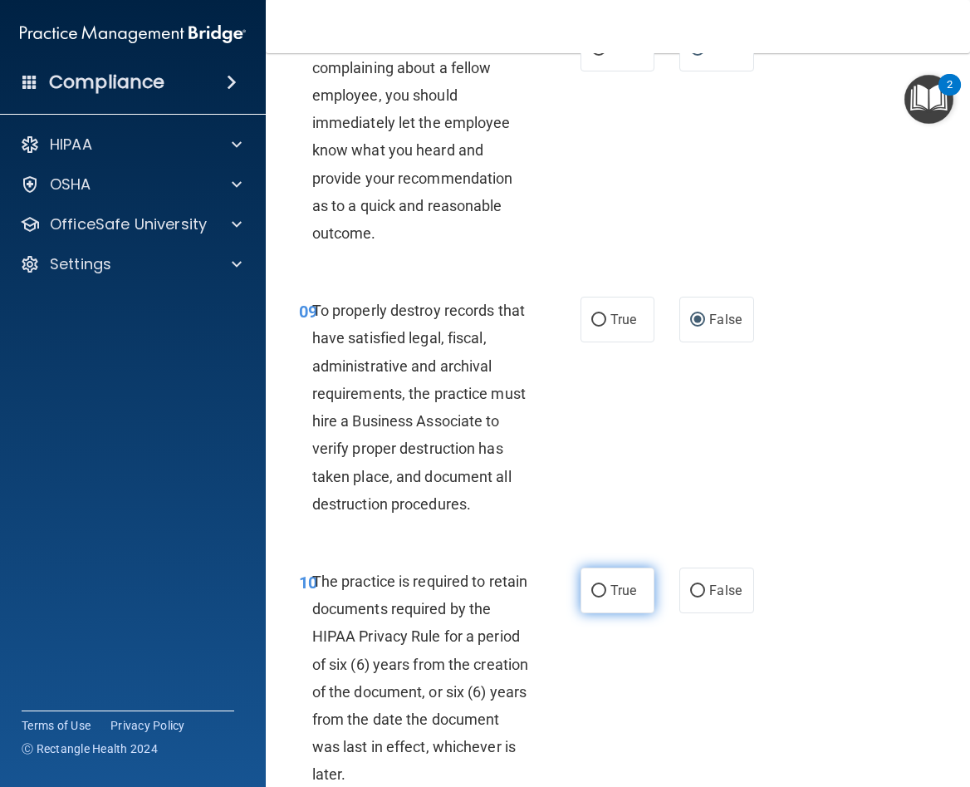
click at [594, 597] on input "True" at bounding box center [599, 591] width 15 height 12
radio input "true"
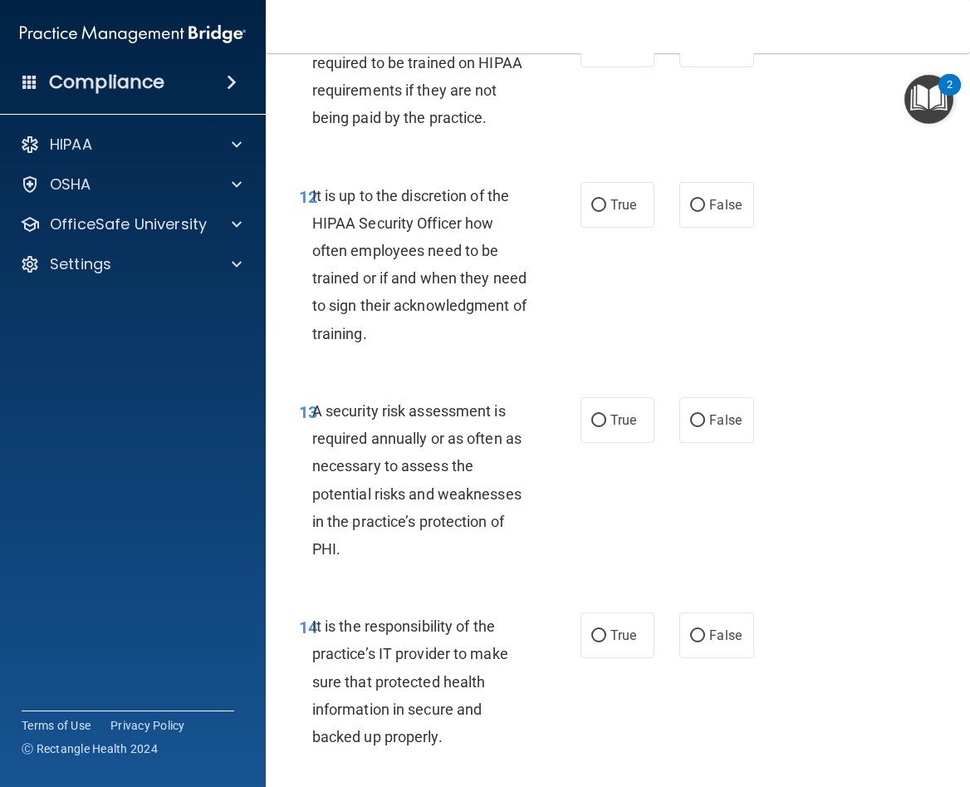
scroll to position [2555, 0]
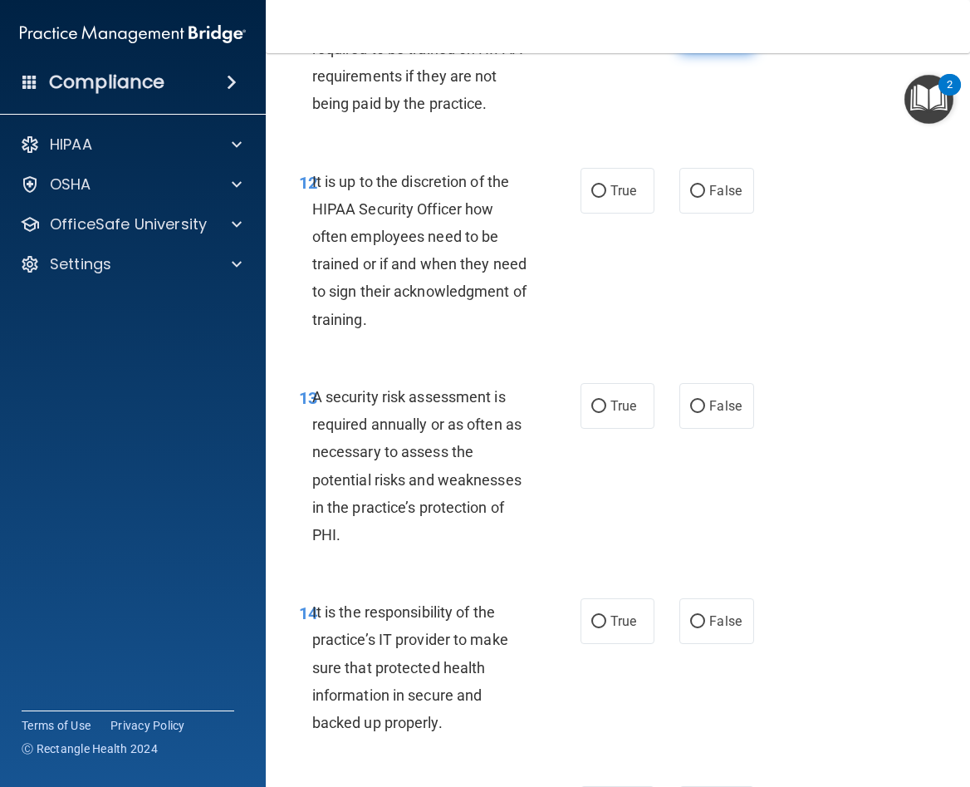
click at [691, 37] on input "False" at bounding box center [697, 31] width 15 height 12
radio input "true"
click at [690, 198] on input "False" at bounding box center [697, 191] width 15 height 12
radio input "true"
click at [592, 413] on input "True" at bounding box center [599, 406] width 15 height 12
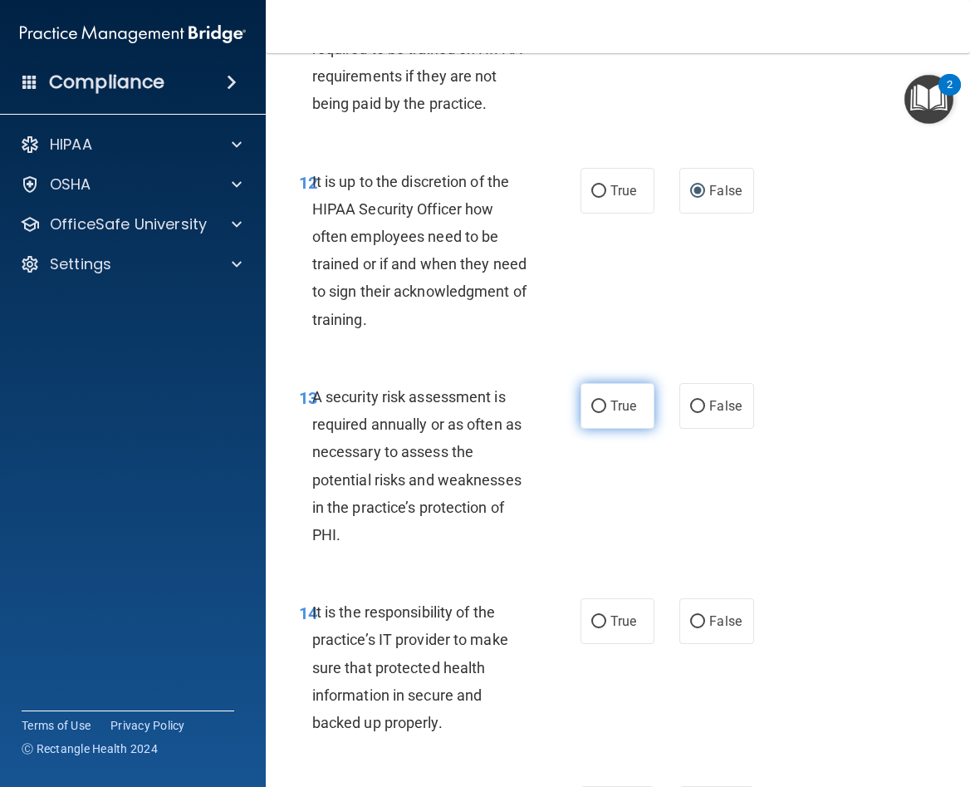
radio input "true"
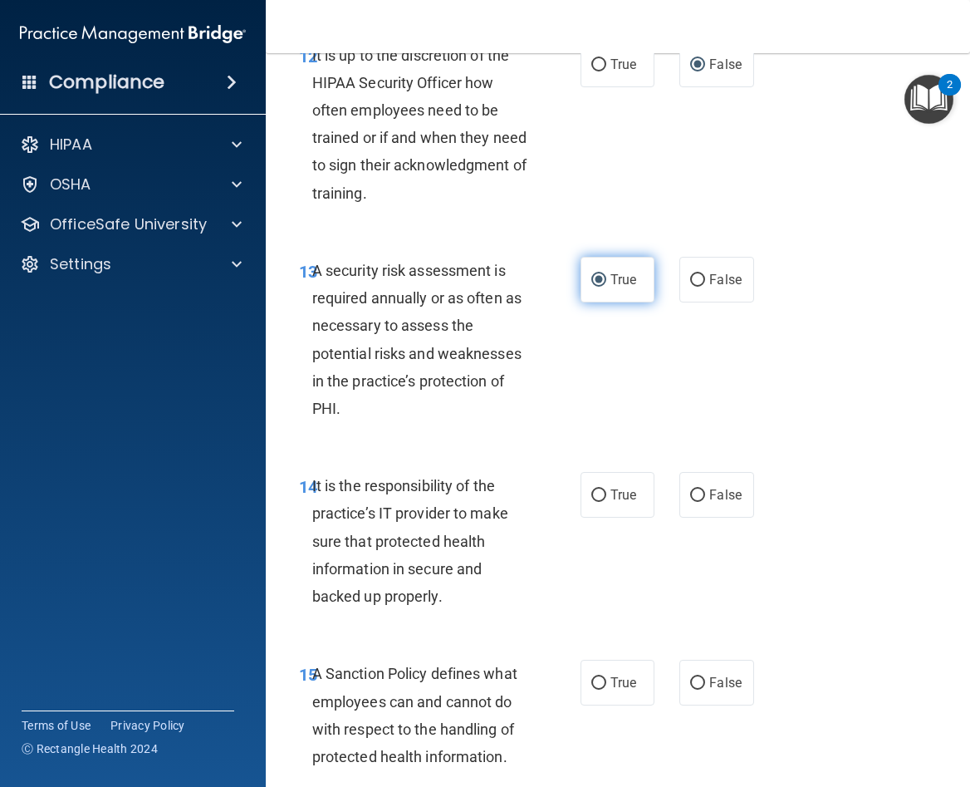
scroll to position [2680, 0]
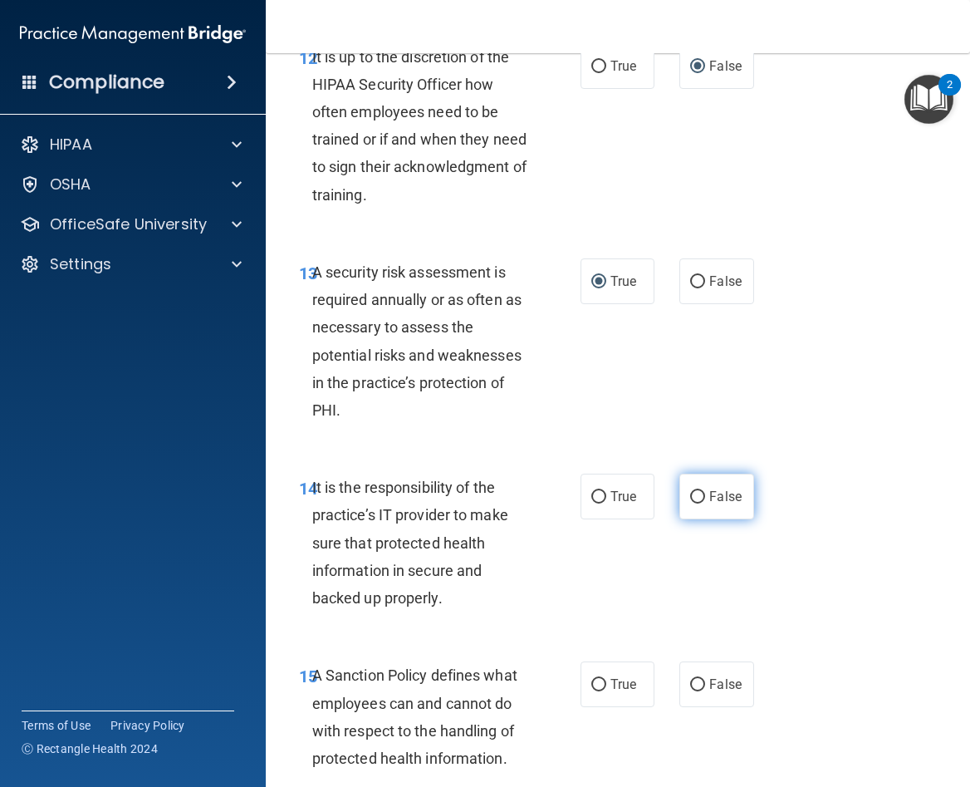
click at [690, 504] on input "False" at bounding box center [697, 497] width 15 height 12
radio input "true"
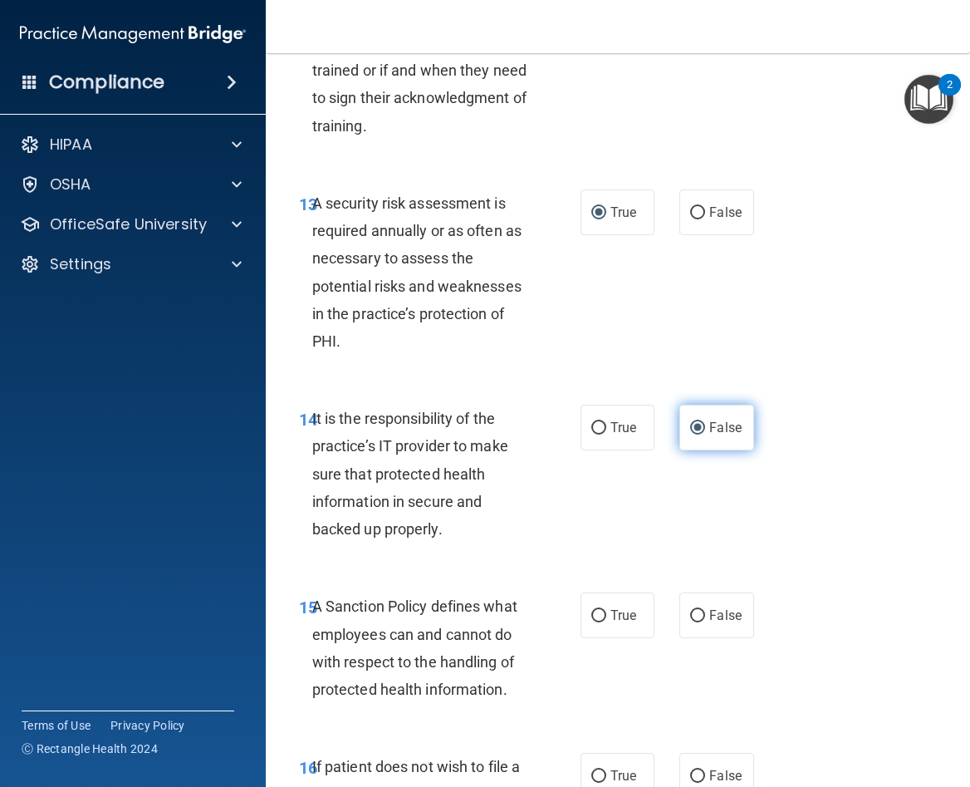
scroll to position [2929, 0]
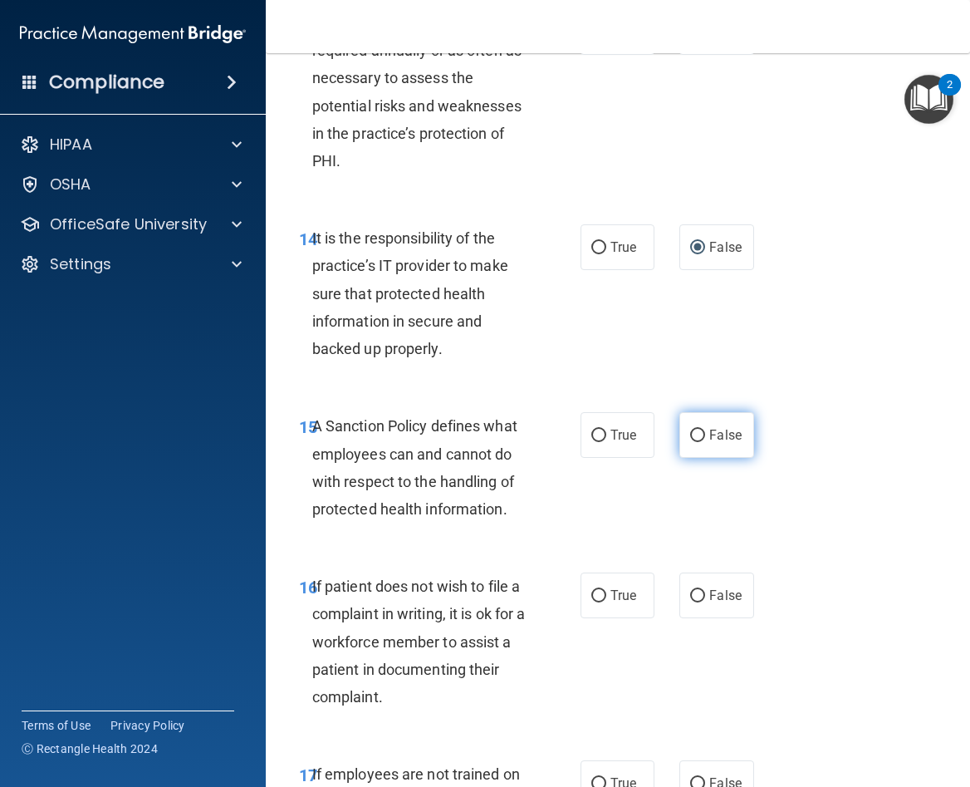
click at [690, 442] on input "False" at bounding box center [697, 436] width 15 height 12
radio input "true"
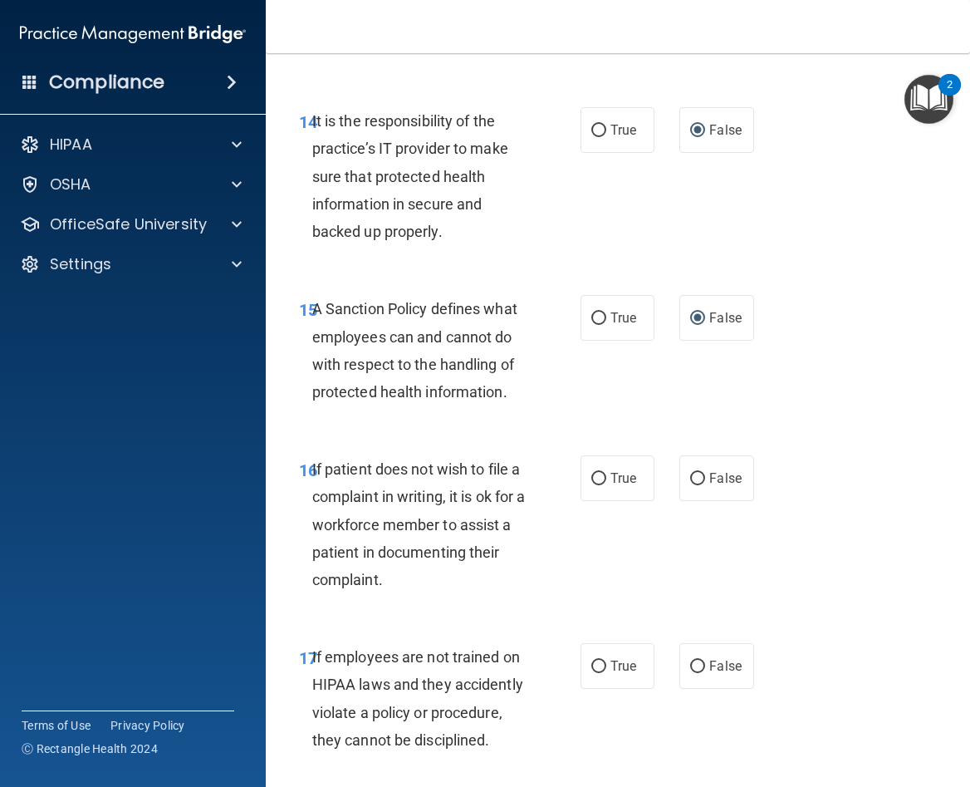
scroll to position [3074, 0]
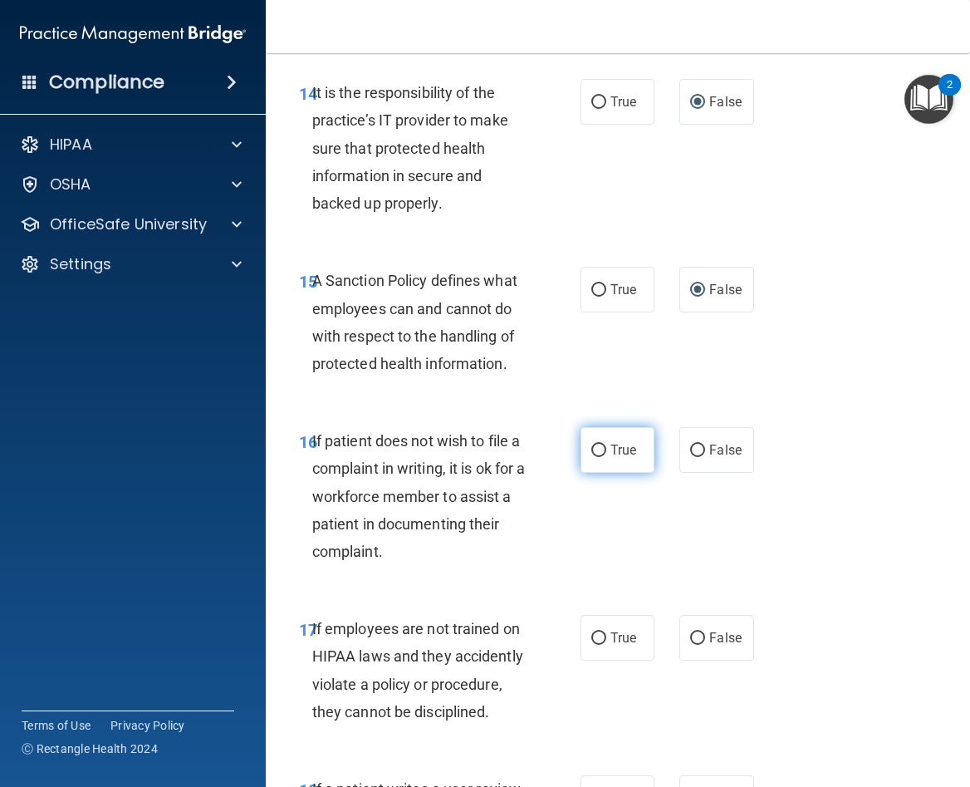
click at [592, 457] on input "True" at bounding box center [599, 451] width 15 height 12
radio input "true"
click at [692, 645] on input "False" at bounding box center [697, 638] width 15 height 12
radio input "true"
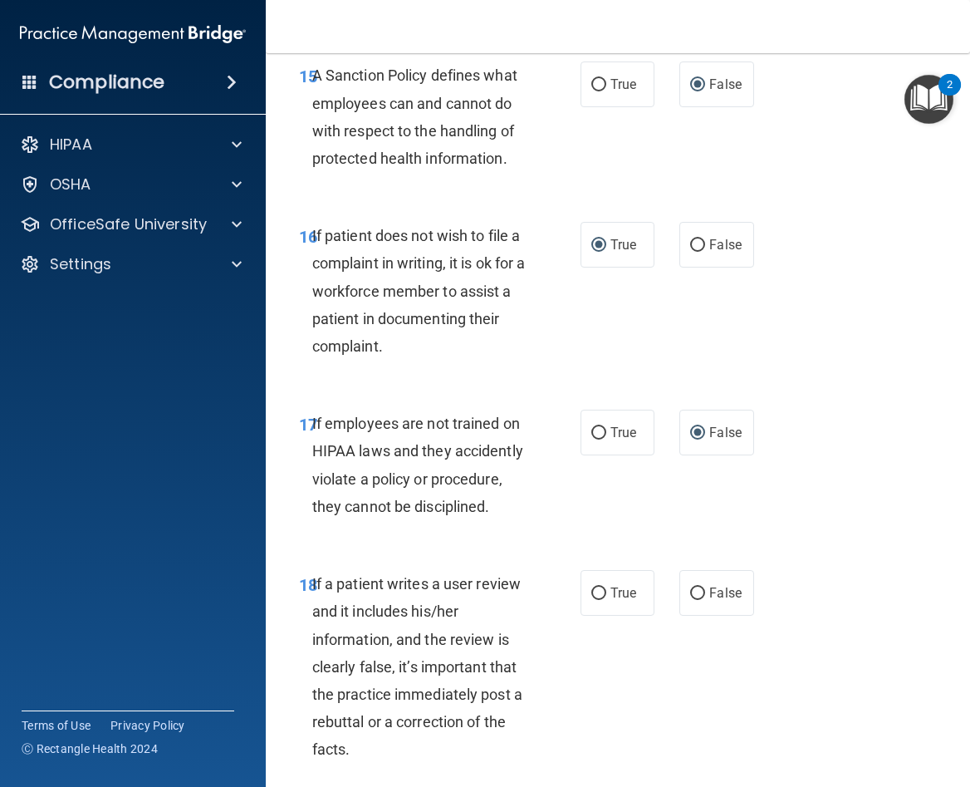
scroll to position [3386, 0]
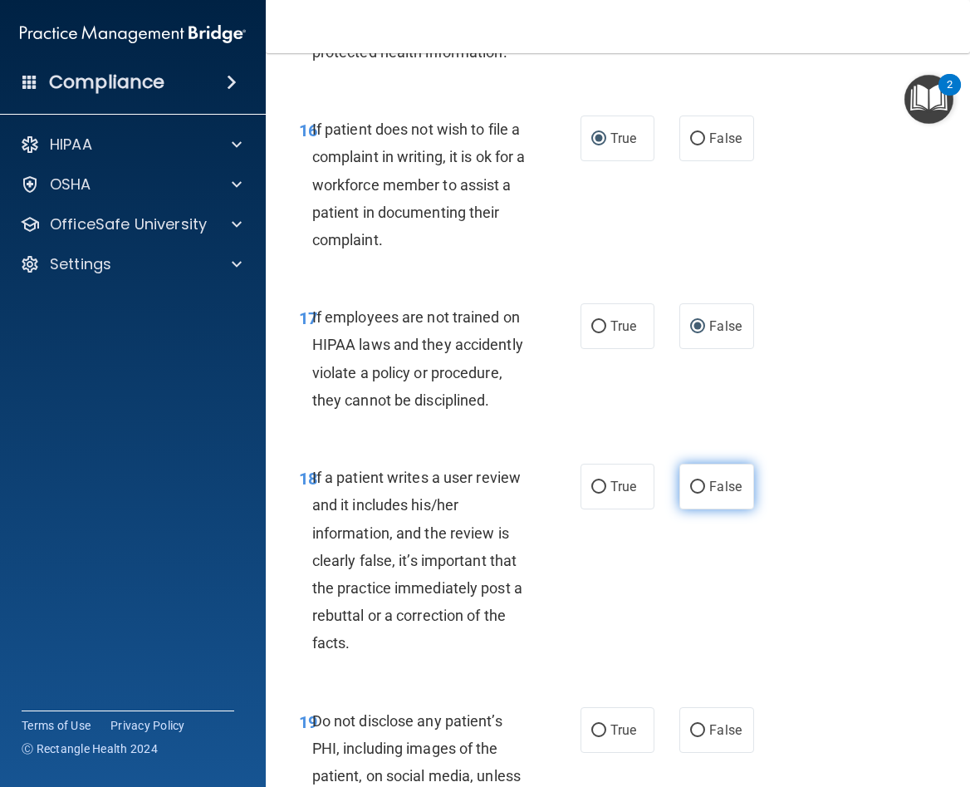
click at [690, 494] on input "False" at bounding box center [697, 487] width 15 height 12
radio input "true"
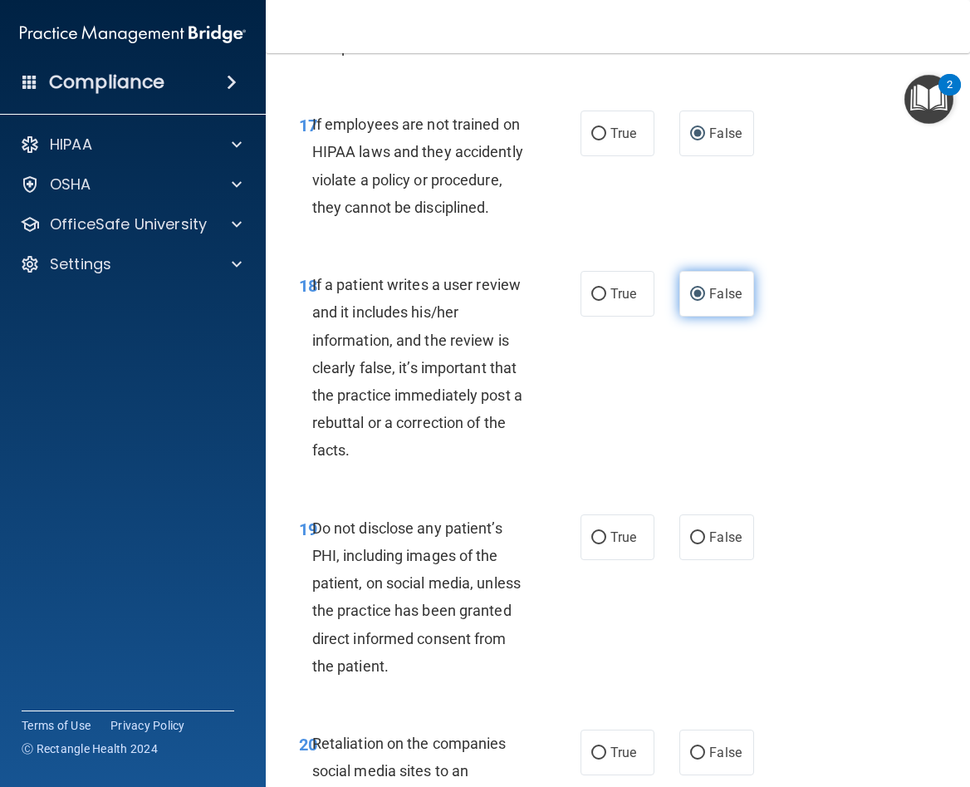
scroll to position [3635, 0]
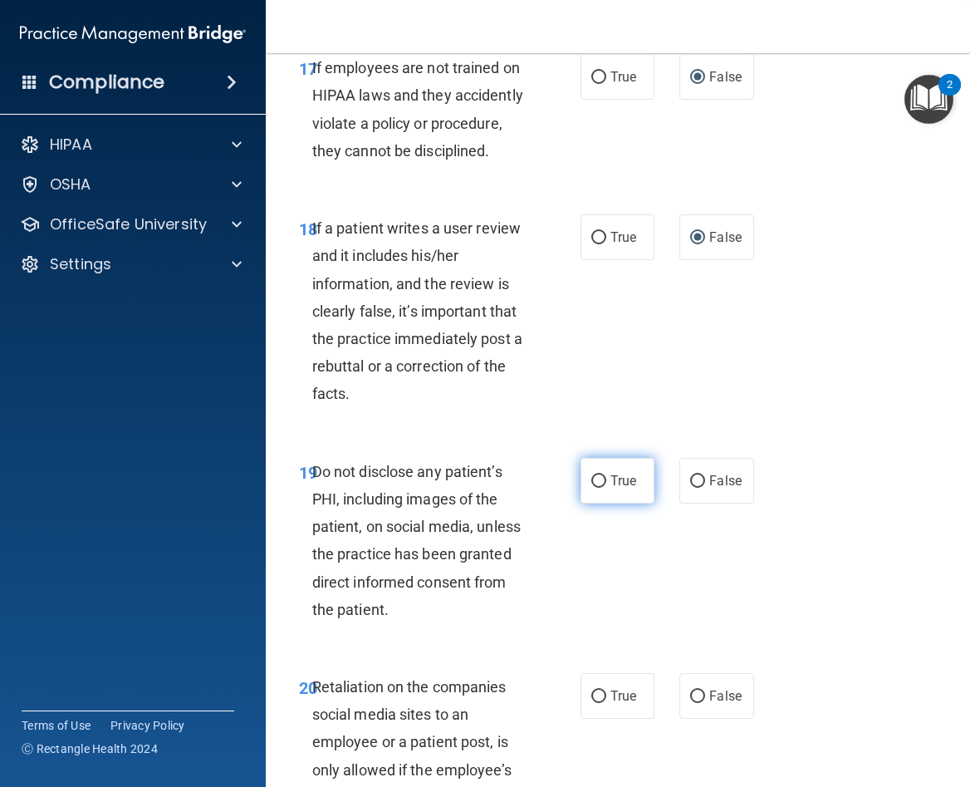
click at [595, 488] on input "True" at bounding box center [599, 481] width 15 height 12
radio input "true"
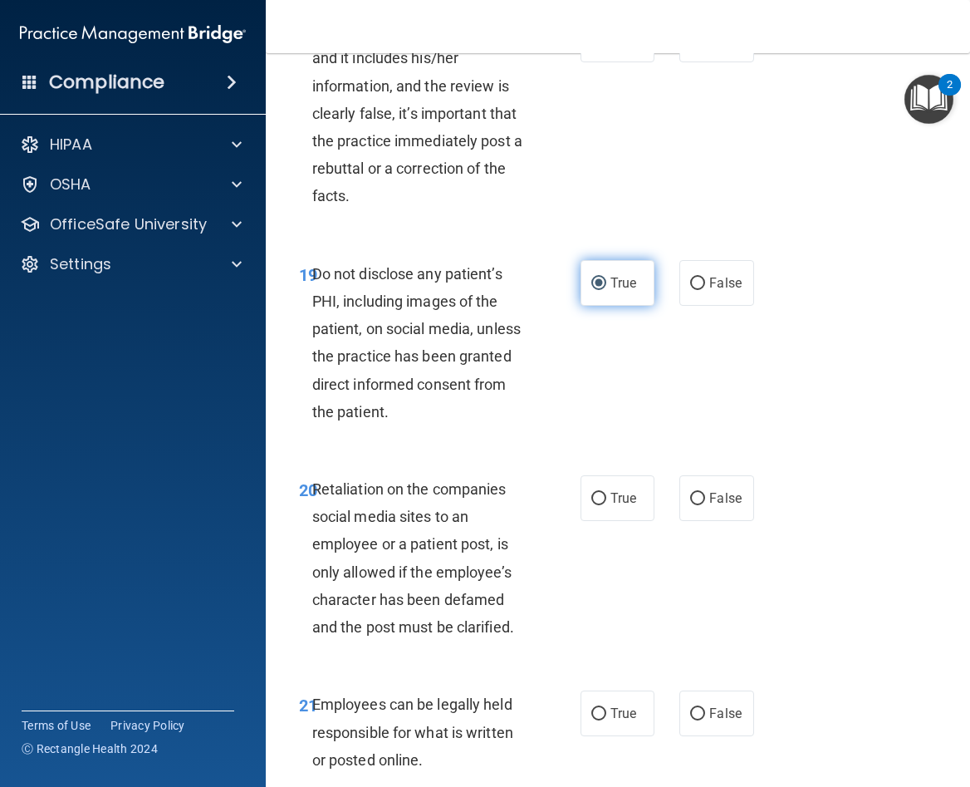
scroll to position [3843, 0]
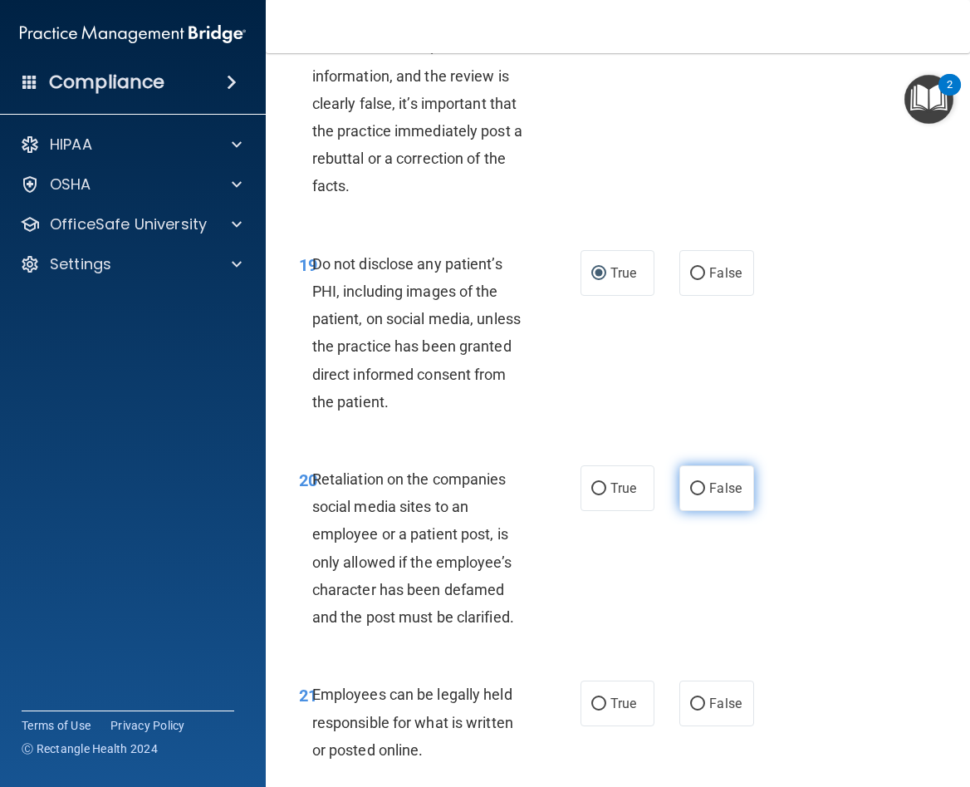
click at [695, 495] on input "False" at bounding box center [697, 489] width 15 height 12
radio input "true"
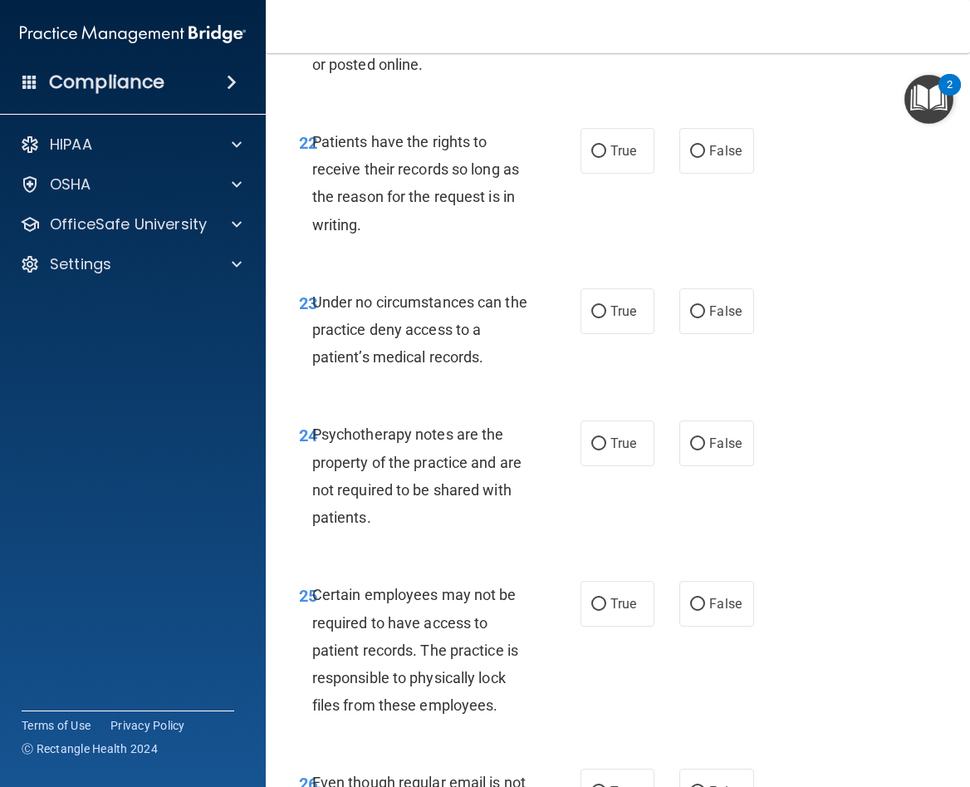
scroll to position [4549, 0]
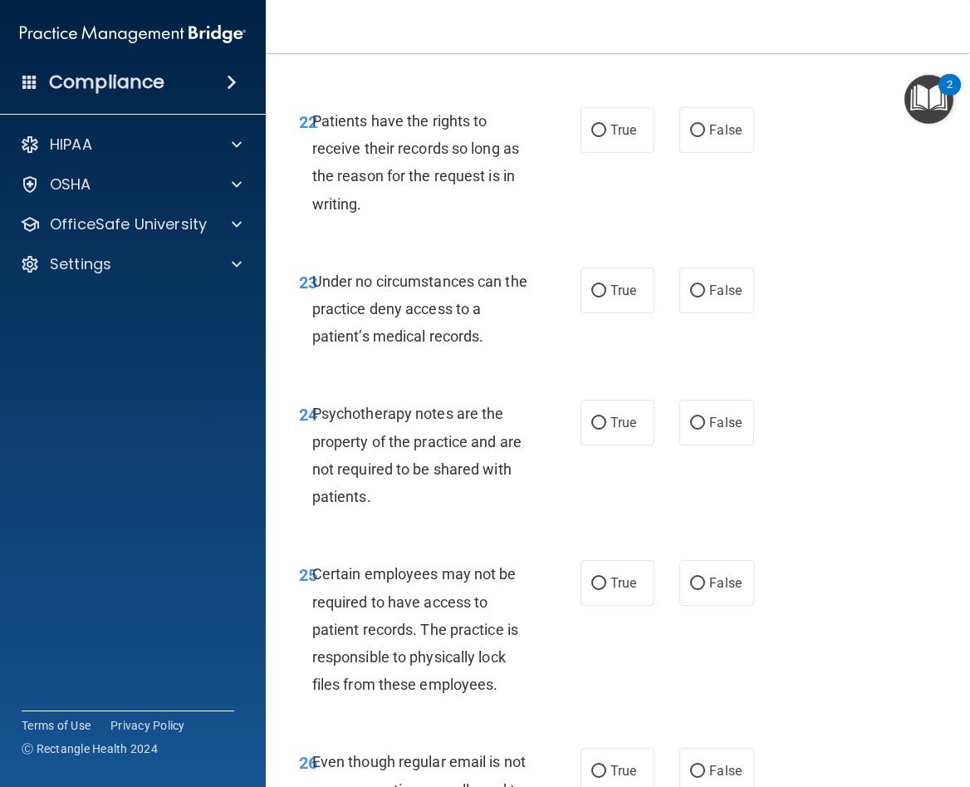
radio input "true"
click at [693, 137] on input "False" at bounding box center [697, 131] width 15 height 12
radio input "true"
click at [690, 297] on input "False" at bounding box center [697, 291] width 15 height 12
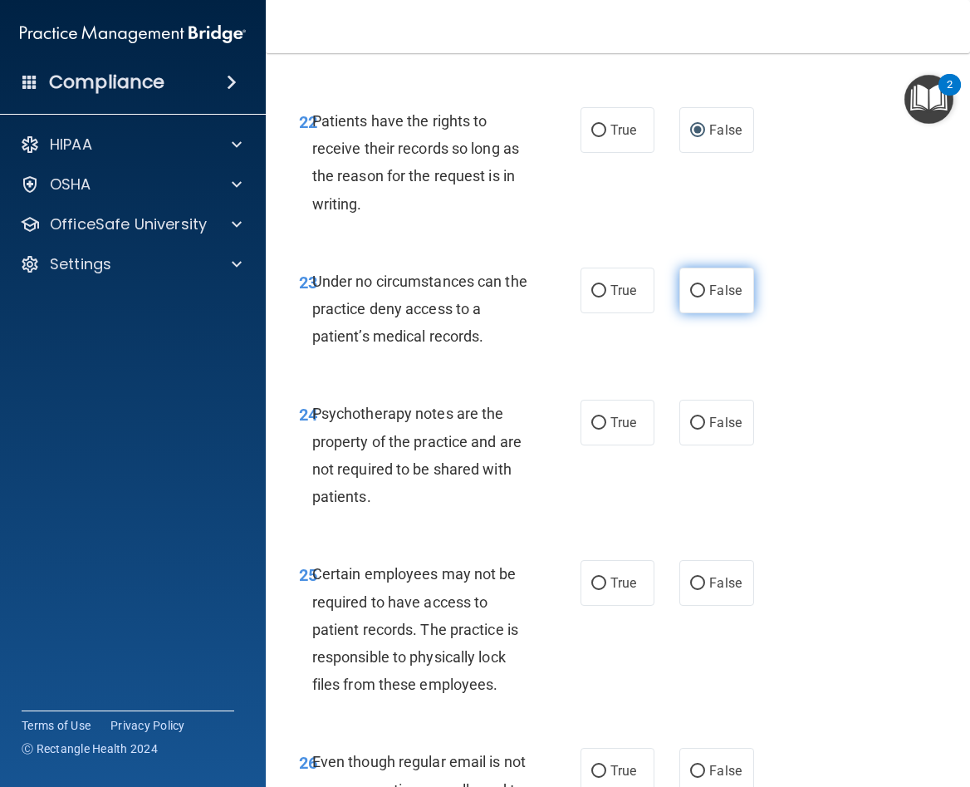
radio input "true"
click at [596, 430] on input "True" at bounding box center [599, 423] width 15 height 12
radio input "true"
click at [592, 590] on input "True" at bounding box center [599, 583] width 15 height 12
radio input "true"
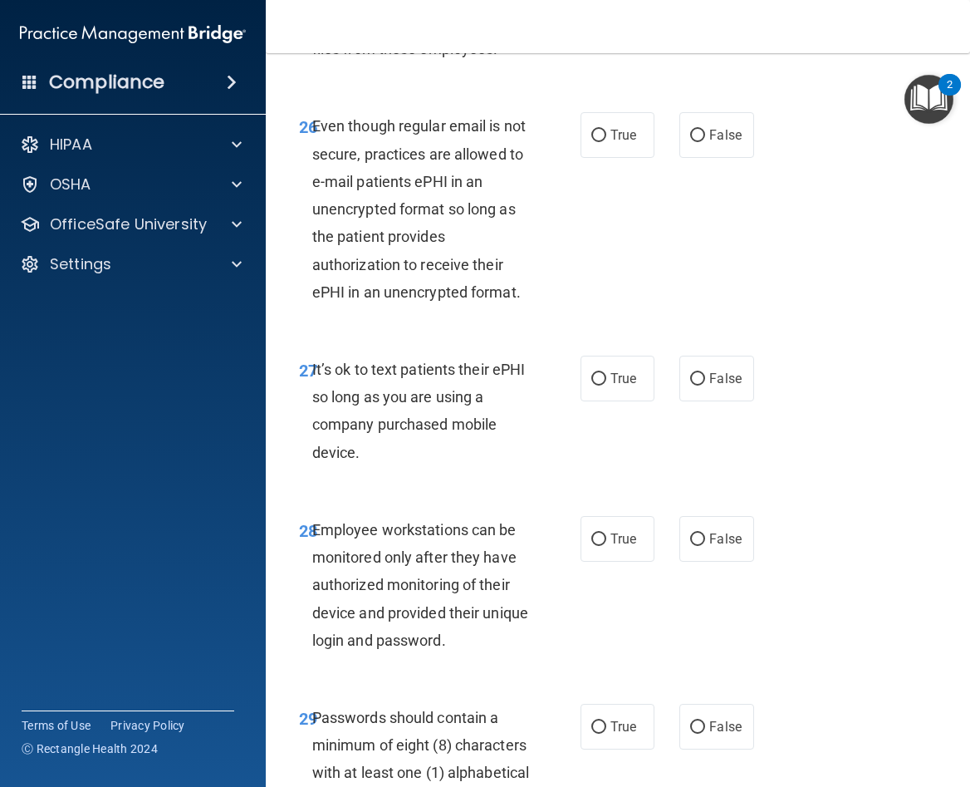
scroll to position [5172, 0]
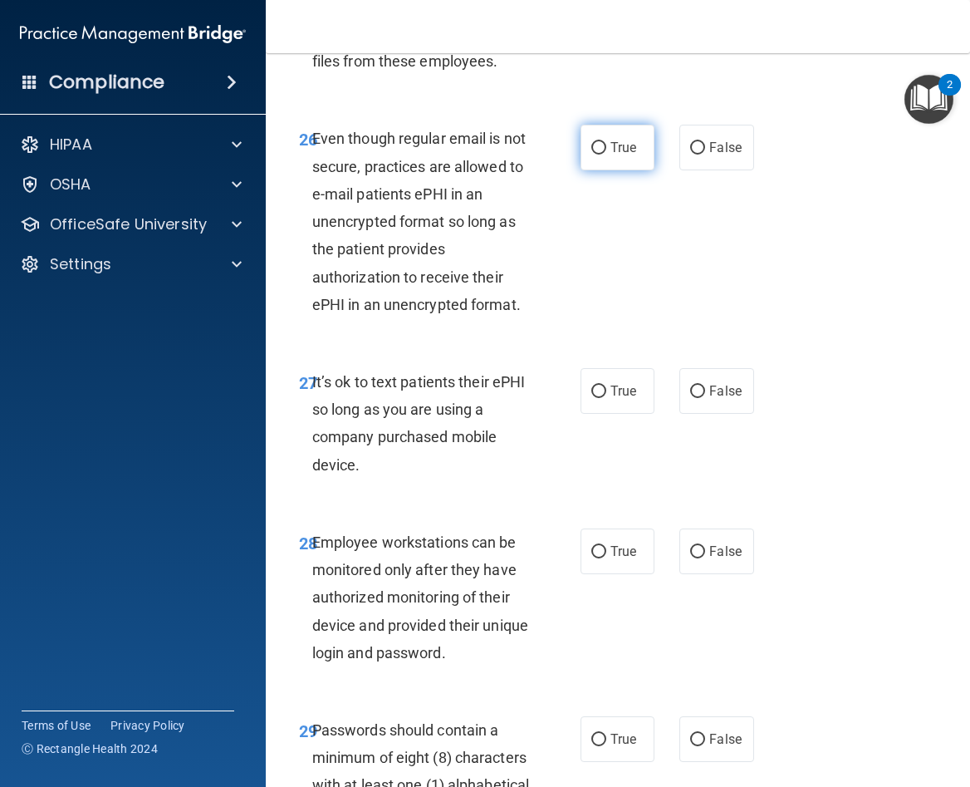
click at [592, 155] on input "True" at bounding box center [599, 148] width 15 height 12
radio input "true"
click at [690, 398] on input "False" at bounding box center [697, 392] width 15 height 12
radio input "true"
click at [592, 558] on input "True" at bounding box center [599, 552] width 15 height 12
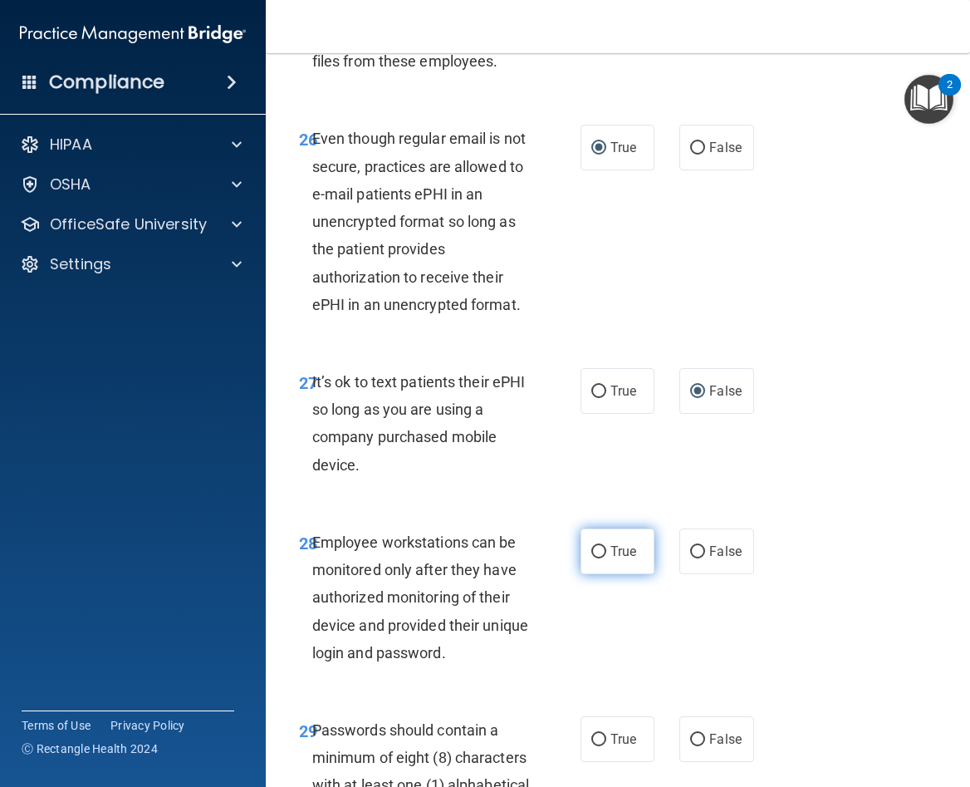
radio input "true"
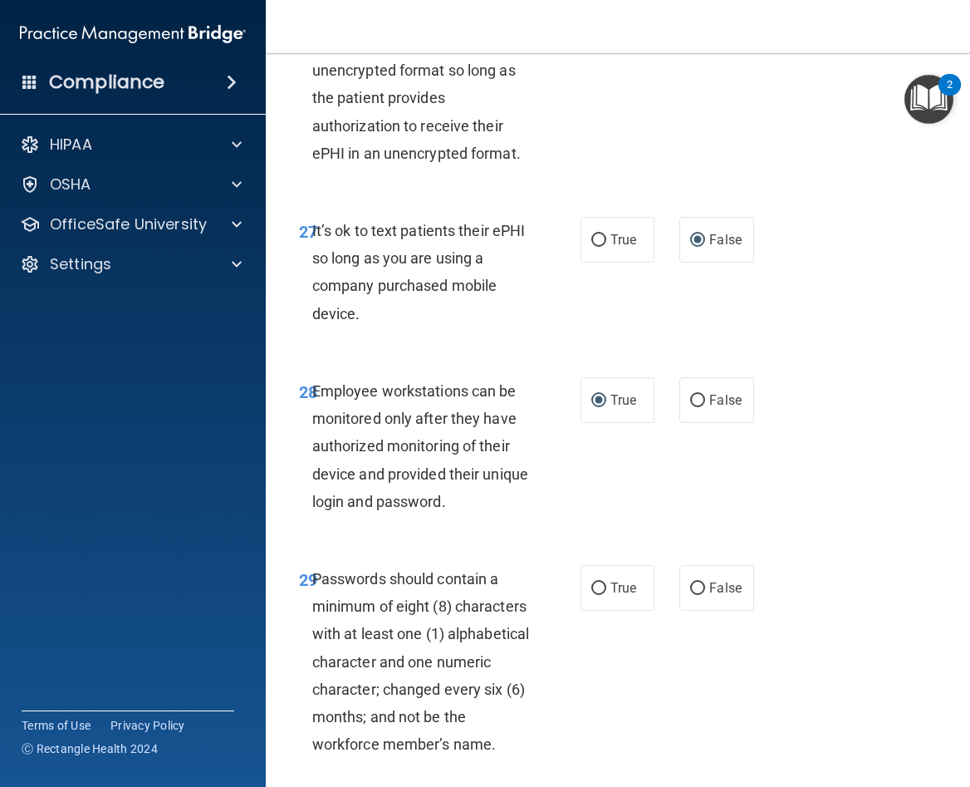
scroll to position [5338, 0]
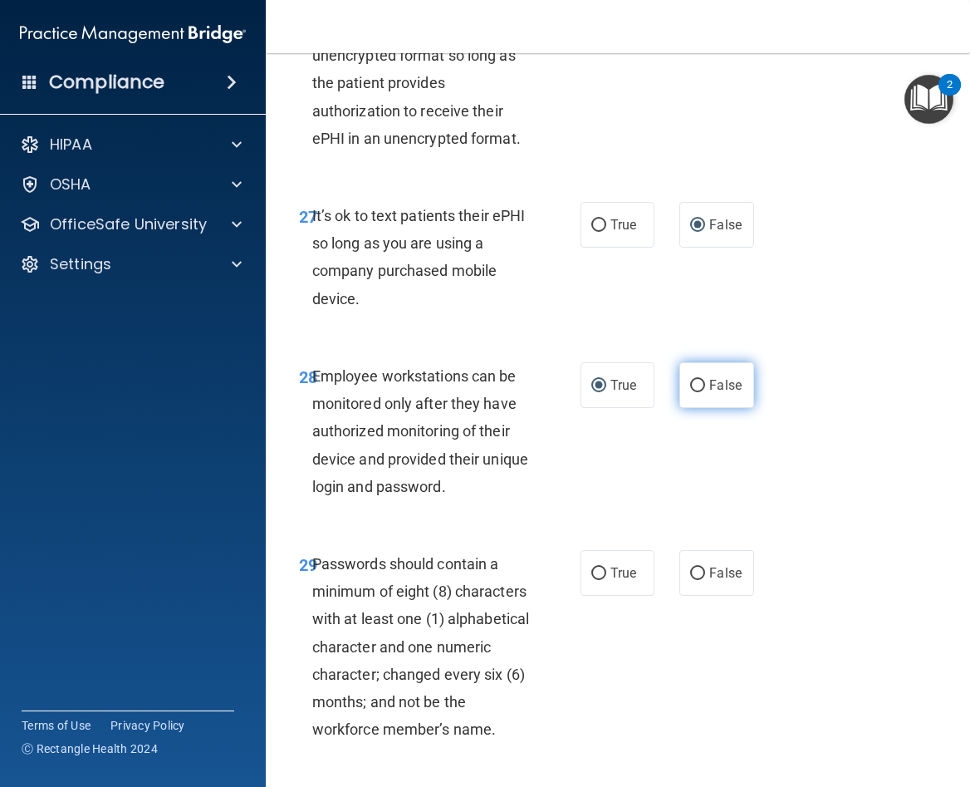
click at [690, 392] on input "False" at bounding box center [697, 386] width 15 height 12
radio input "true"
radio input "false"
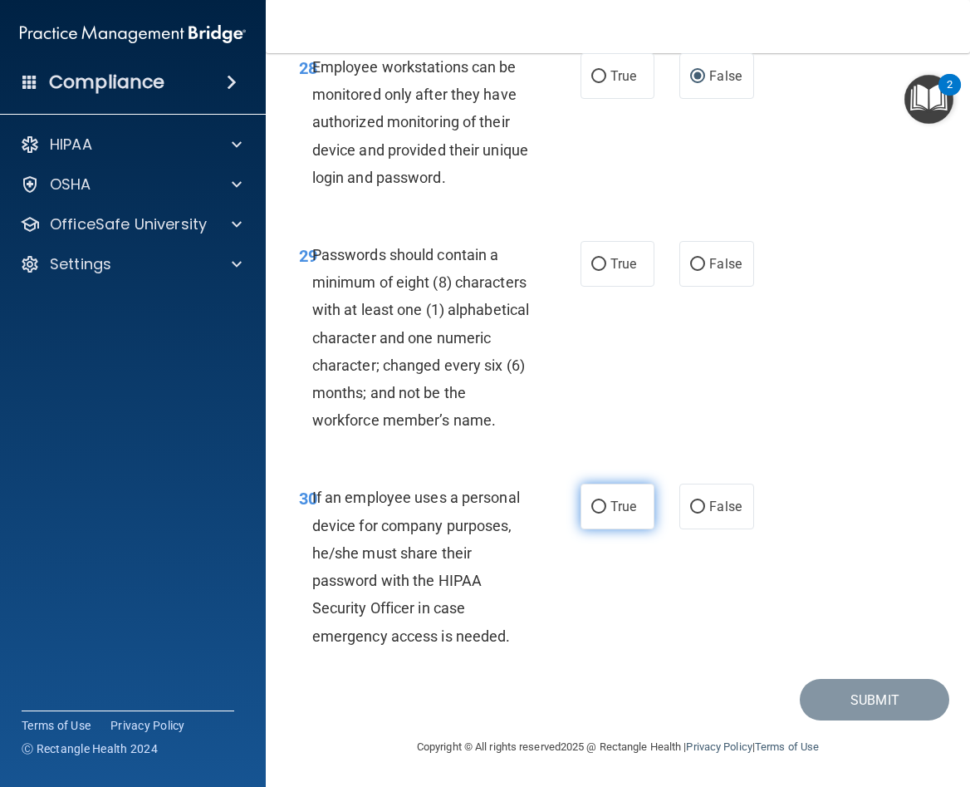
scroll to position [5758, 0]
click at [594, 258] on input "True" at bounding box center [599, 264] width 15 height 12
radio input "true"
click at [693, 503] on input "False" at bounding box center [697, 507] width 15 height 12
radio input "true"
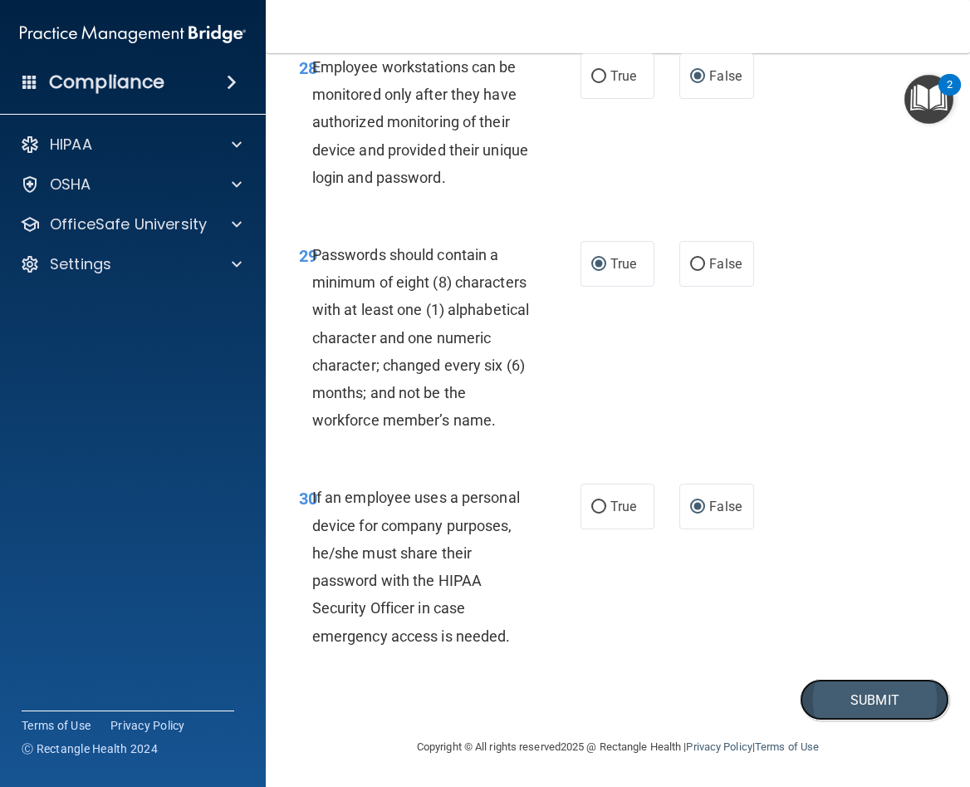
click at [852, 700] on button "Submit" at bounding box center [875, 700] width 150 height 42
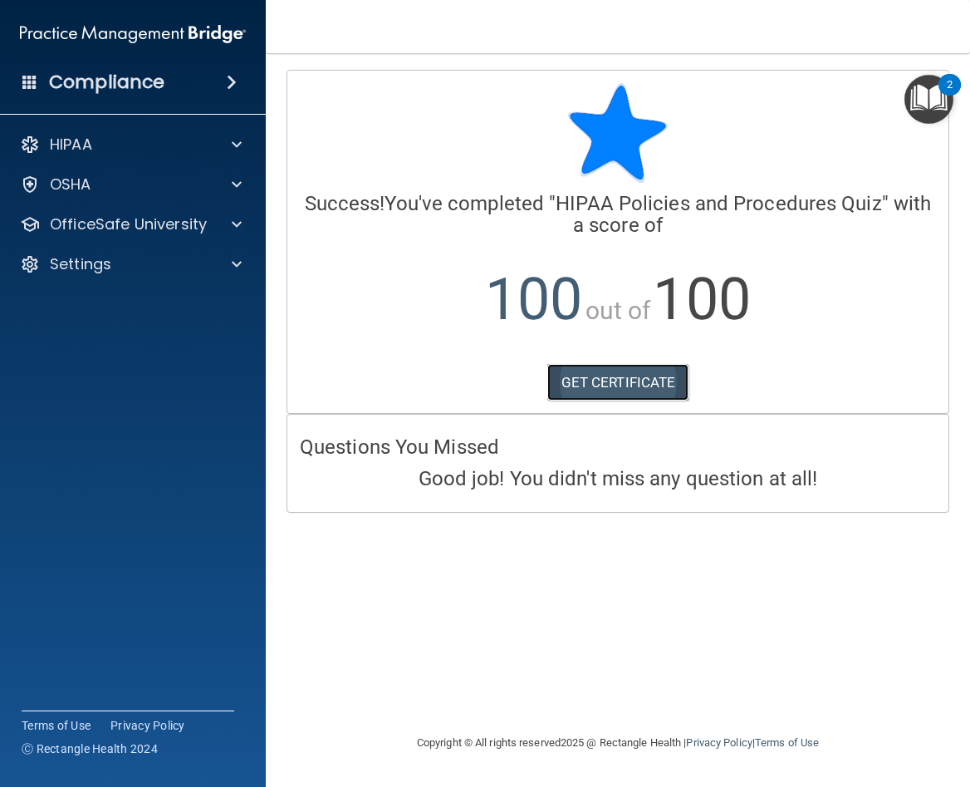
click at [577, 382] on link "GET CERTIFICATE" at bounding box center [619, 382] width 142 height 37
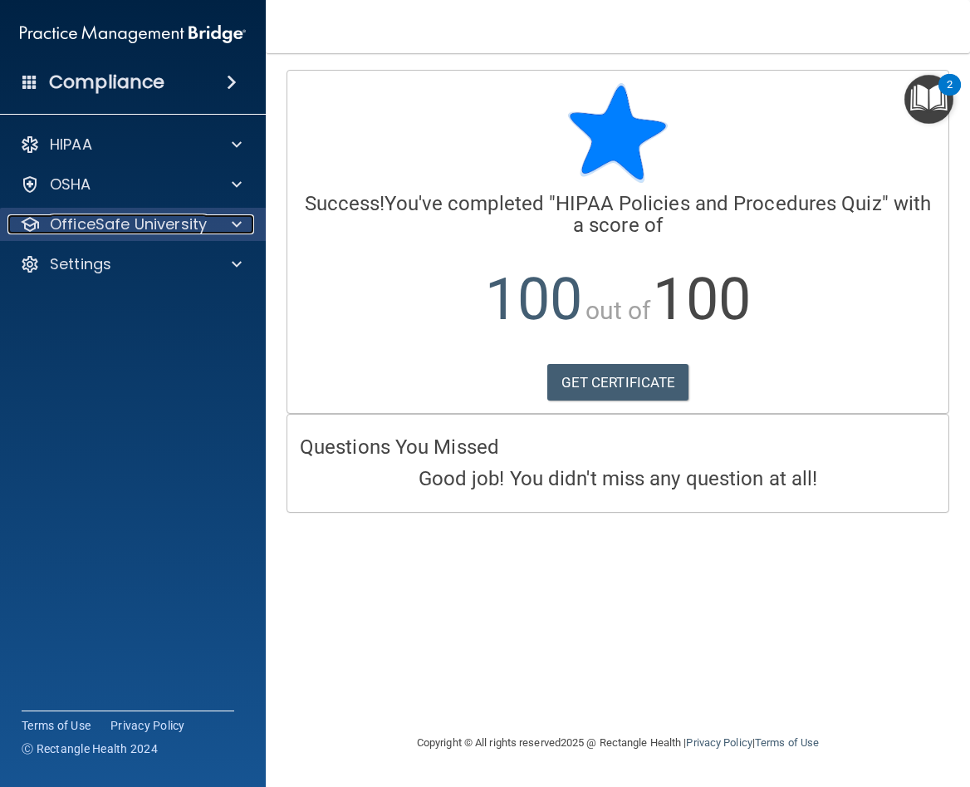
click at [124, 219] on p "OfficeSafe University" at bounding box center [128, 224] width 157 height 20
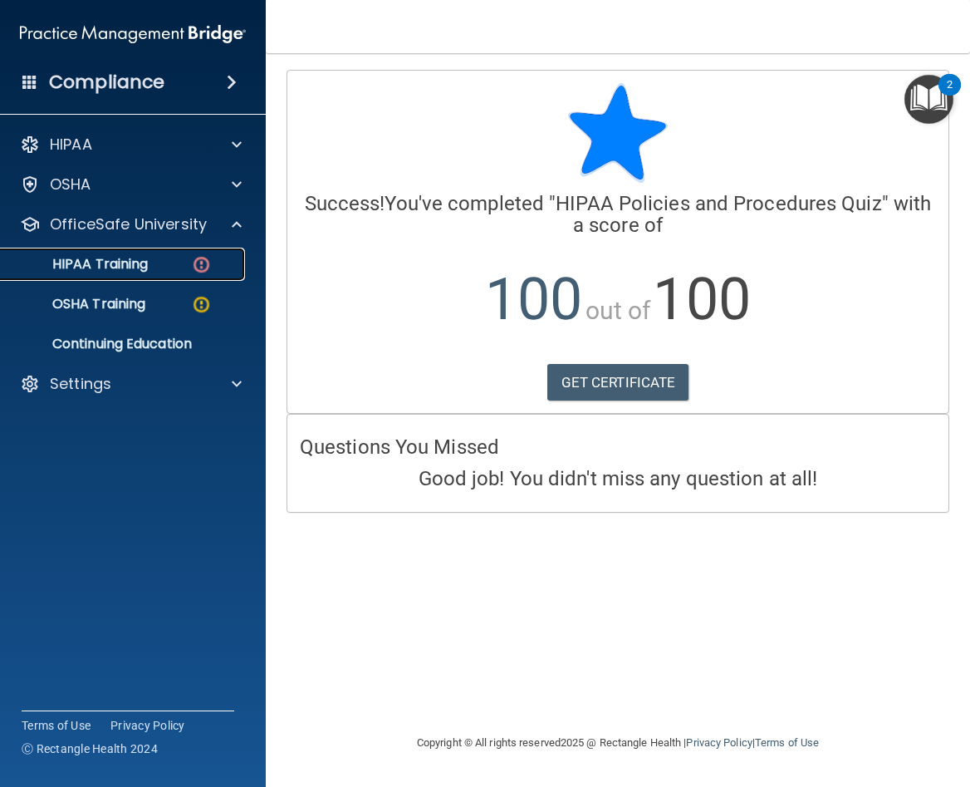
click at [105, 266] on p "HIPAA Training" at bounding box center [79, 264] width 137 height 17
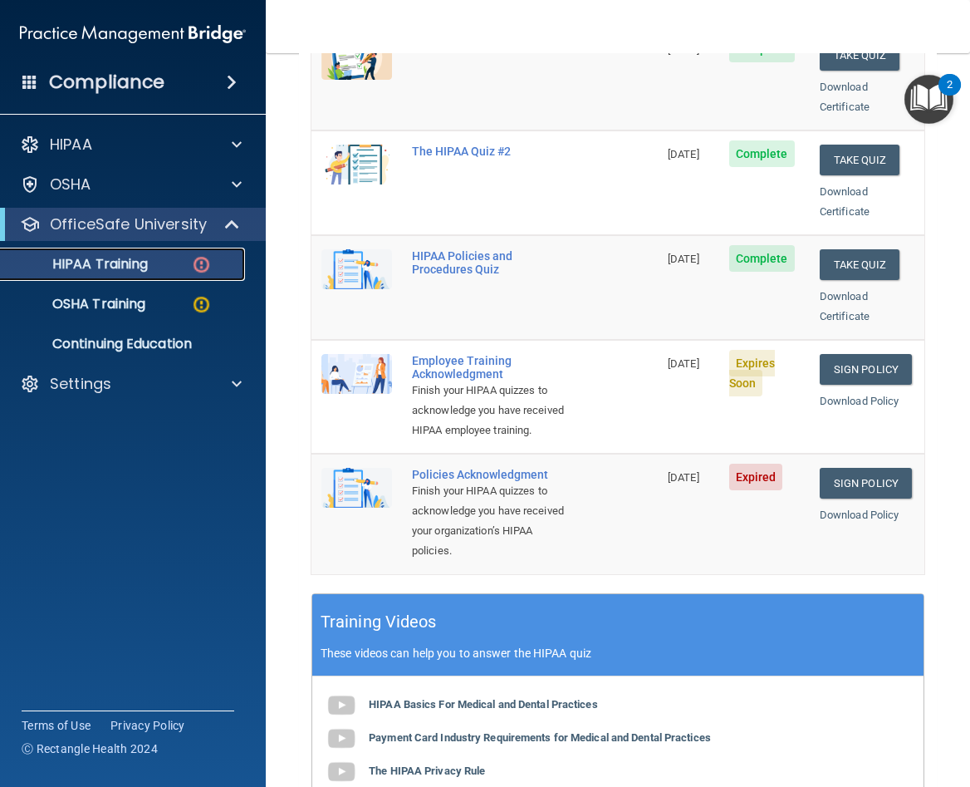
scroll to position [291, 0]
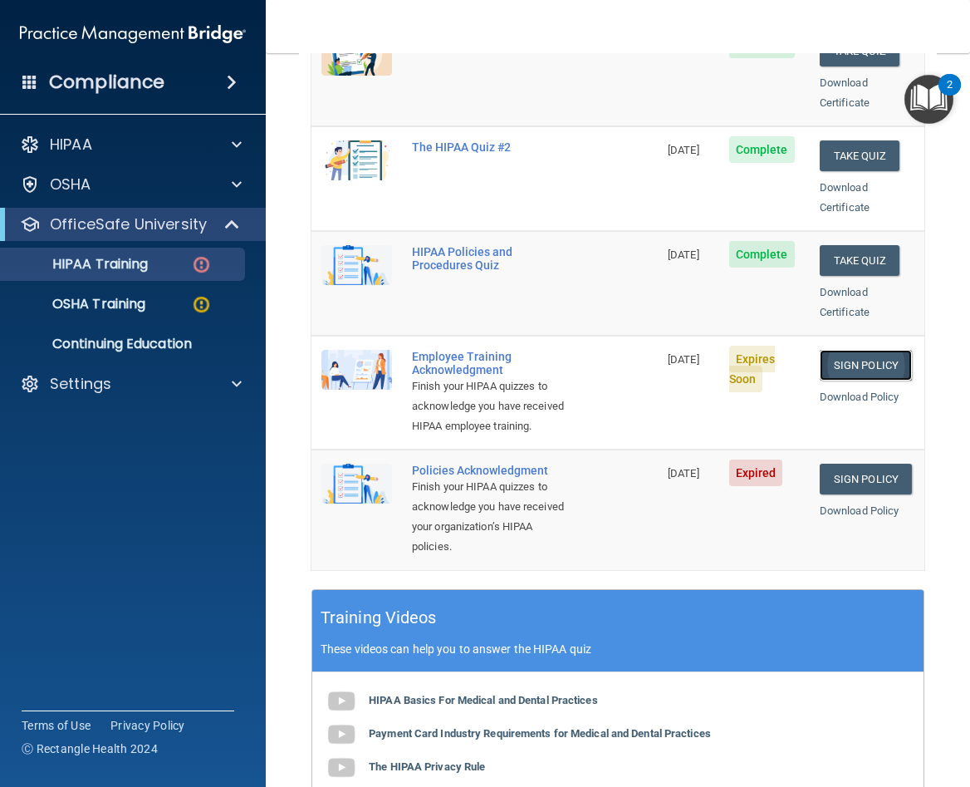
click at [836, 351] on link "Sign Policy" at bounding box center [866, 365] width 92 height 31
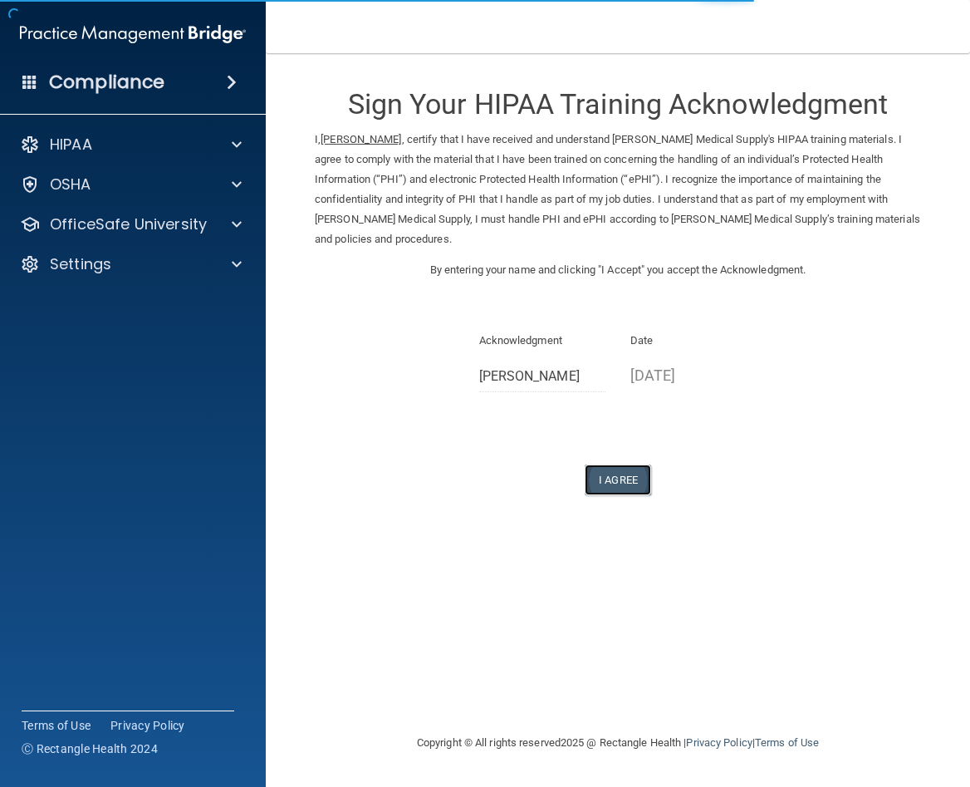
click at [614, 464] on button "I Agree" at bounding box center [618, 479] width 66 height 31
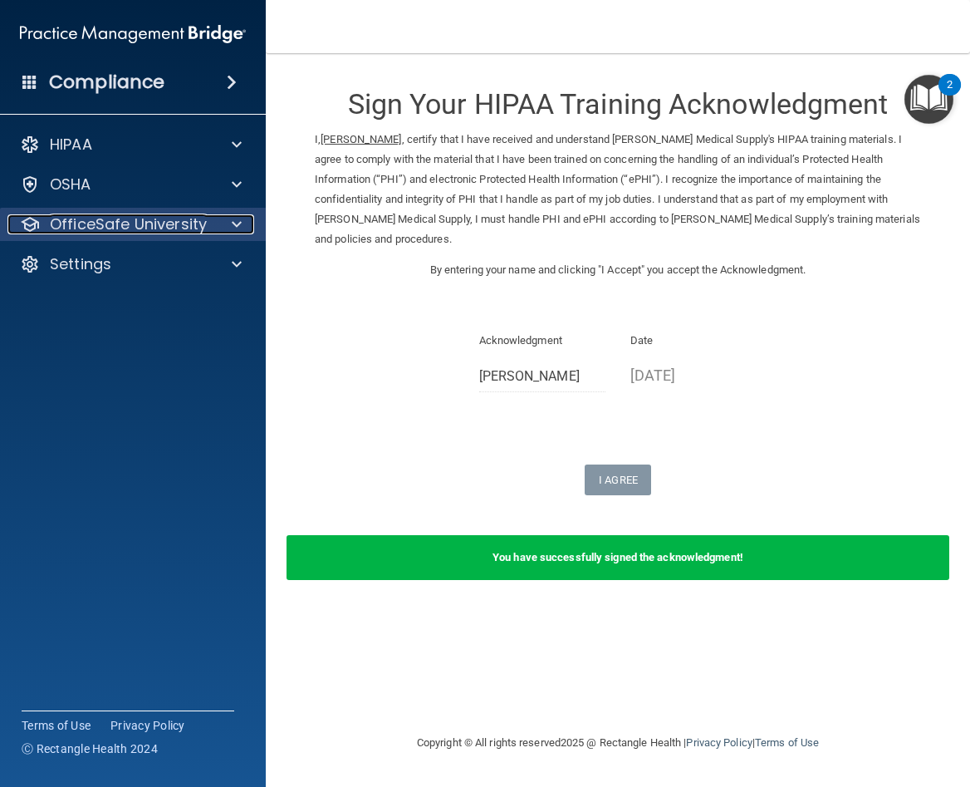
click at [225, 226] on div at bounding box center [235, 224] width 42 height 20
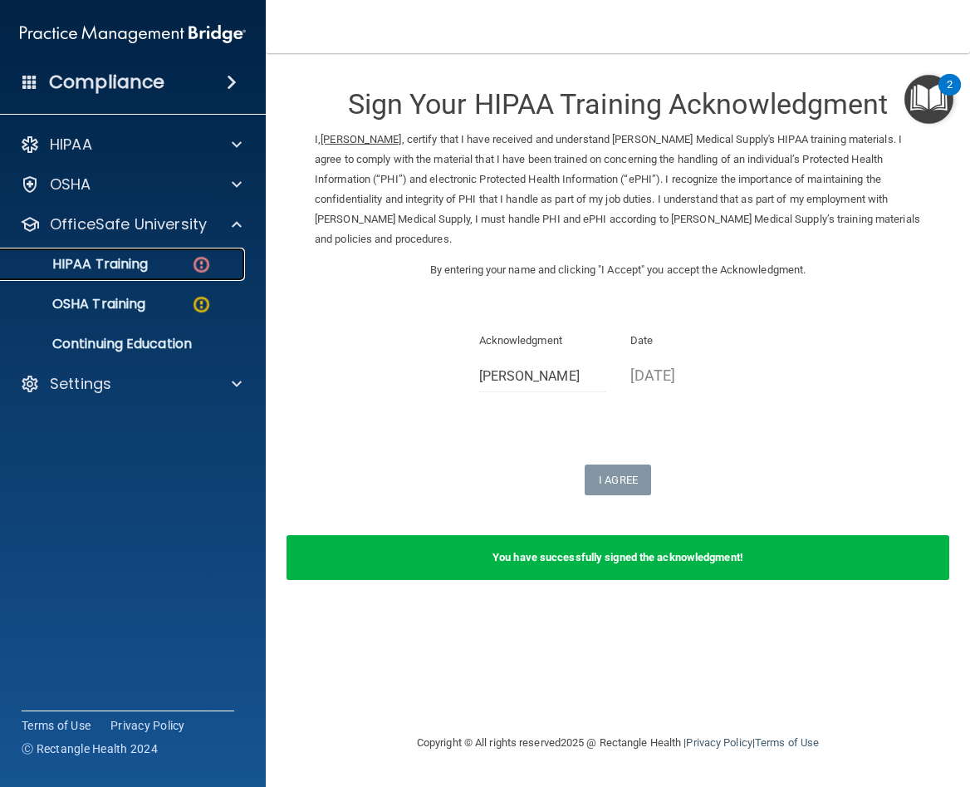
click at [128, 259] on p "HIPAA Training" at bounding box center [79, 264] width 137 height 17
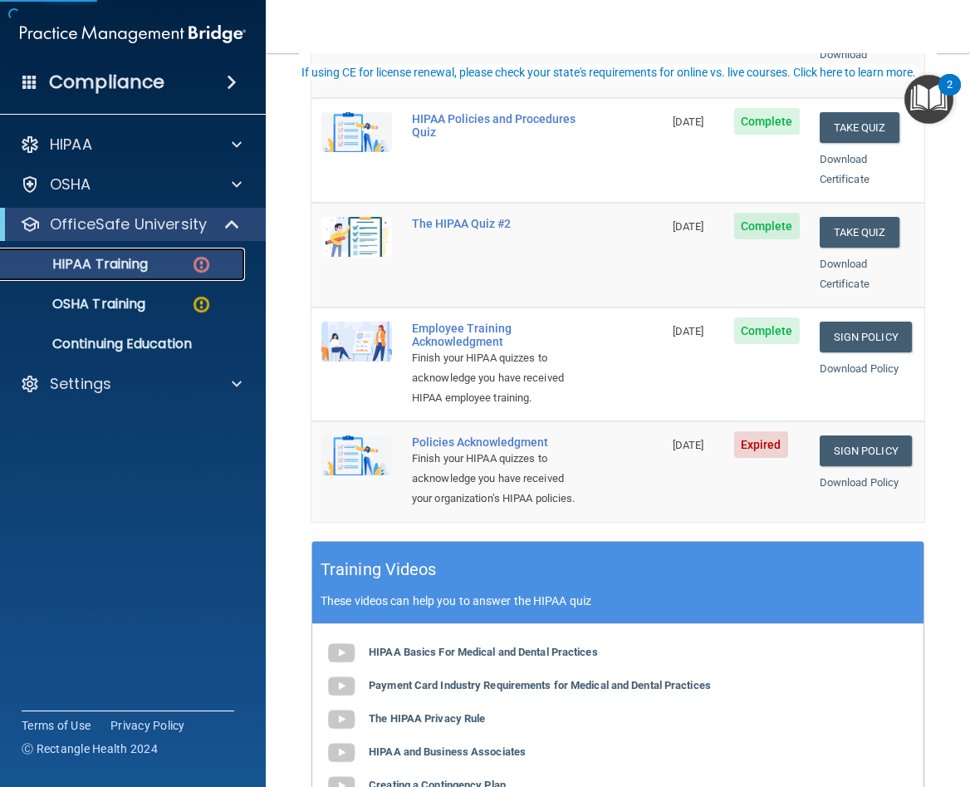
scroll to position [332, 0]
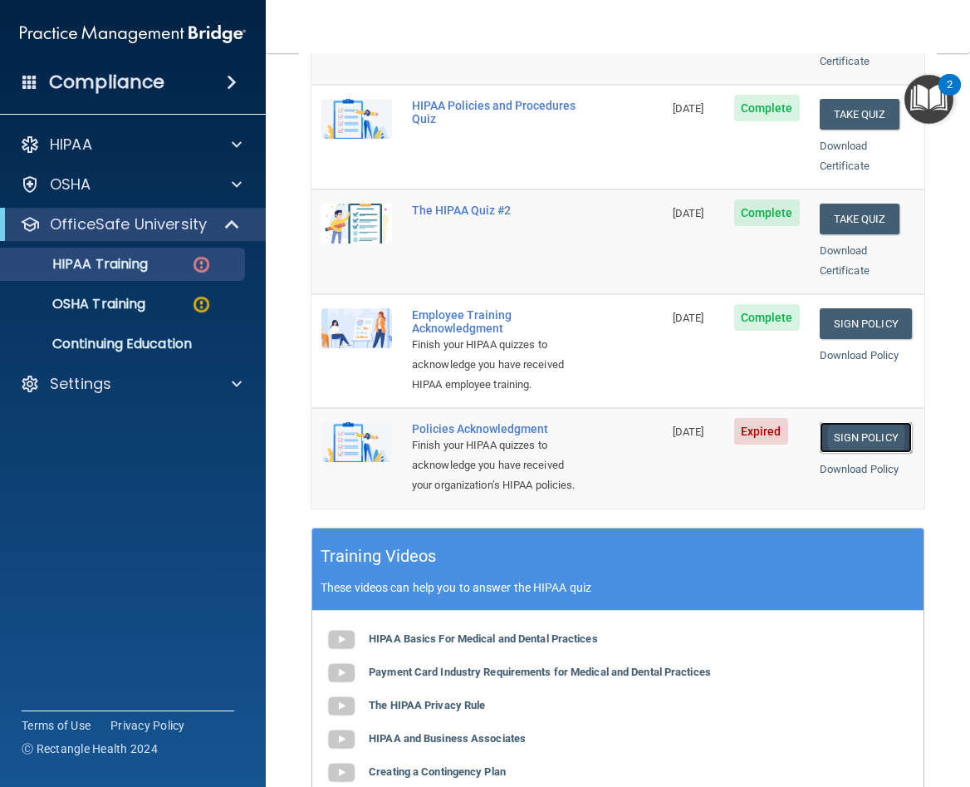
click at [832, 436] on link "Sign Policy" at bounding box center [866, 437] width 92 height 31
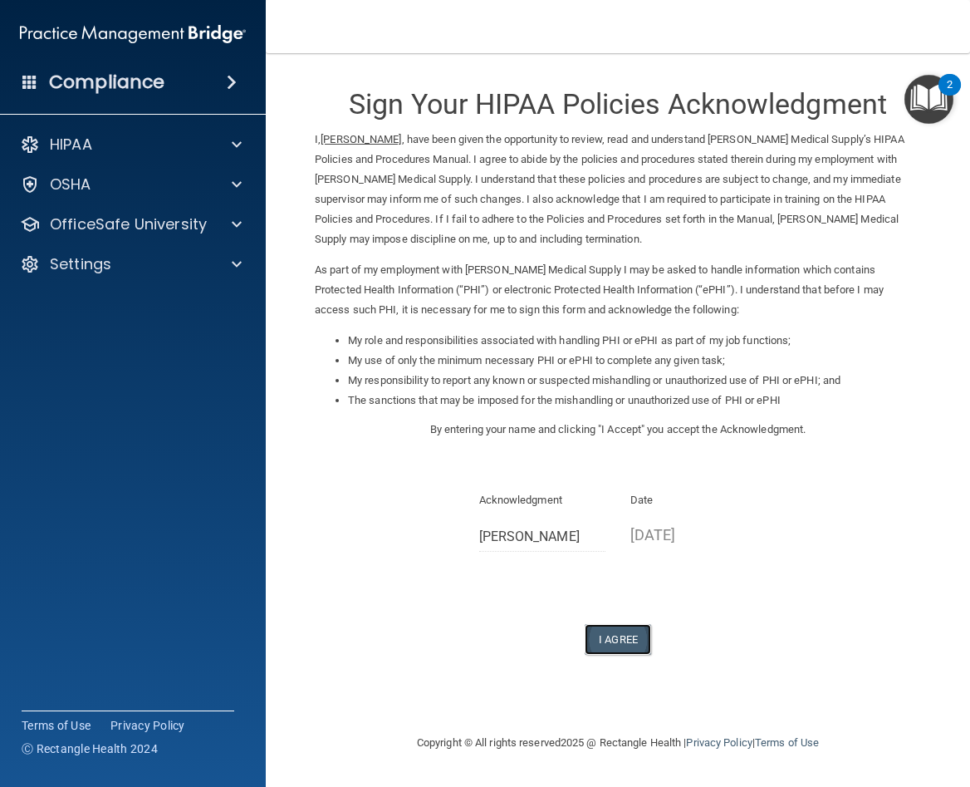
click at [623, 638] on button "I Agree" at bounding box center [618, 639] width 66 height 31
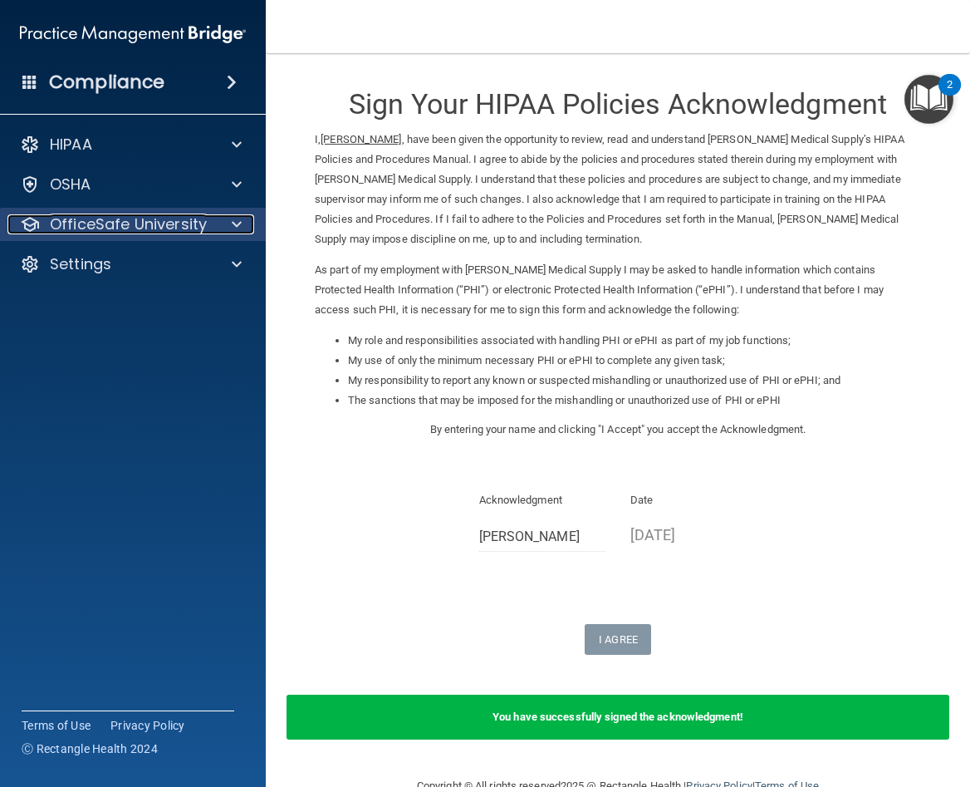
click at [199, 219] on p "OfficeSafe University" at bounding box center [128, 224] width 157 height 20
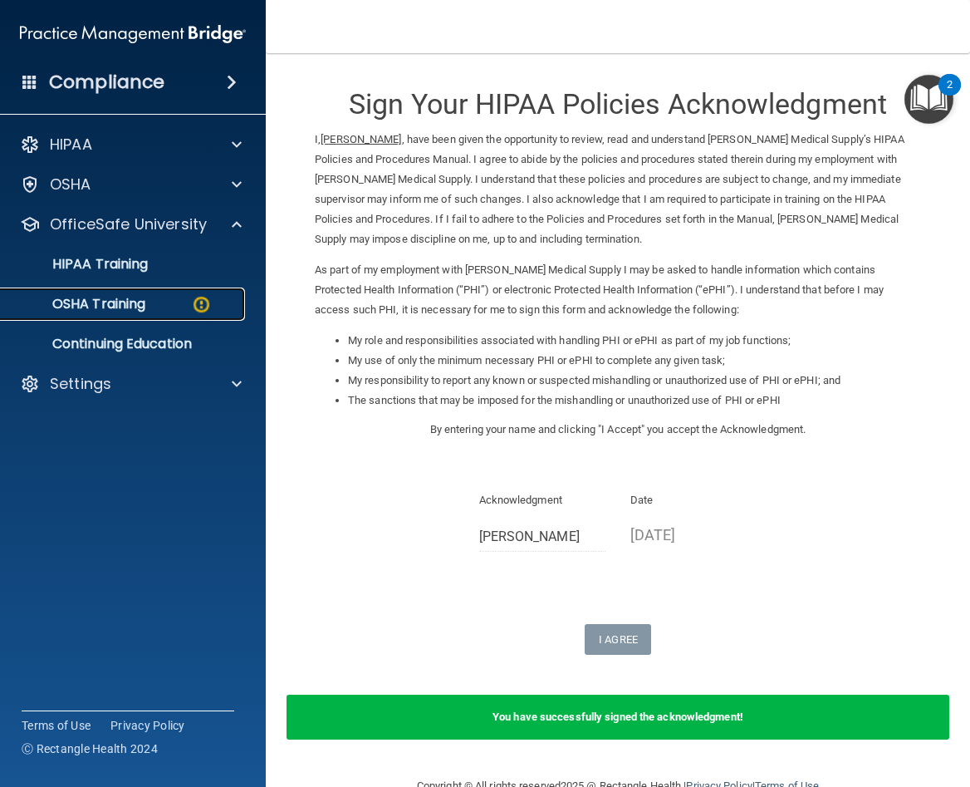
click at [138, 301] on p "OSHA Training" at bounding box center [78, 304] width 135 height 17
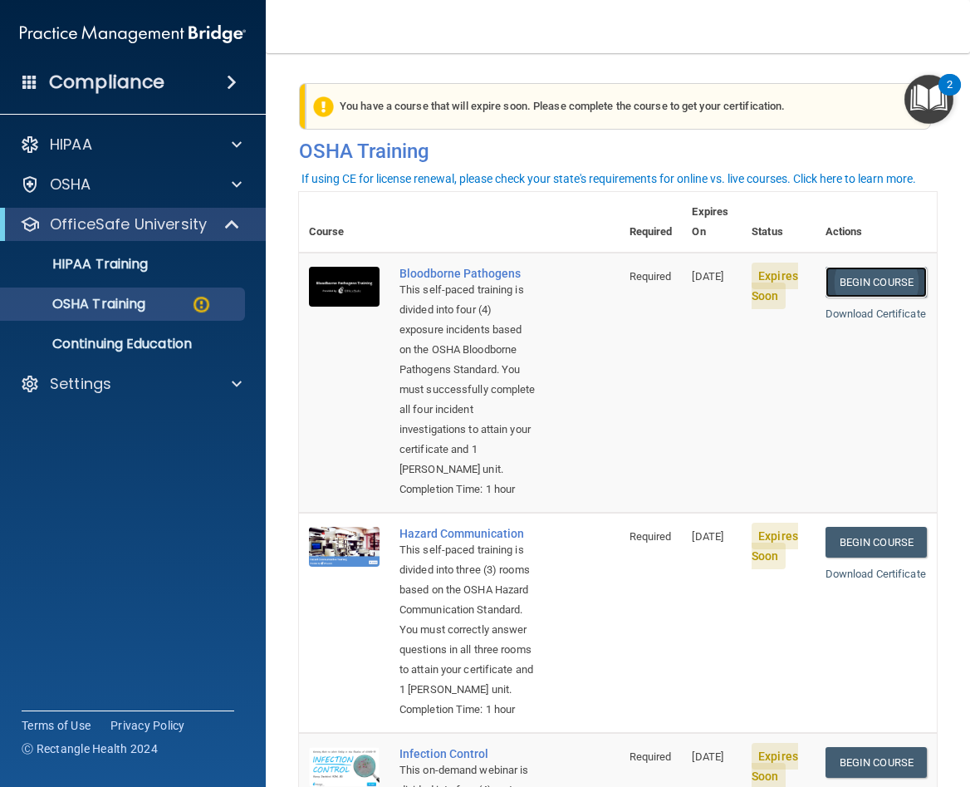
click at [843, 267] on link "Begin Course" at bounding box center [876, 282] width 101 height 31
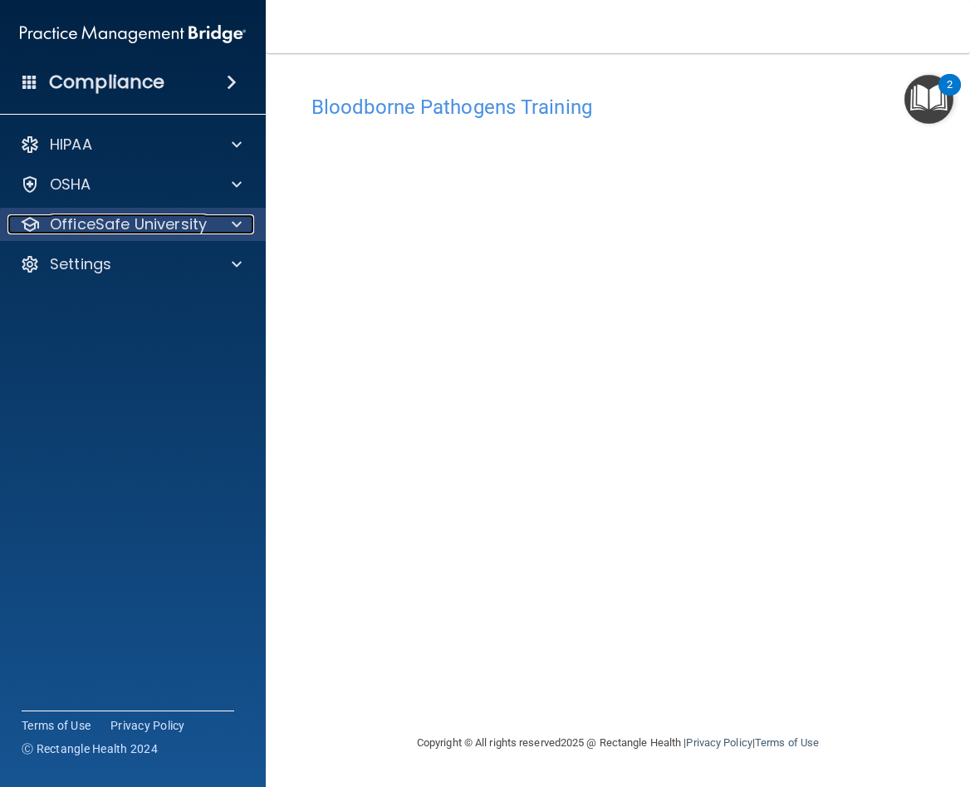
click at [149, 228] on p "OfficeSafe University" at bounding box center [128, 224] width 157 height 20
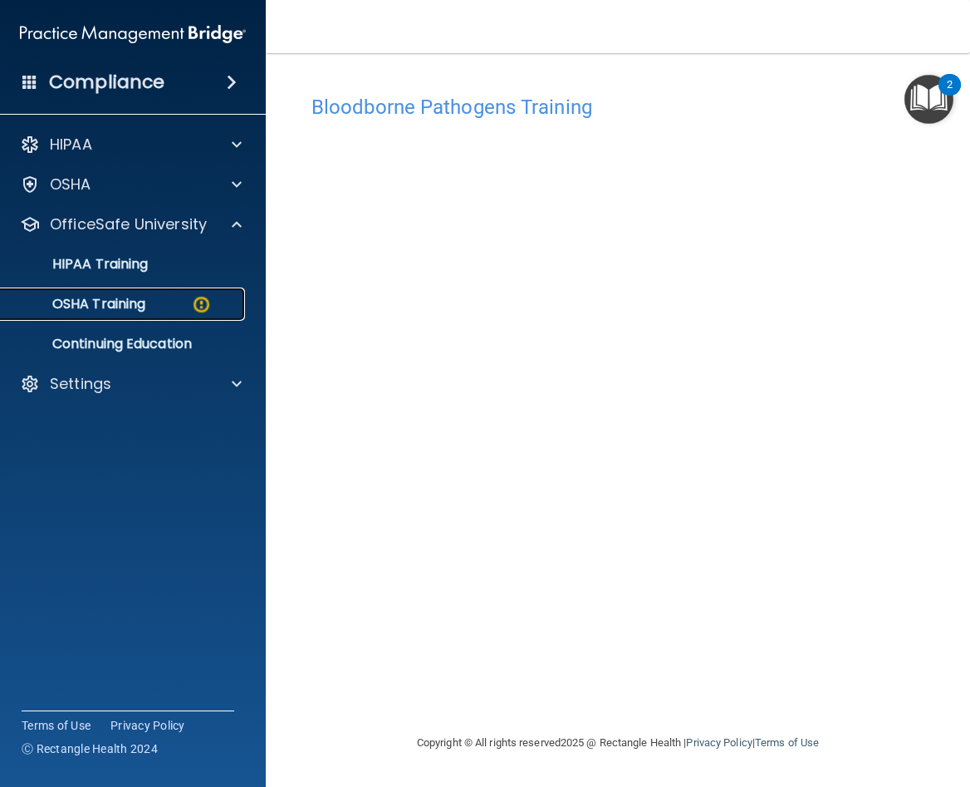
click at [184, 299] on div "OSHA Training" at bounding box center [124, 304] width 227 height 17
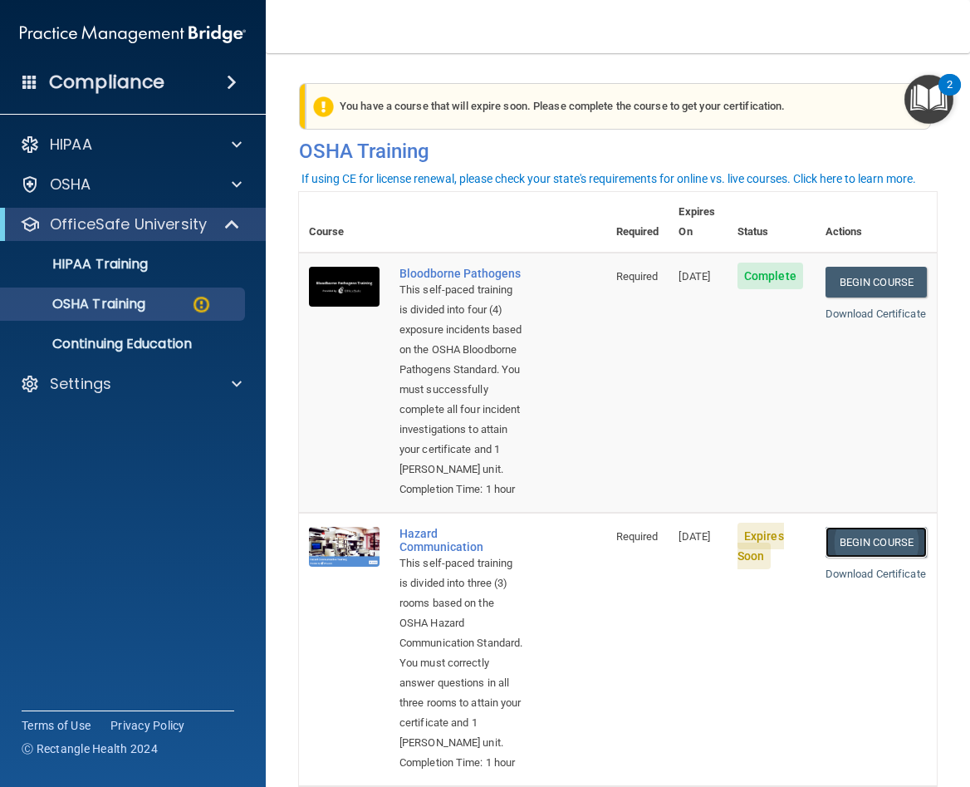
click at [866, 558] on link "Begin Course" at bounding box center [876, 542] width 101 height 31
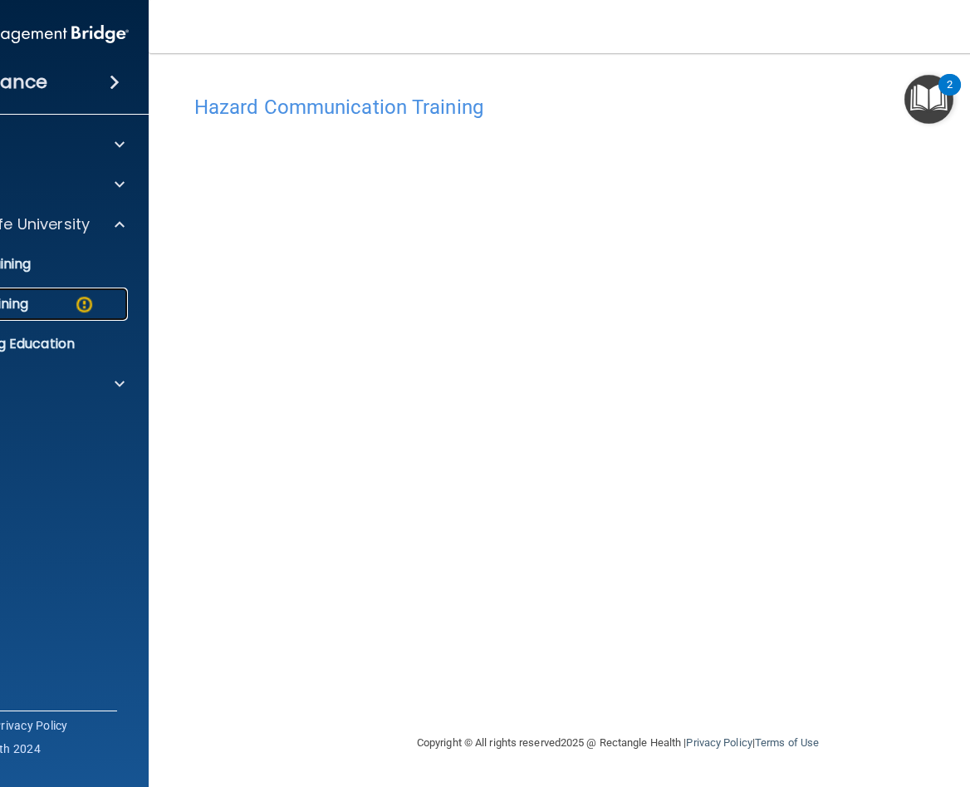
click at [87, 305] on img at bounding box center [84, 304] width 21 height 21
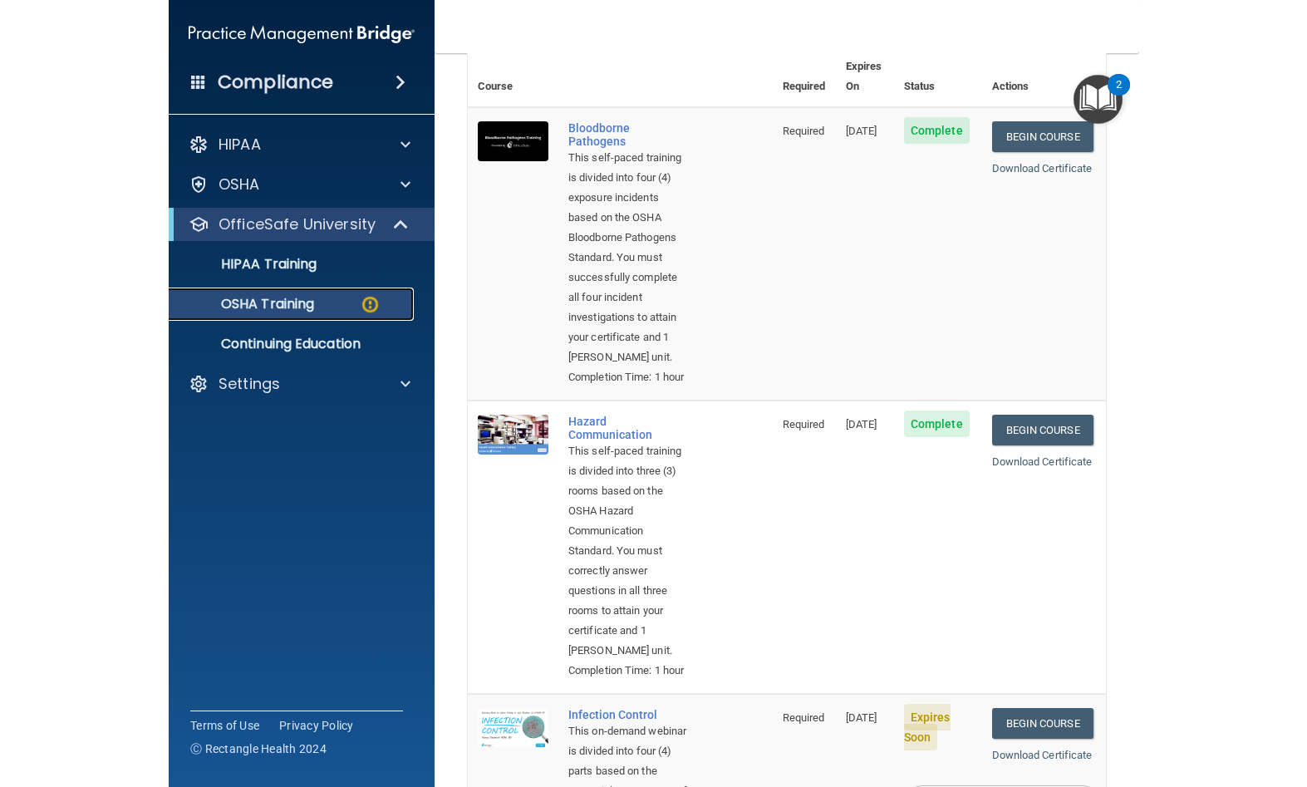
scroll to position [415, 0]
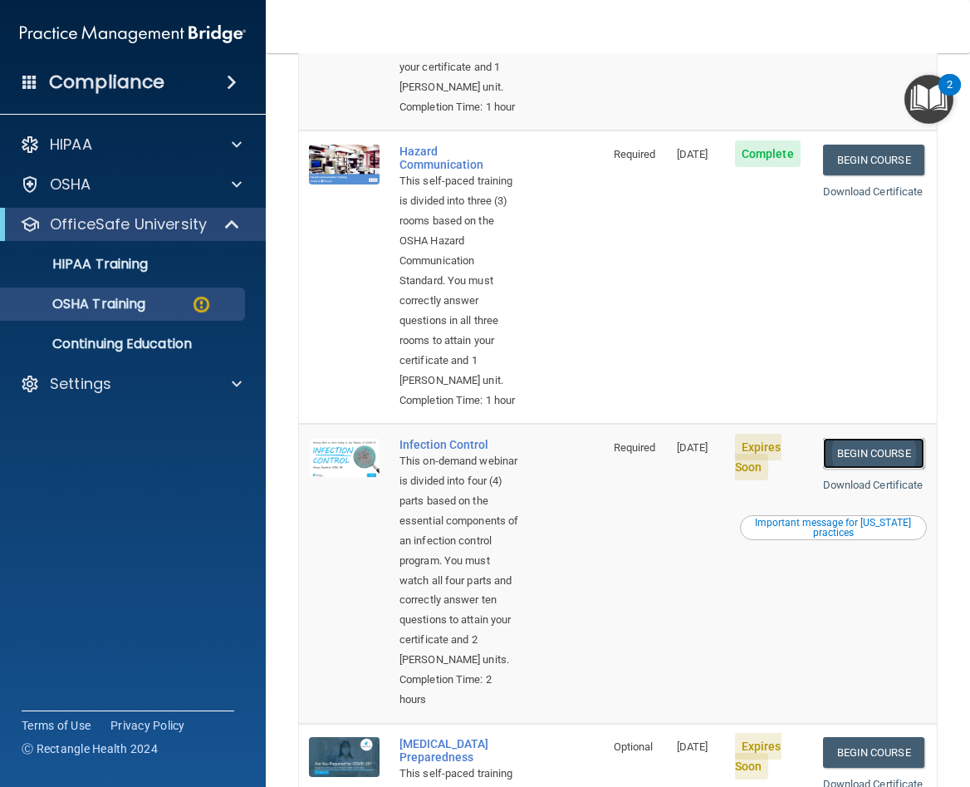
click at [866, 469] on link "Begin Course" at bounding box center [873, 453] width 101 height 31
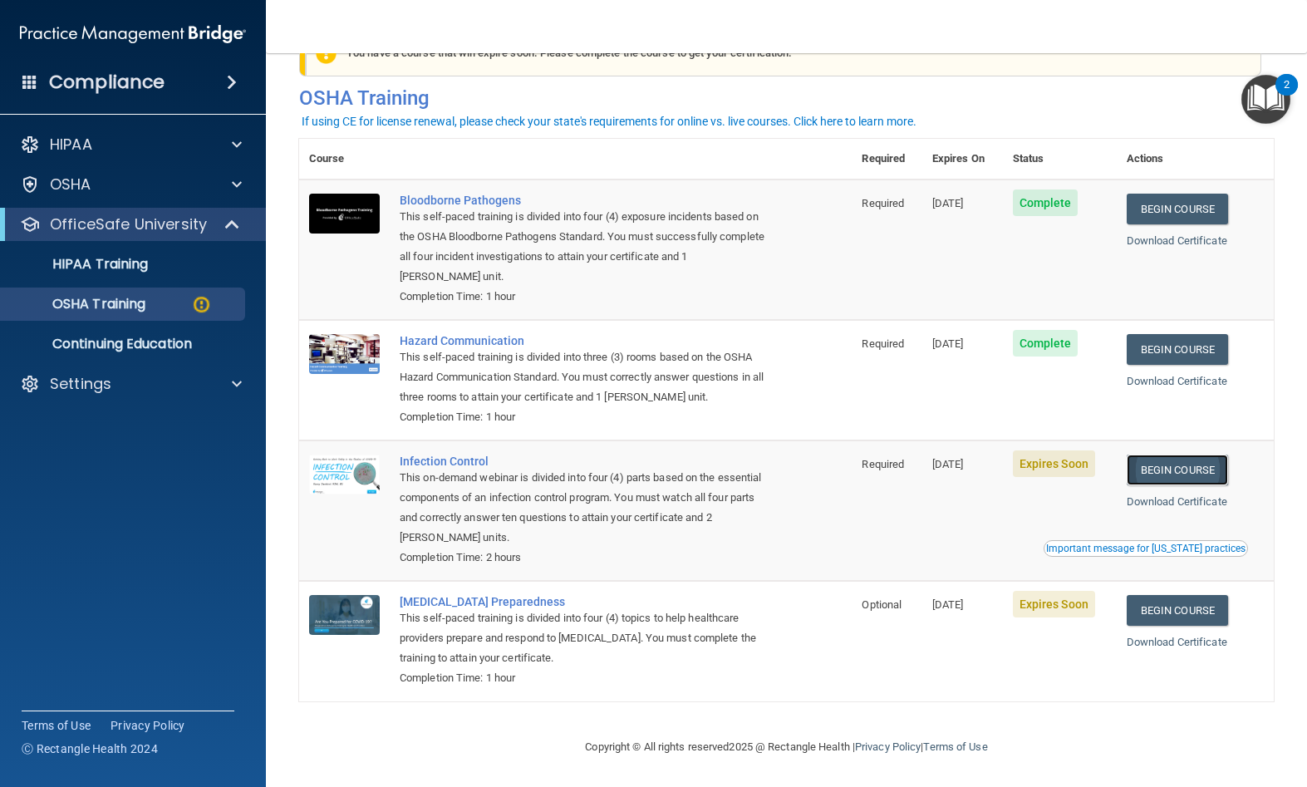
scroll to position [57, 0]
click at [209, 220] on div "OfficeSafe University" at bounding box center [109, 224] width 205 height 20
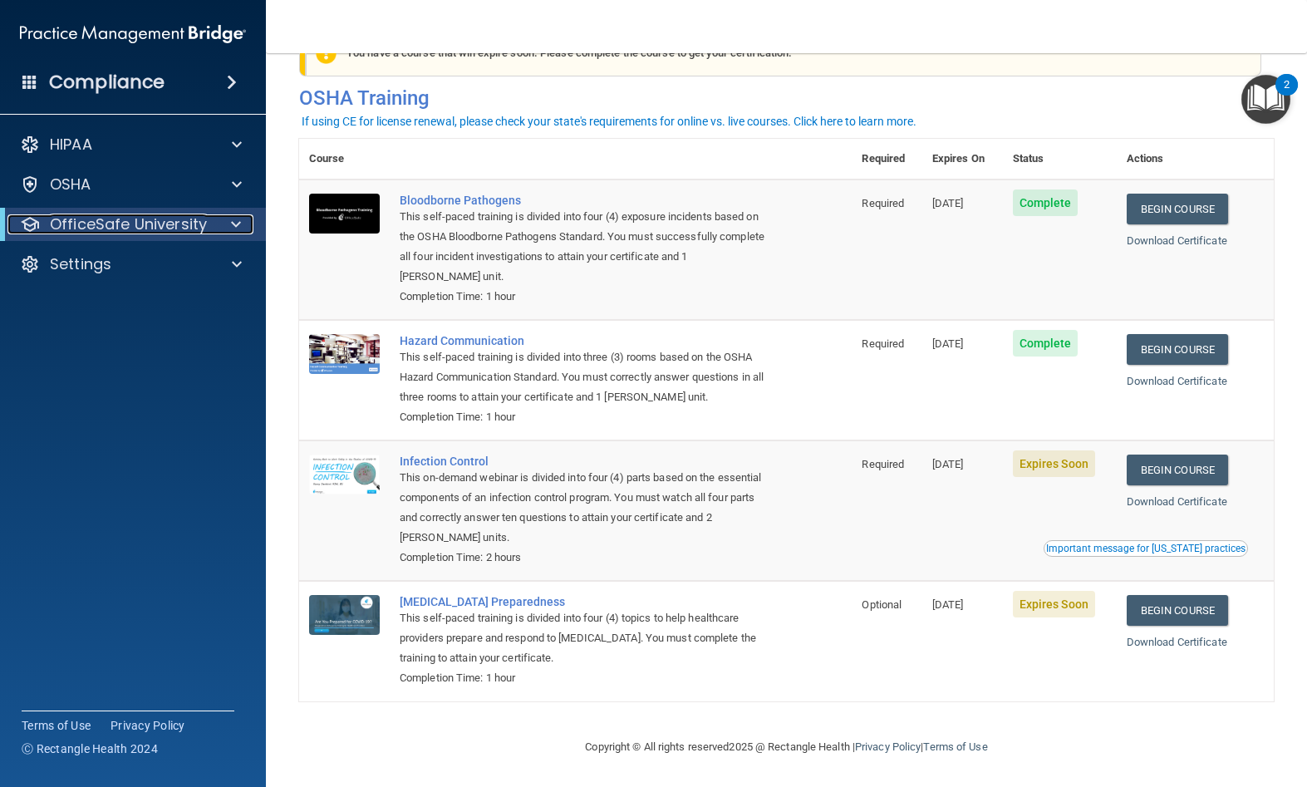
click at [228, 227] on div at bounding box center [233, 224] width 41 height 20
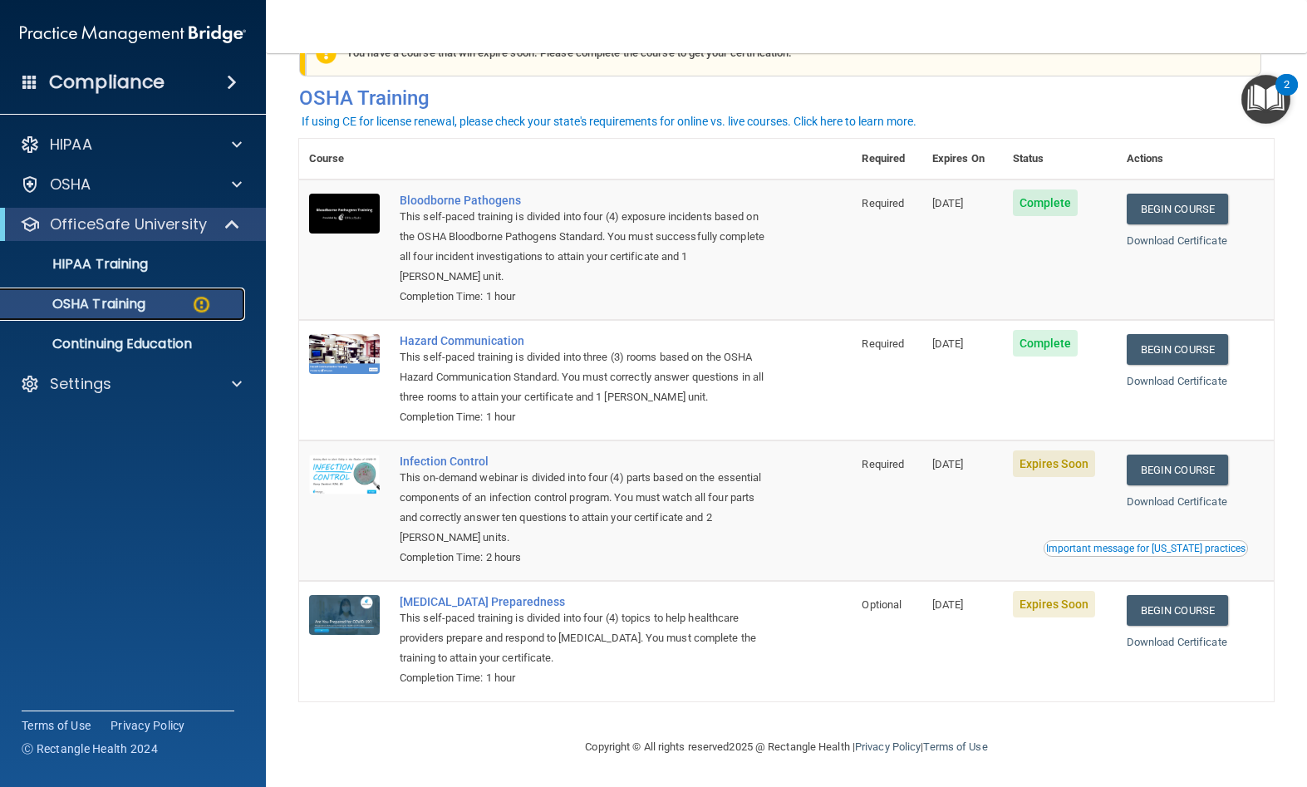
click at [182, 308] on div "OSHA Training" at bounding box center [124, 304] width 227 height 17
click at [970, 547] on div "Important message for [US_STATE] practices" at bounding box center [1145, 548] width 199 height 10
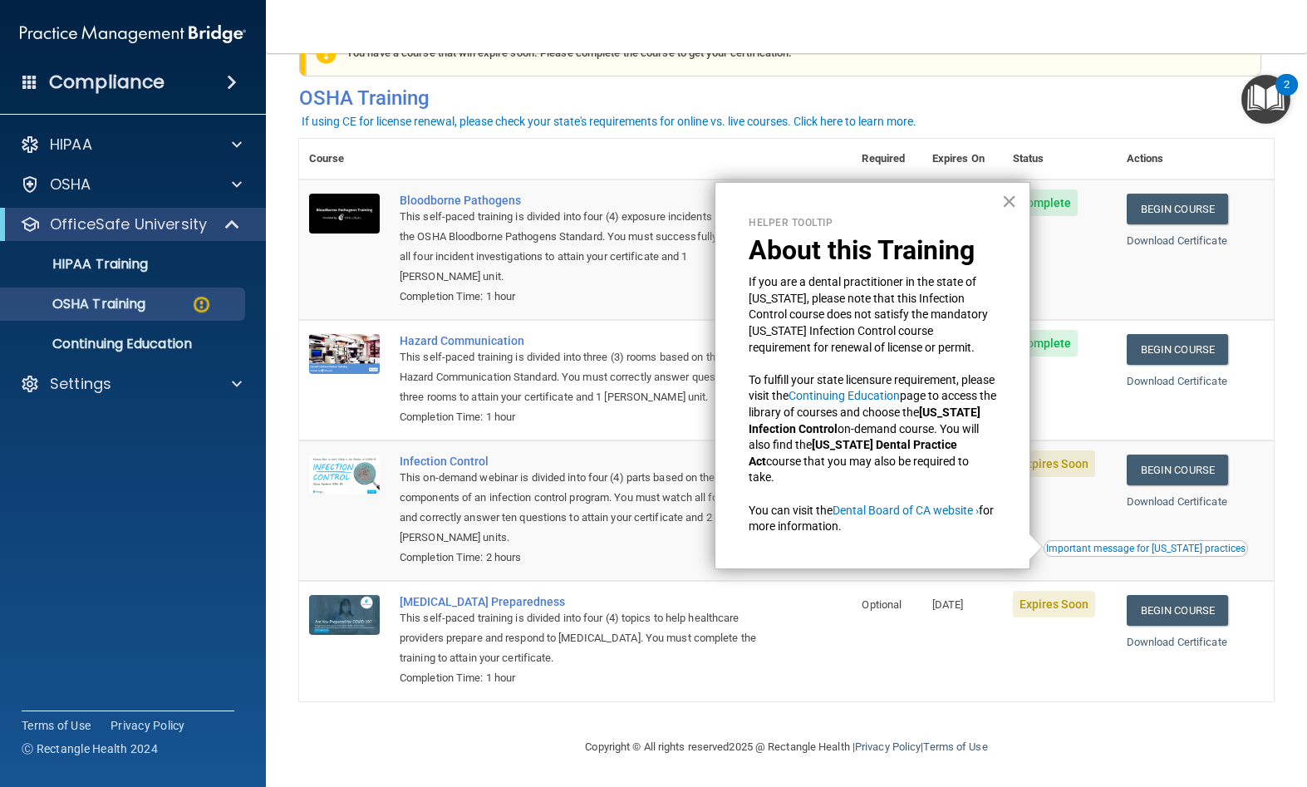
click at [970, 520] on td "Expires Soon" at bounding box center [1060, 510] width 114 height 140
click at [970, 468] on link "Begin Course" at bounding box center [1177, 469] width 101 height 31
click at [970, 199] on button "×" at bounding box center [1009, 201] width 16 height 27
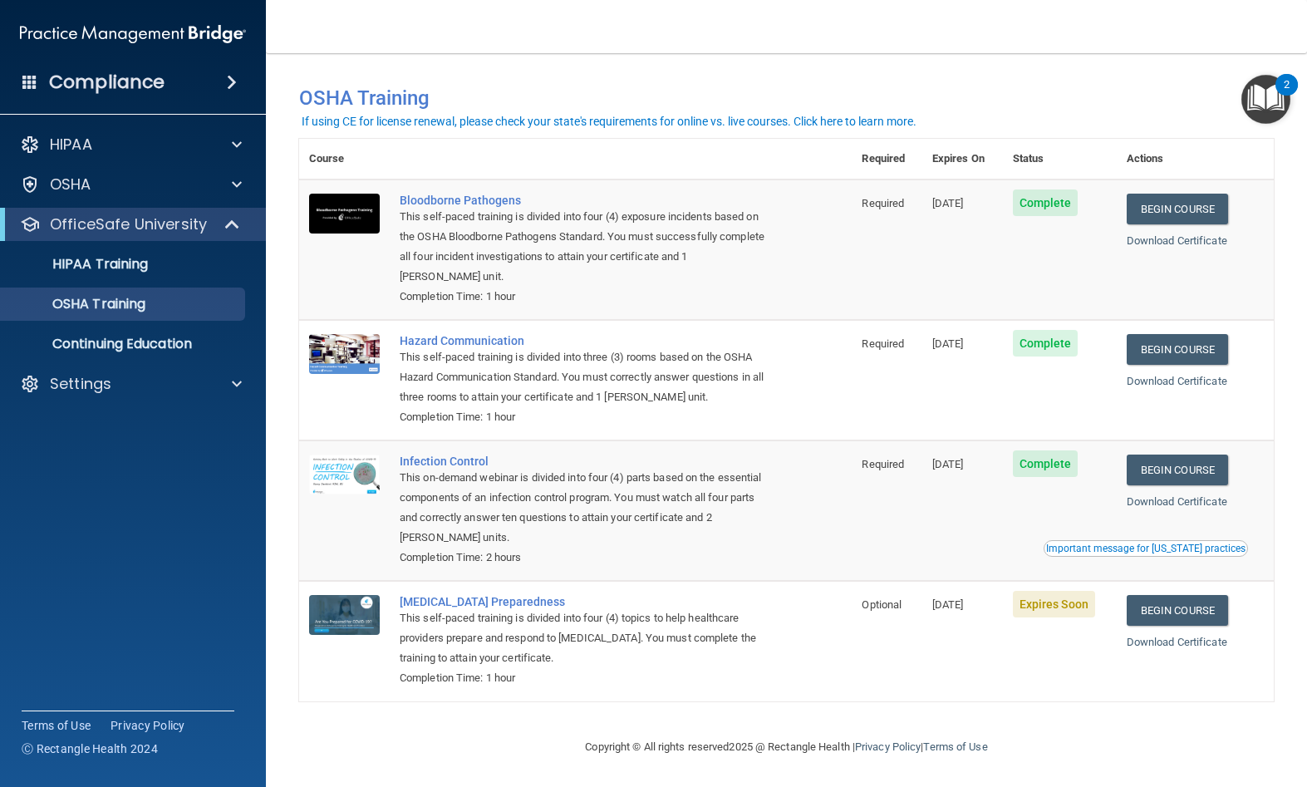
scroll to position [11, 0]
click at [1188, 611] on link "Begin Course" at bounding box center [1177, 610] width 101 height 31
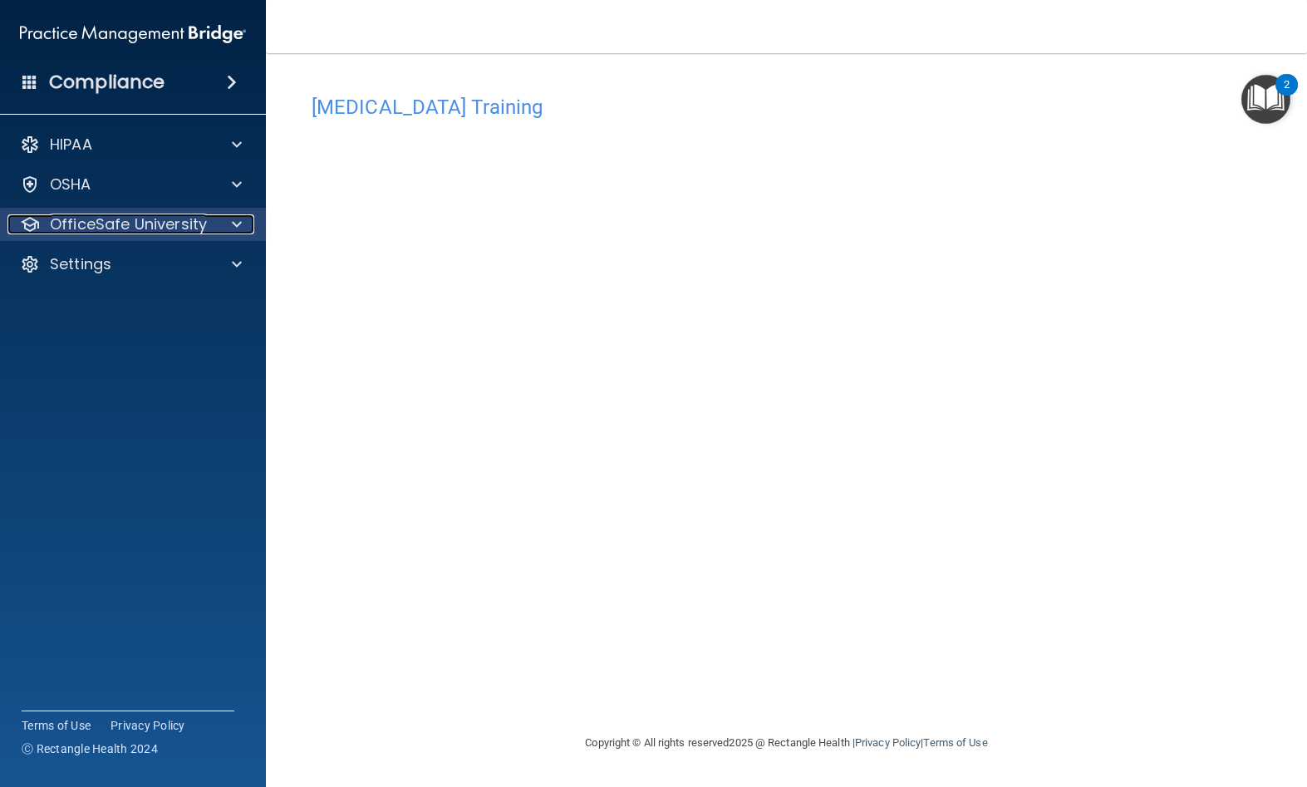
click at [231, 225] on div at bounding box center [235, 224] width 42 height 20
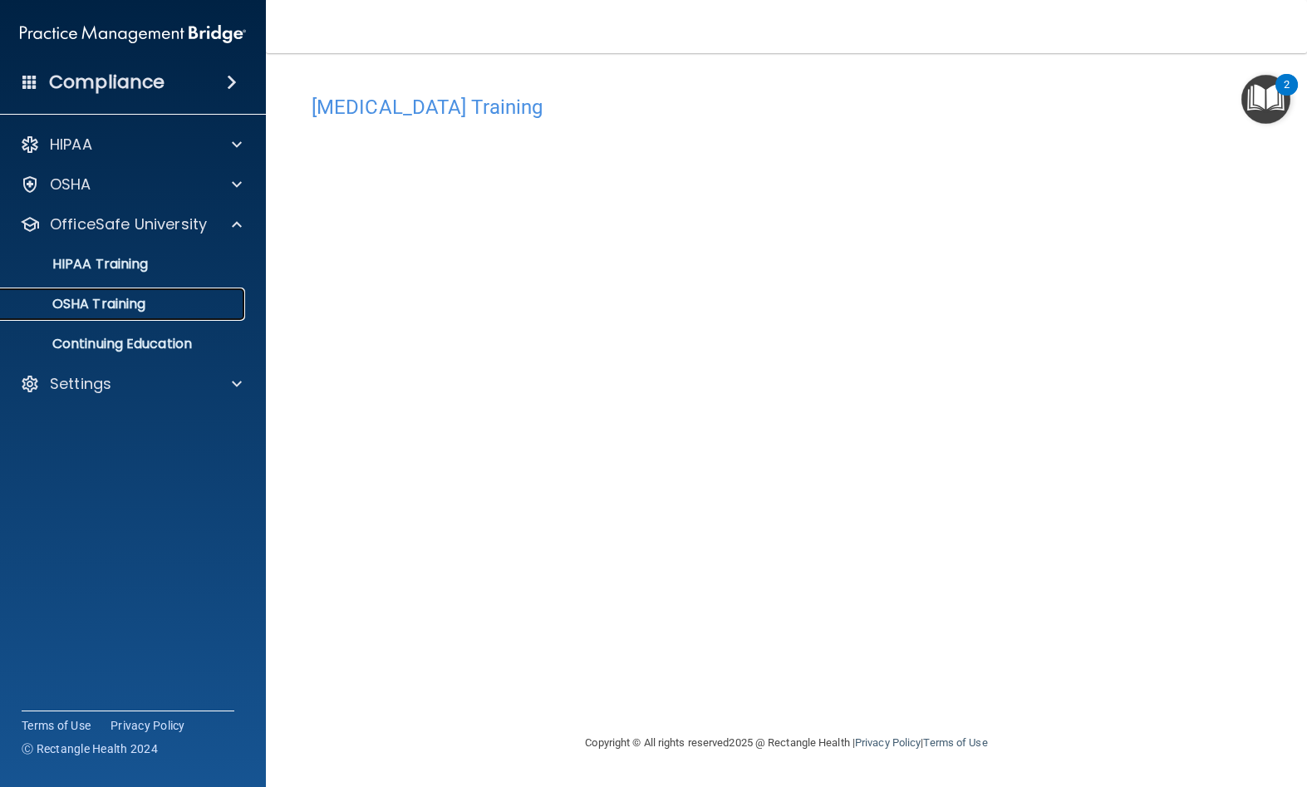
click at [142, 299] on p "OSHA Training" at bounding box center [78, 304] width 135 height 17
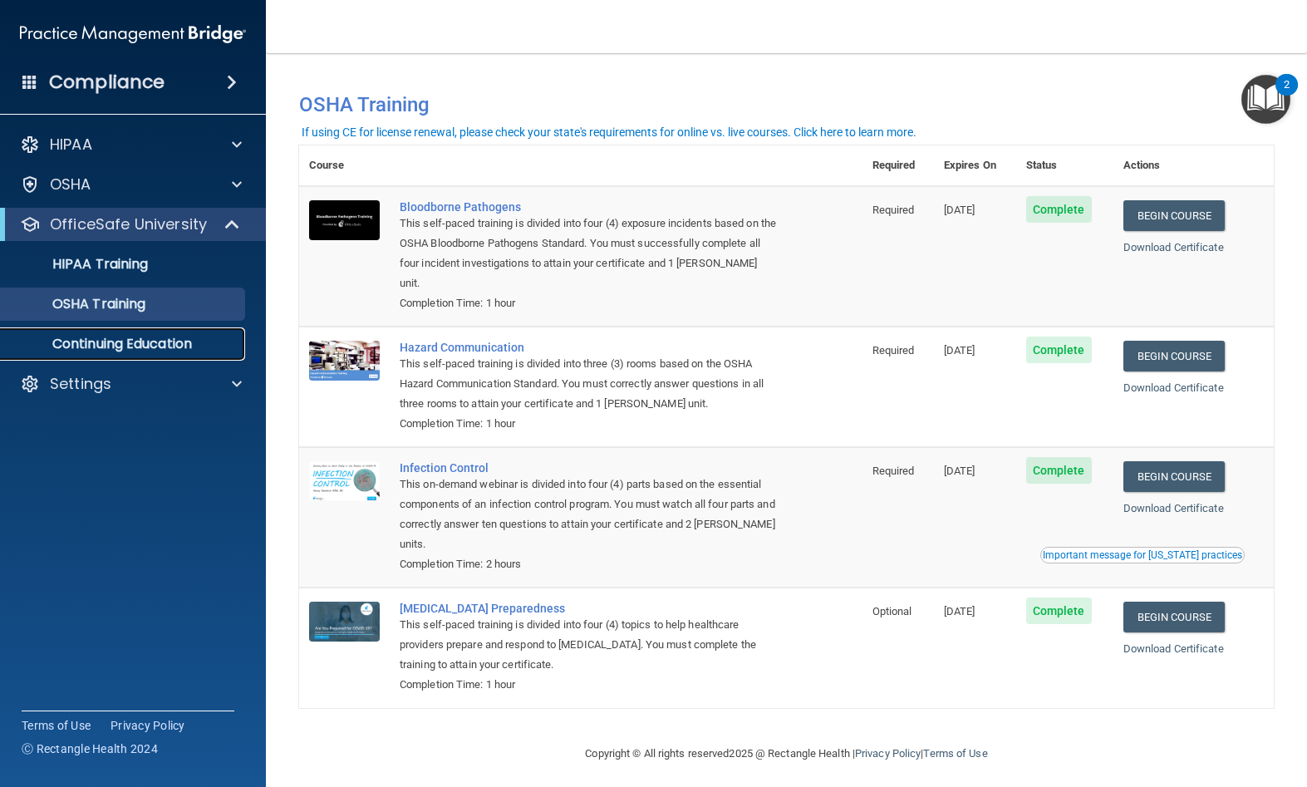
click at [140, 344] on p "Continuing Education" at bounding box center [124, 344] width 227 height 17
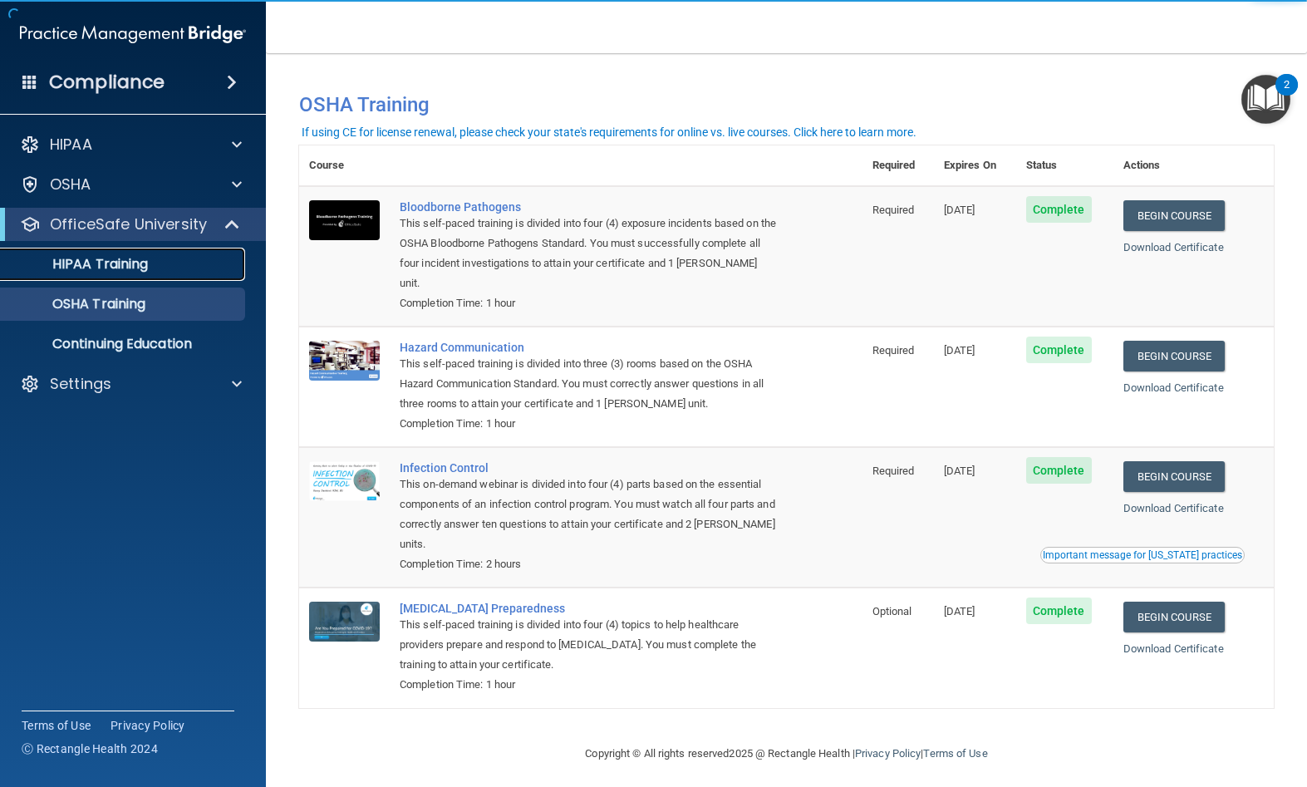
click at [97, 253] on link "HIPAA Training" at bounding box center [114, 264] width 262 height 33
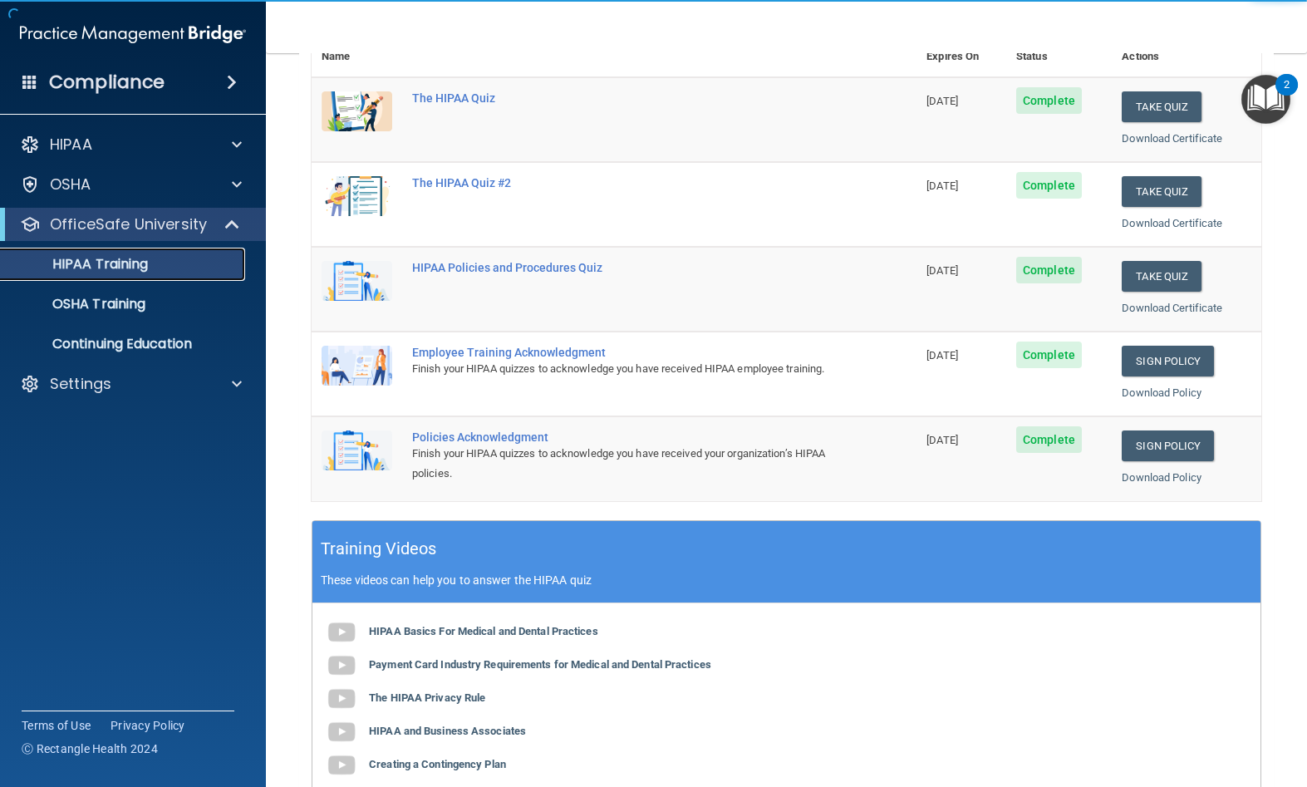
scroll to position [270, 0]
